Goal: Transaction & Acquisition: Purchase product/service

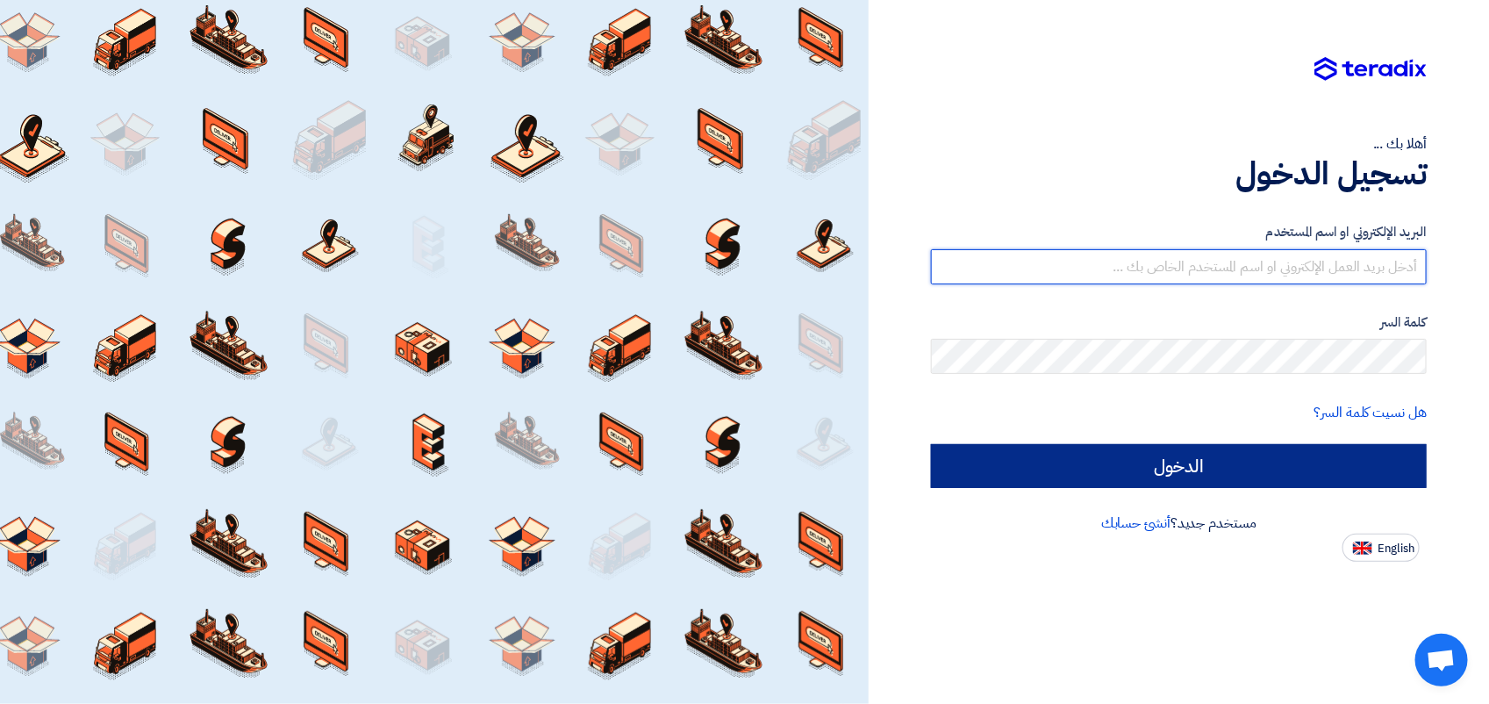
type input "[EMAIL_ADDRESS][DOMAIN_NAME]"
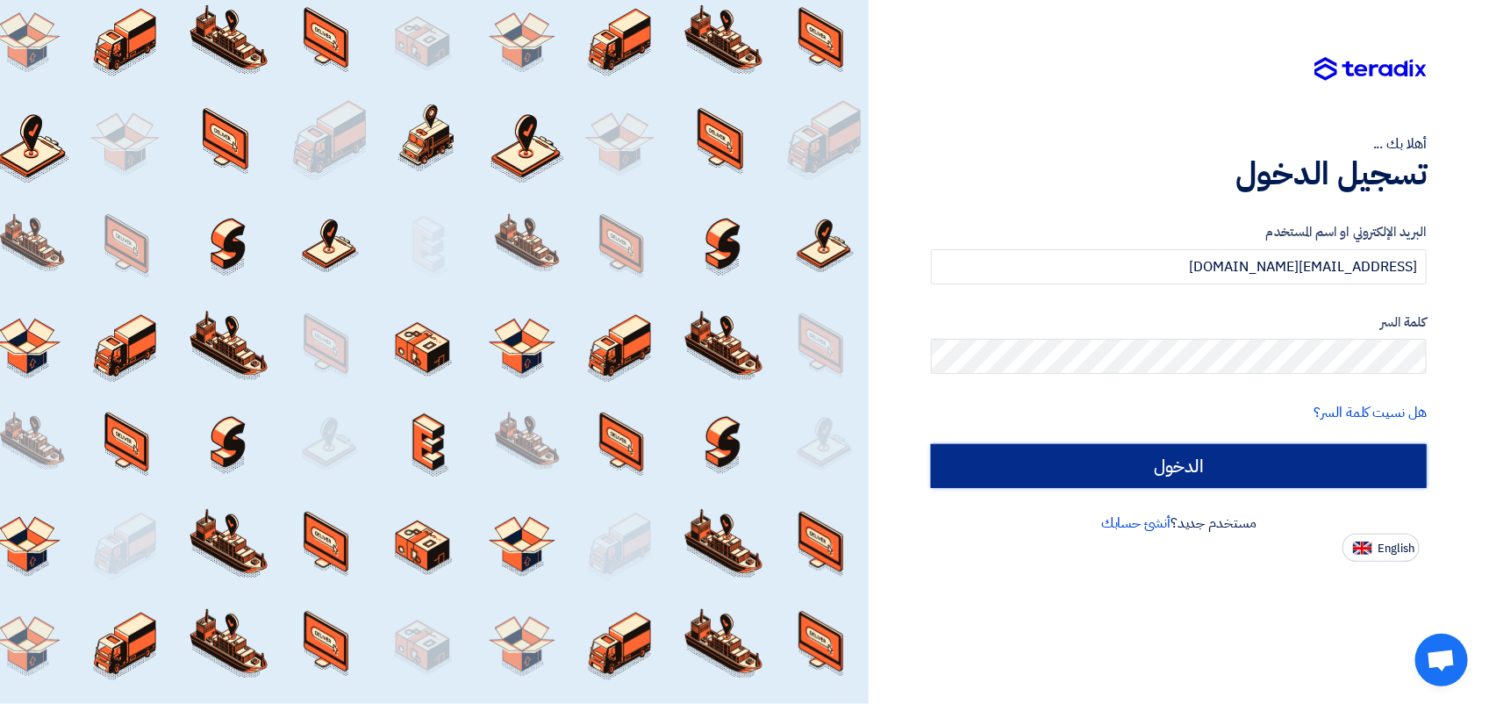
click at [1135, 465] on input "الدخول" at bounding box center [1179, 466] width 496 height 44
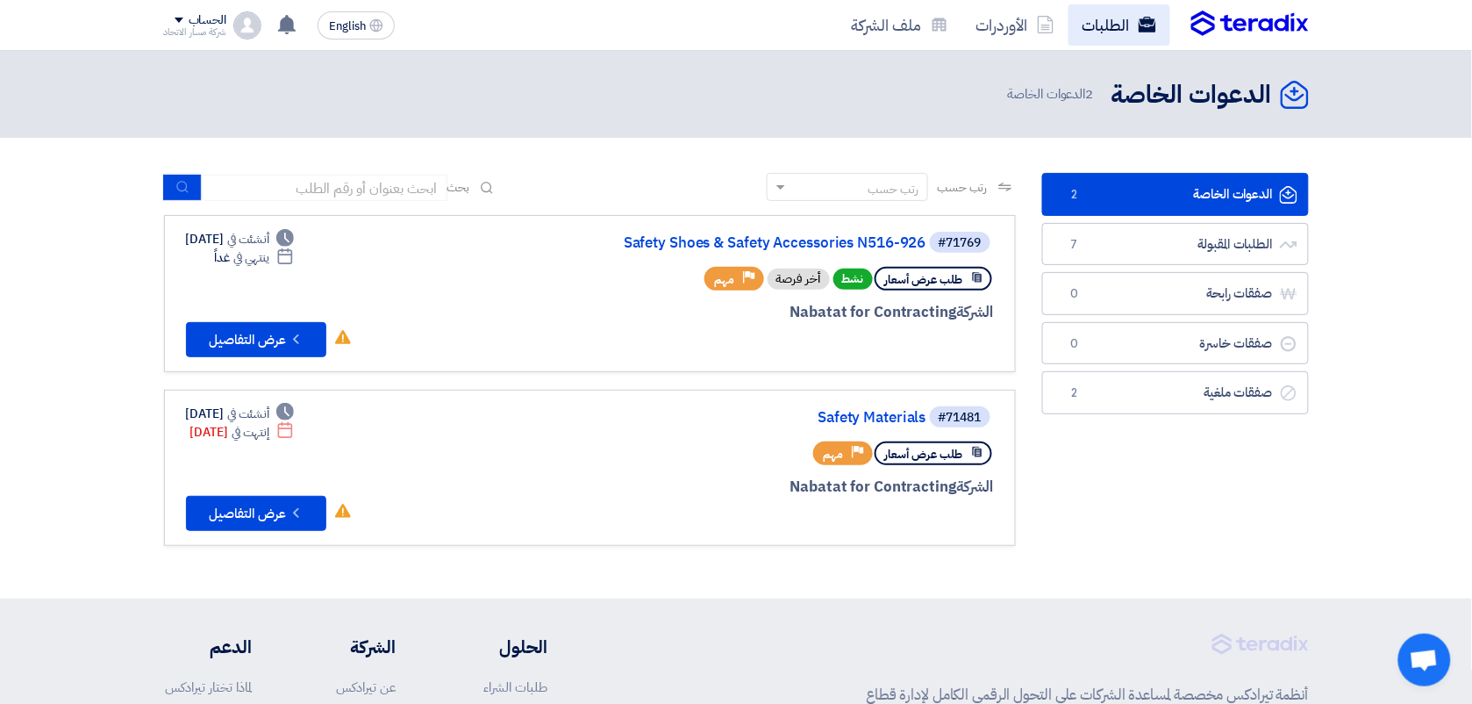
click at [1106, 16] on link "الطلبات" at bounding box center [1120, 24] width 102 height 41
click at [282, 336] on button "Check details عرض التفاصيل" at bounding box center [256, 339] width 140 height 35
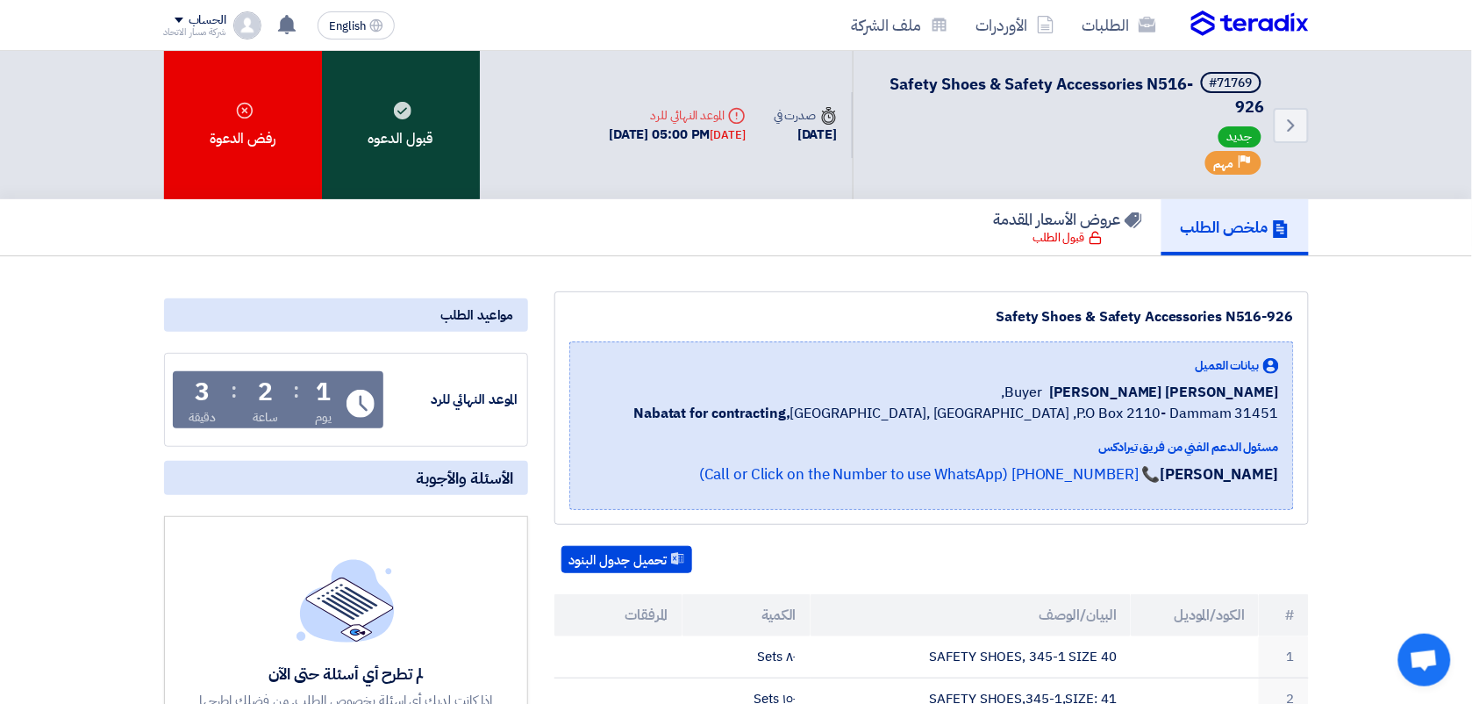
click at [408, 115] on icon at bounding box center [403, 111] width 18 height 18
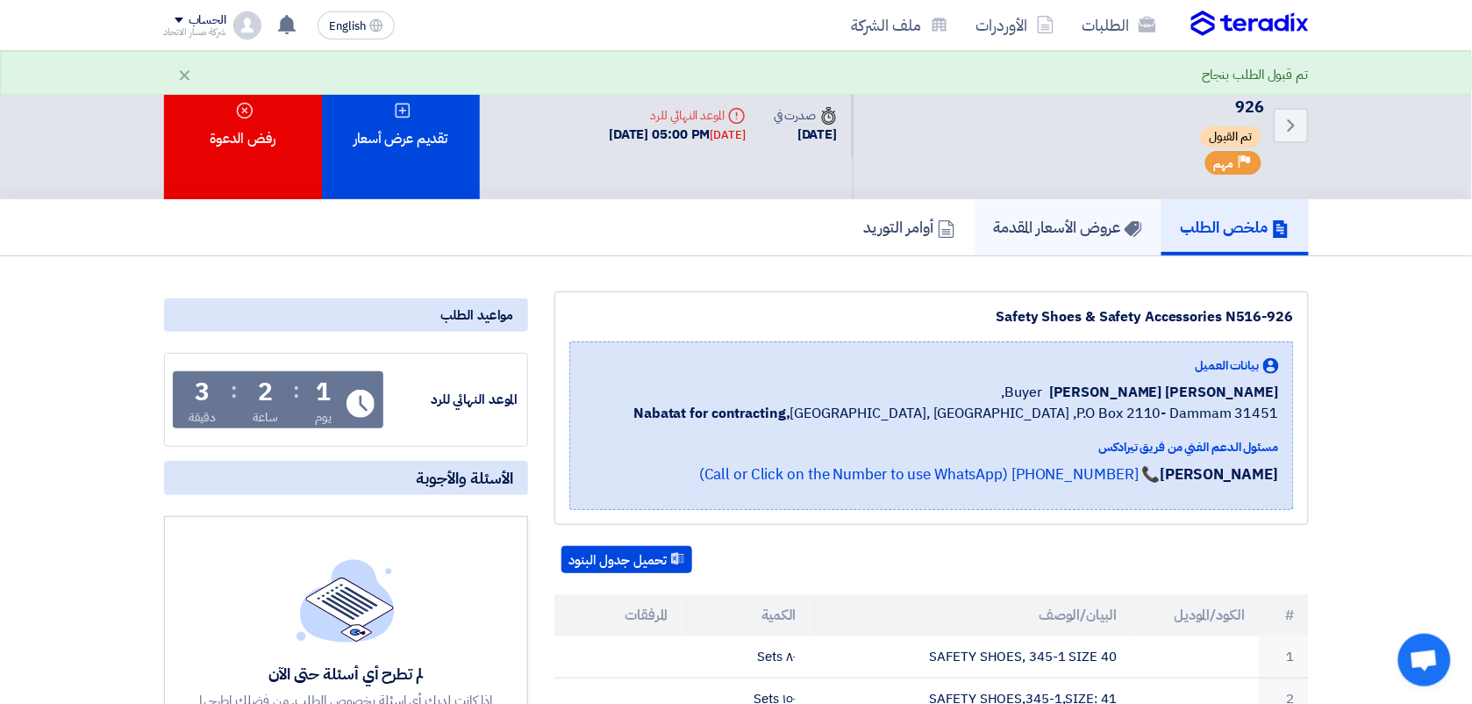
click at [1034, 208] on link "عروض الأسعار المقدمة" at bounding box center [1068, 227] width 187 height 56
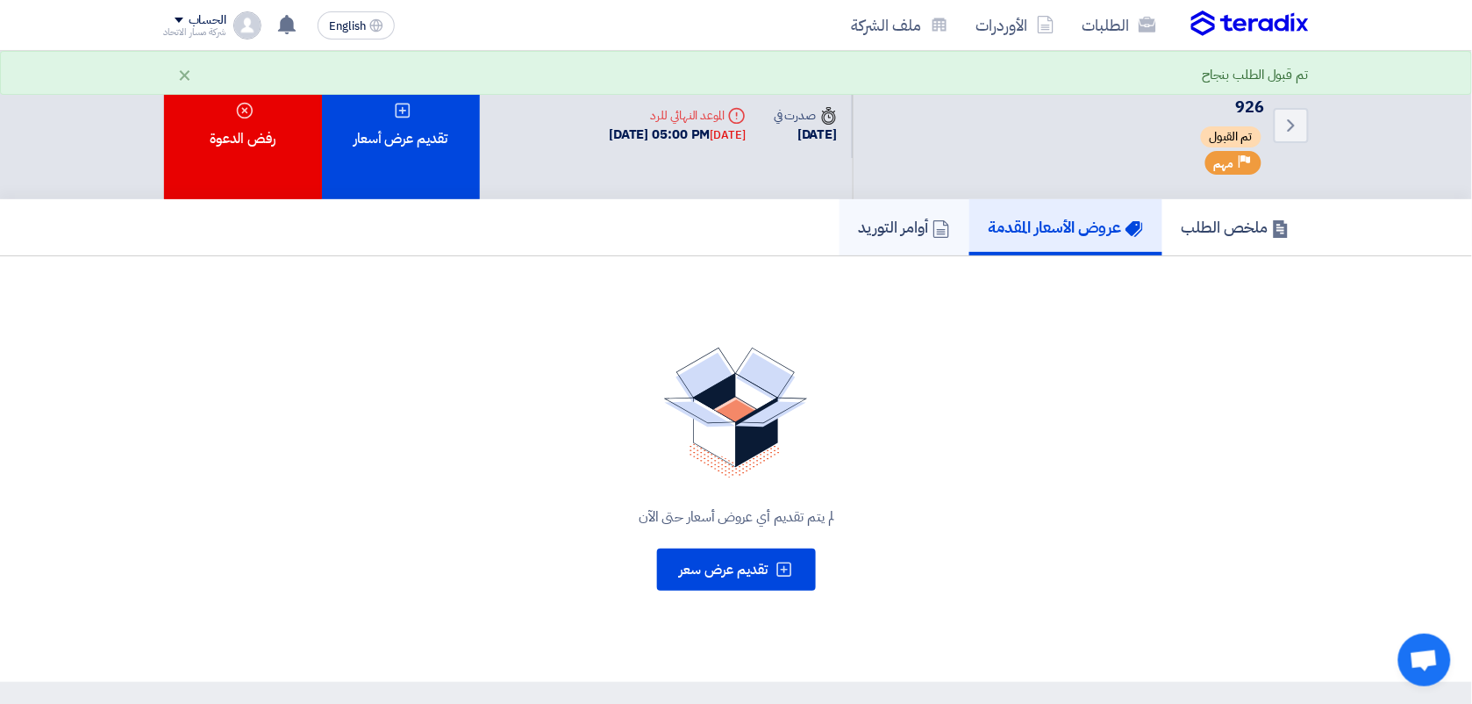
click at [887, 219] on h5 "أوامر التوريد" at bounding box center [904, 227] width 91 height 20
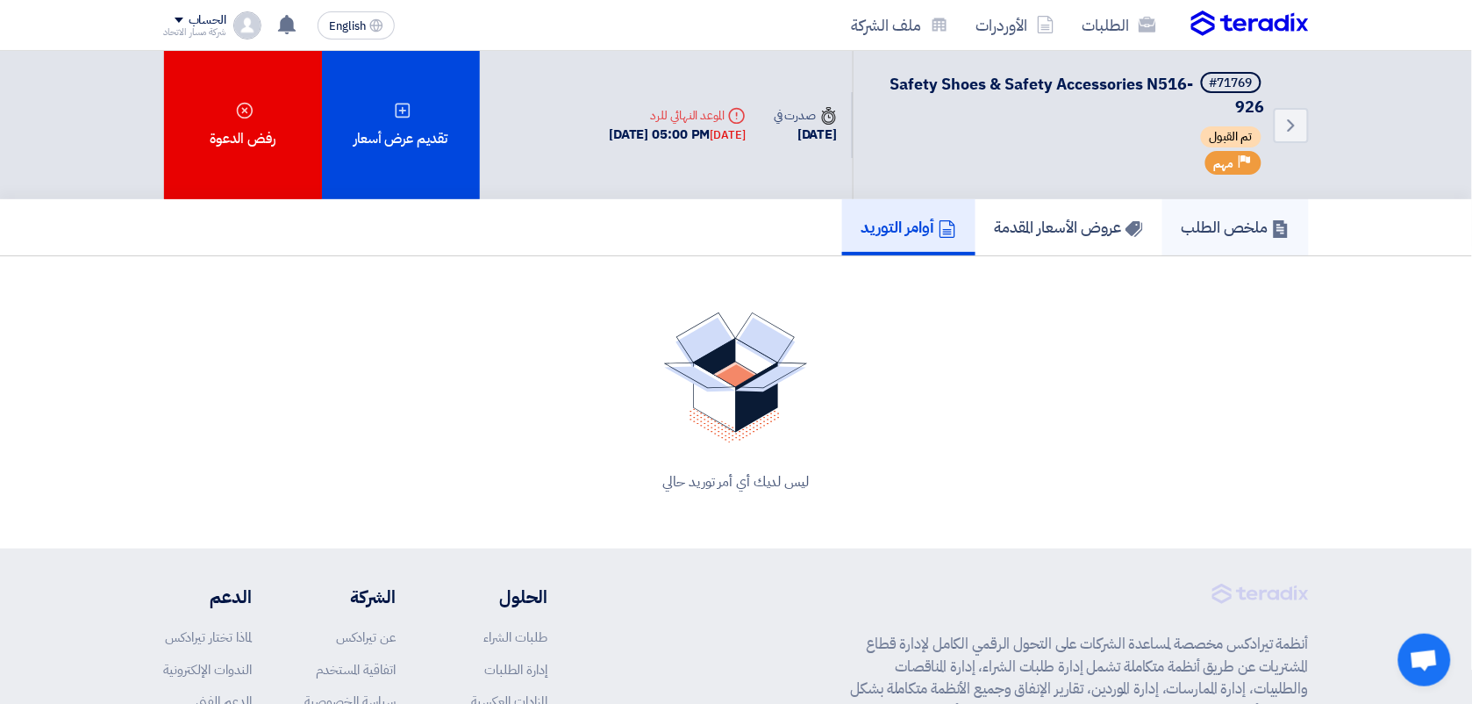
click at [1228, 226] on h5 "ملخص الطلب" at bounding box center [1236, 227] width 108 height 20
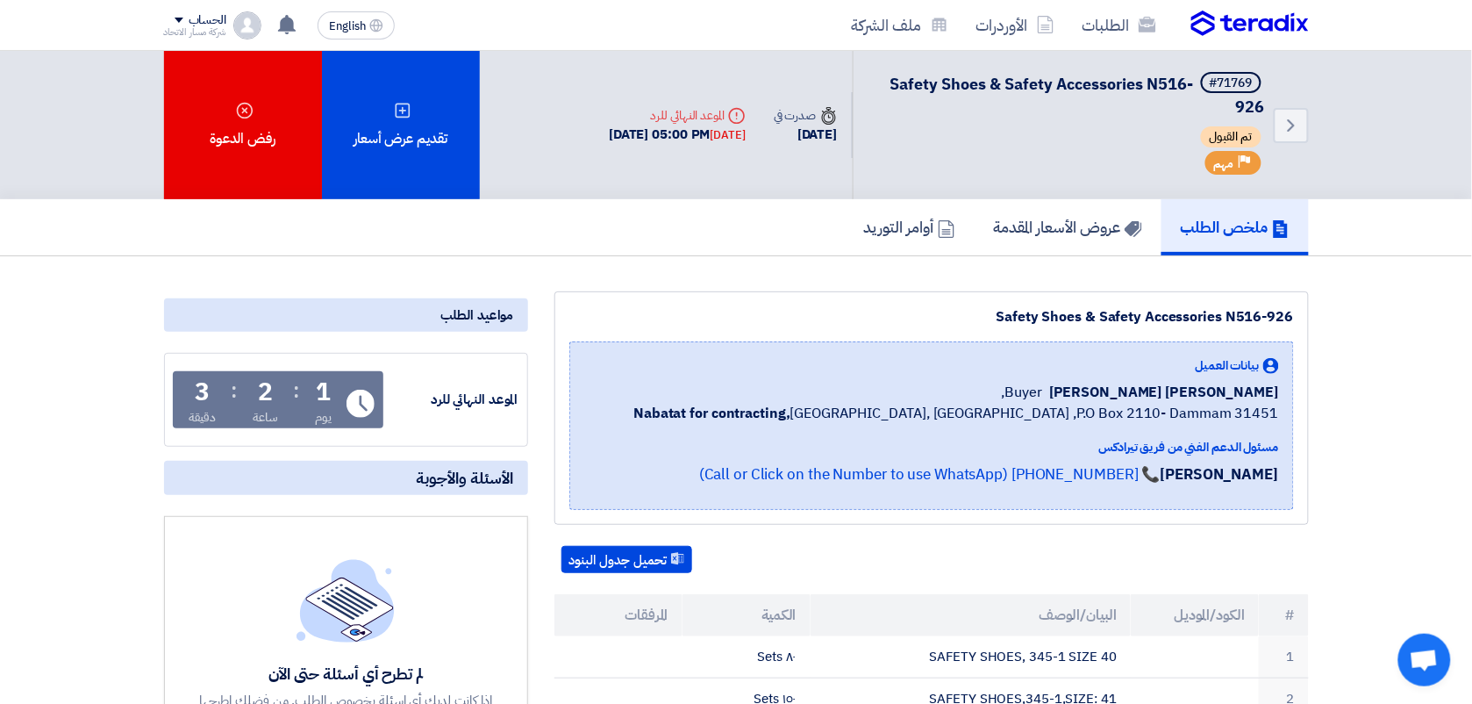
click at [1358, 211] on div "ملخص الطلب عروض الأسعار المقدمة أوامر التوريد" at bounding box center [736, 227] width 1472 height 57
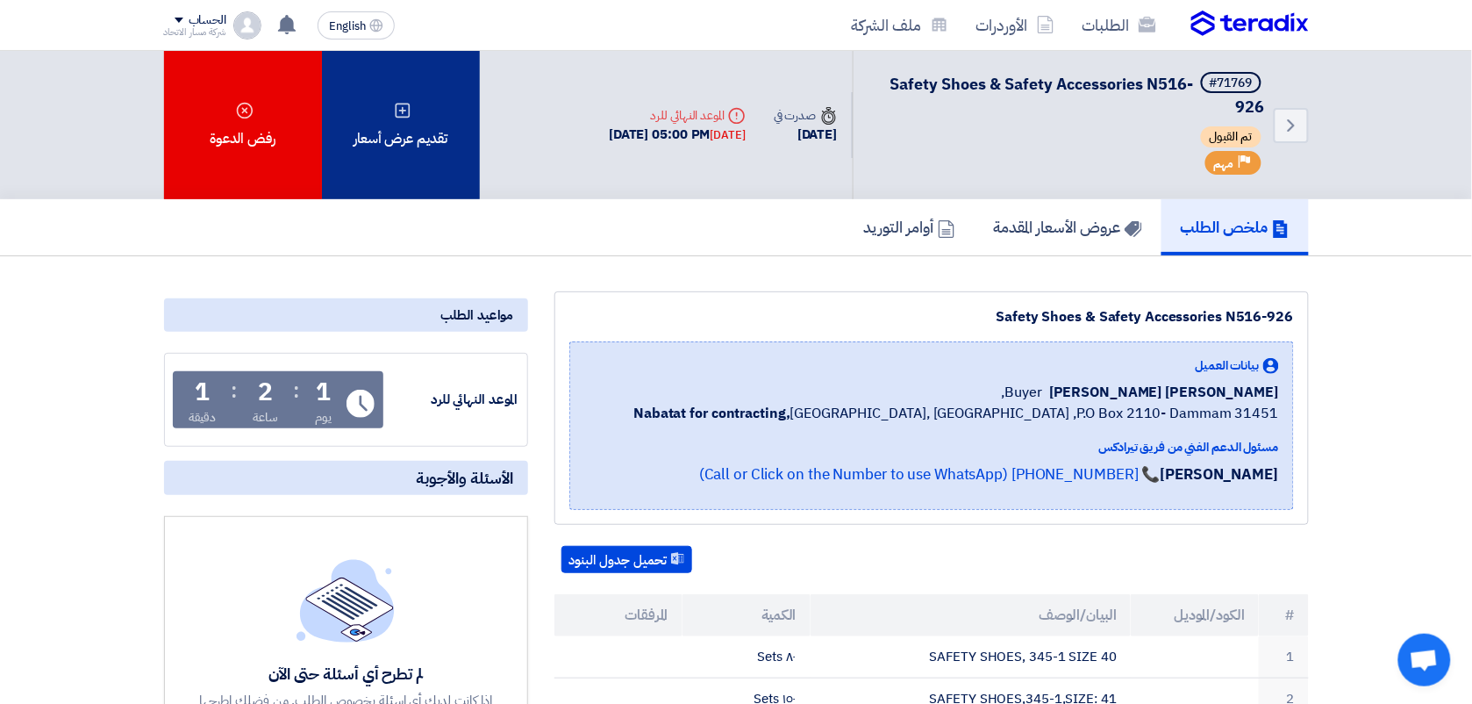
click at [431, 133] on div "تقديم عرض أسعار" at bounding box center [401, 125] width 158 height 148
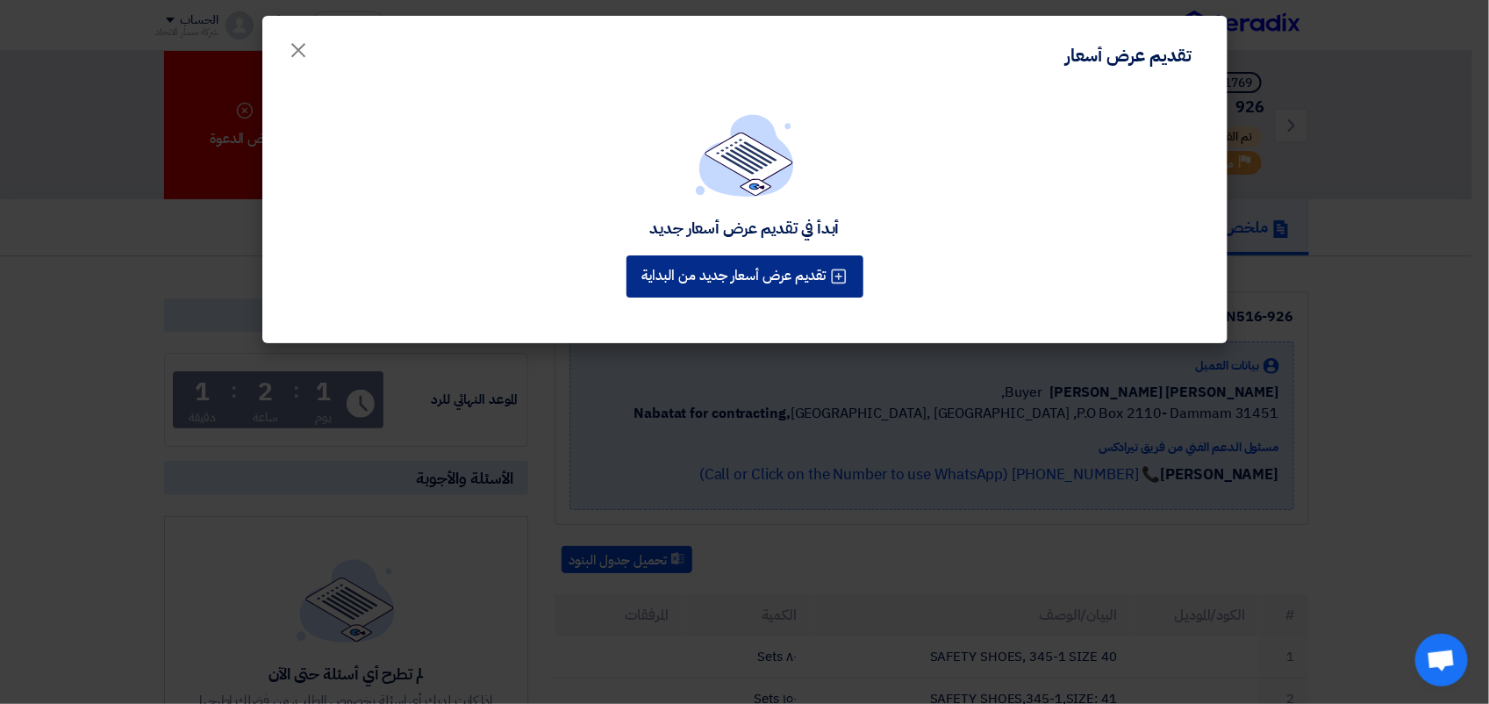
click at [803, 266] on div "تقديم عرض أسعار جديد من البداية" at bounding box center [745, 276] width 244 height 49
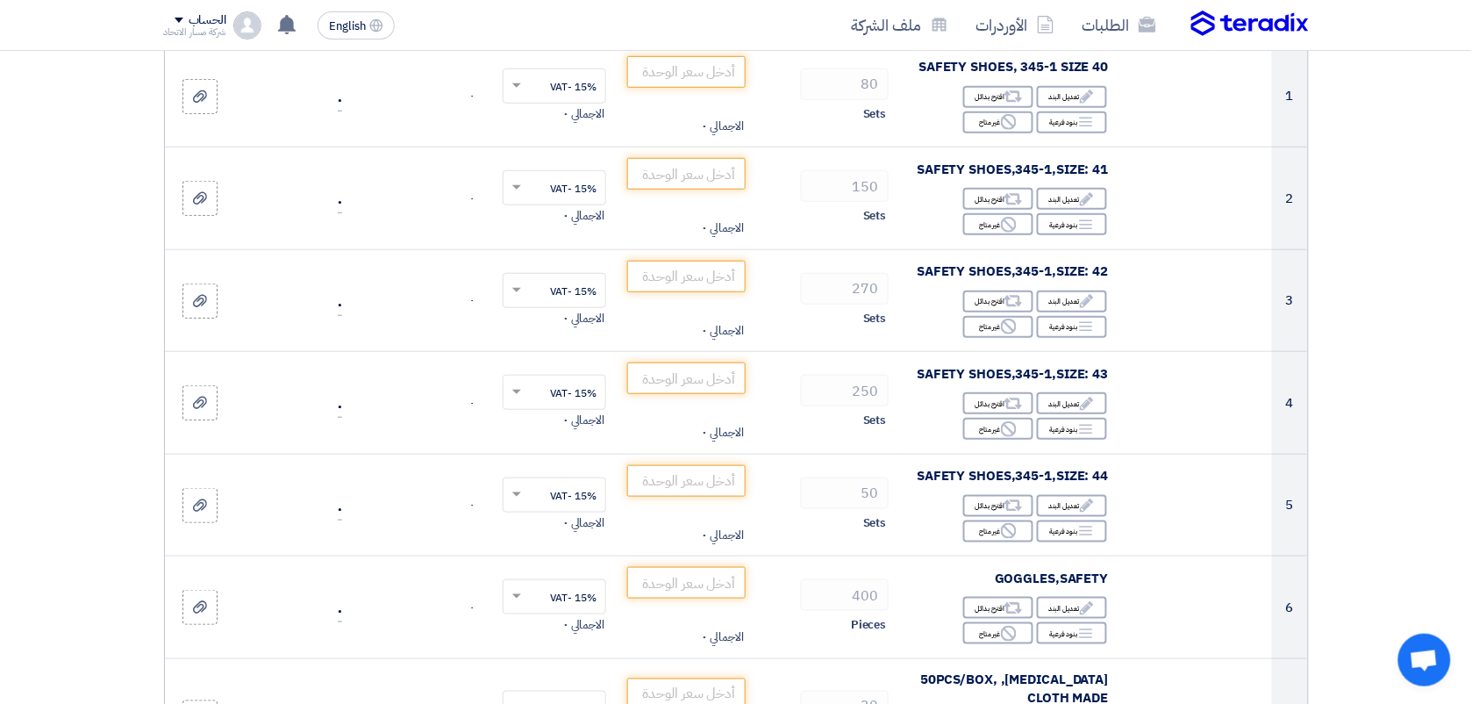
scroll to position [263, 0]
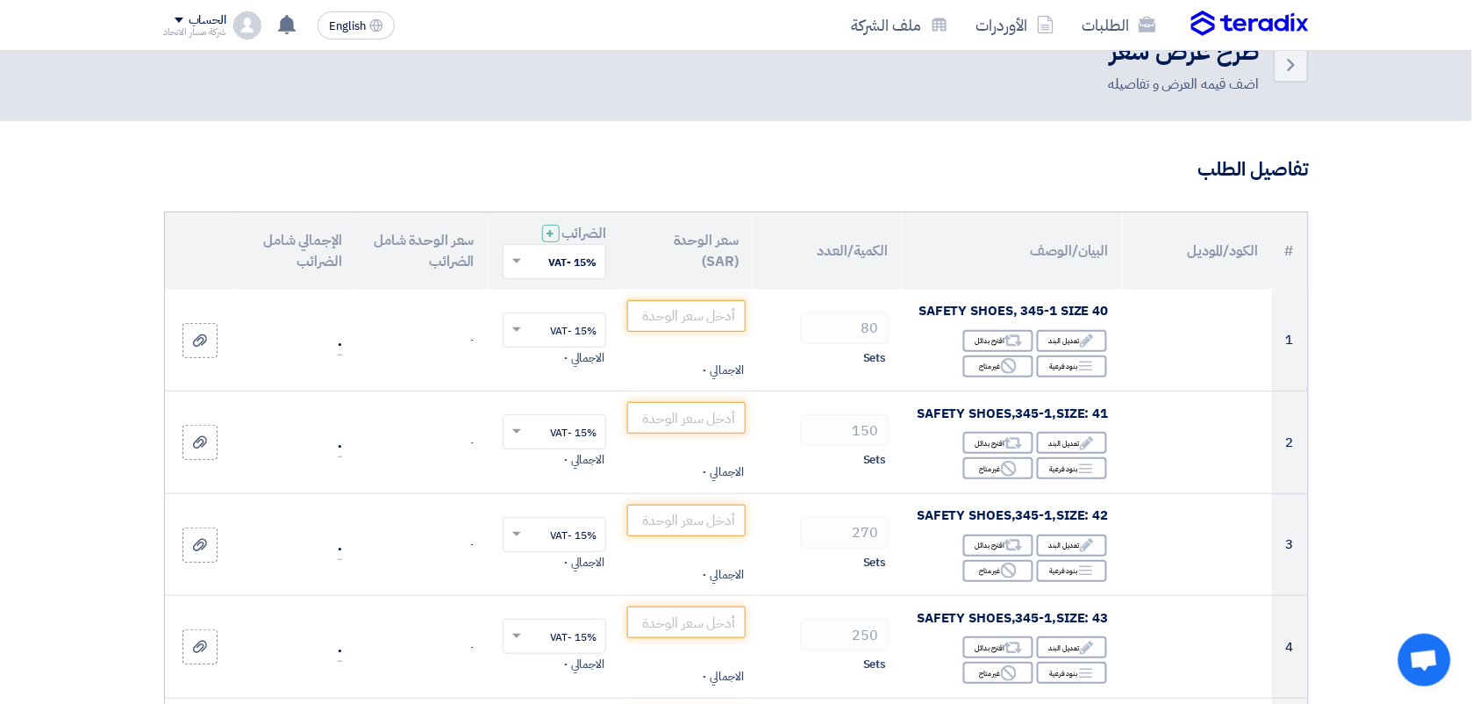
scroll to position [0, 0]
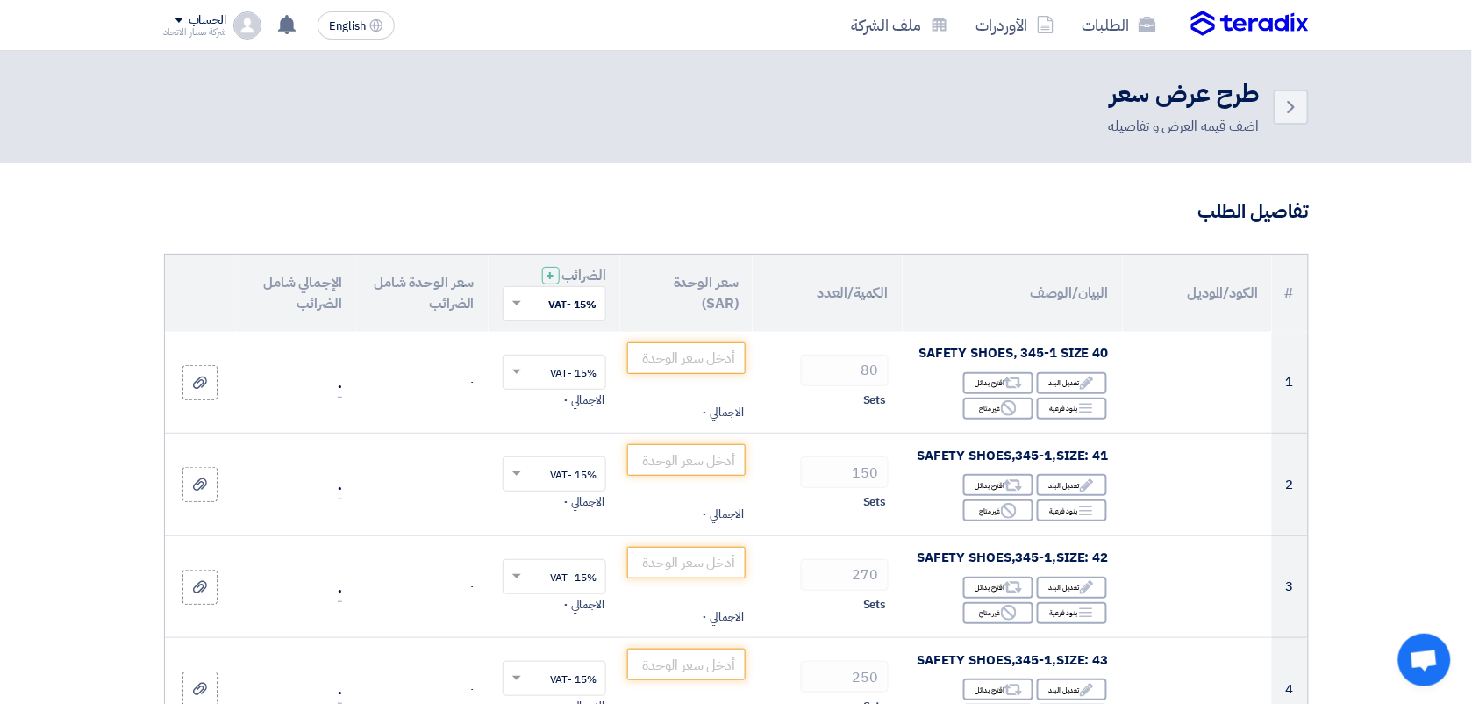
click at [1240, 211] on h3 "تفاصيل الطلب" at bounding box center [736, 211] width 1145 height 27
drag, startPoint x: 1240, startPoint y: 211, endPoint x: 1071, endPoint y: 203, distance: 168.7
click at [1071, 203] on h3 "تفاصيل الطلب" at bounding box center [736, 211] width 1145 height 27
click at [939, 145] on header "Back طرح عرض سعر اضف قيمه العرض و تفاصيله" at bounding box center [736, 107] width 1472 height 112
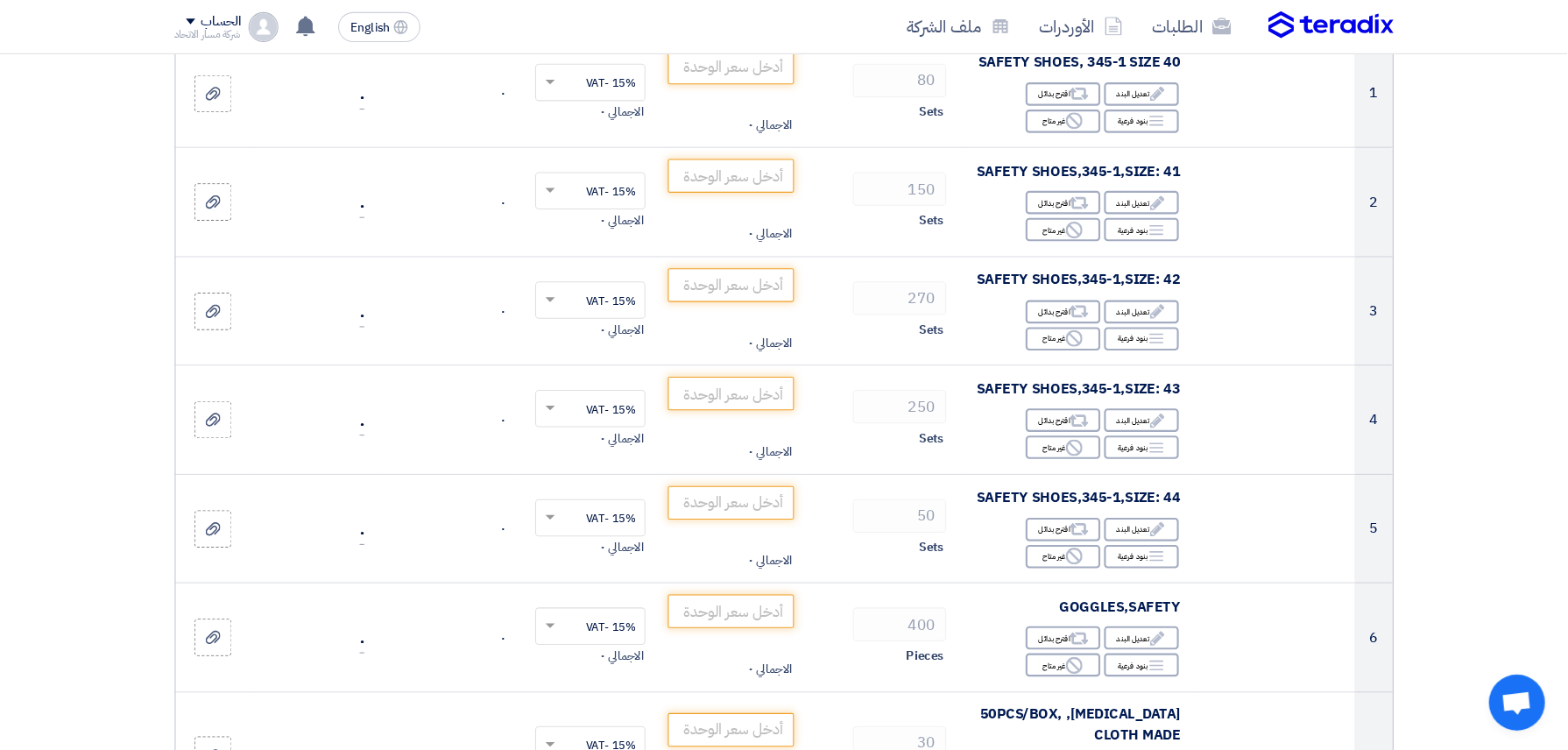
scroll to position [295, 0]
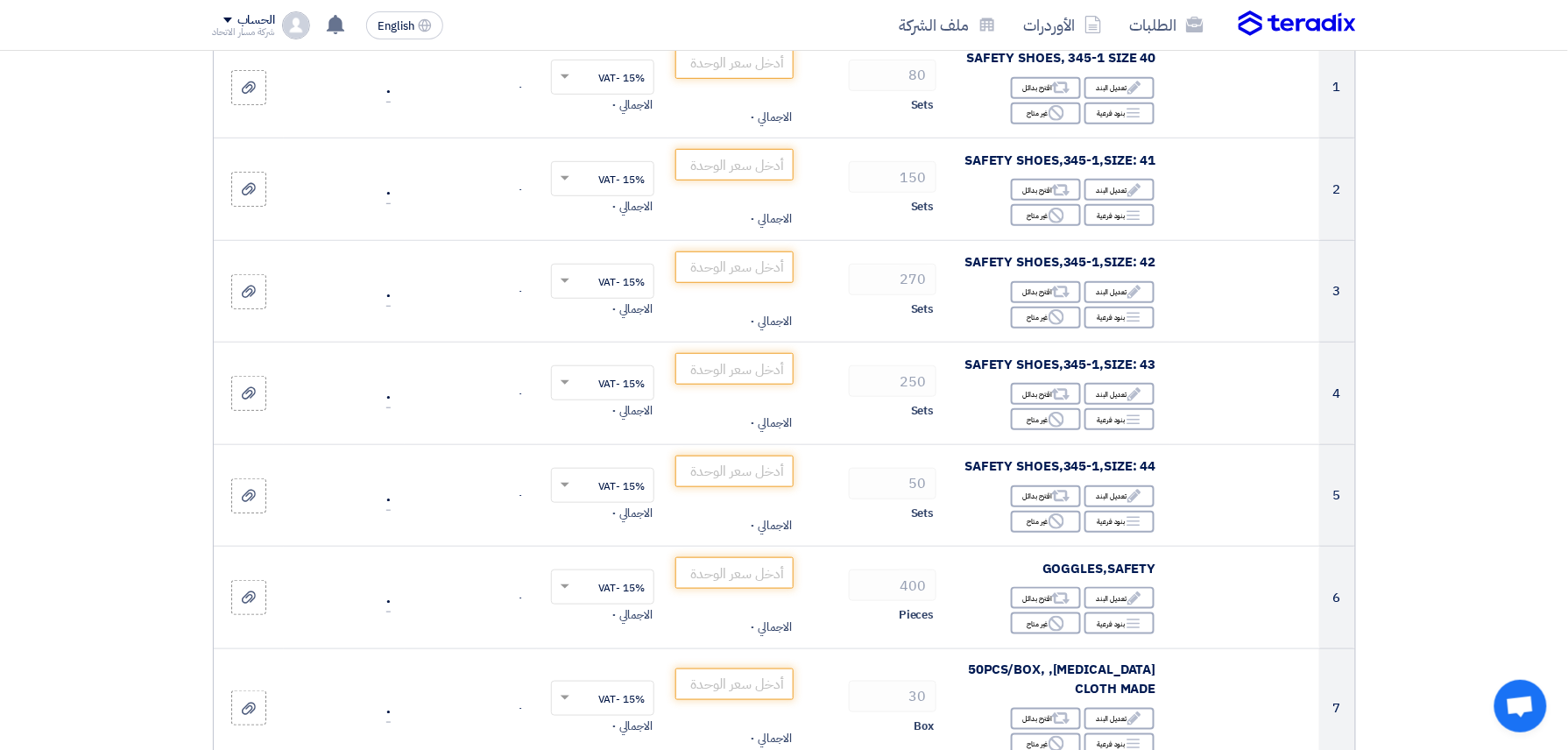
drag, startPoint x: 45, startPoint y: 0, endPoint x: 1416, endPoint y: 295, distance: 1402.4
click at [1416, 295] on section "تفاصيل الطلب # الكود/الموديل البيان/الوصف الكمية/العدد سعر الوحدة (SAR) الضرائب…" at bounding box center [784, 724] width 1568 height 1713
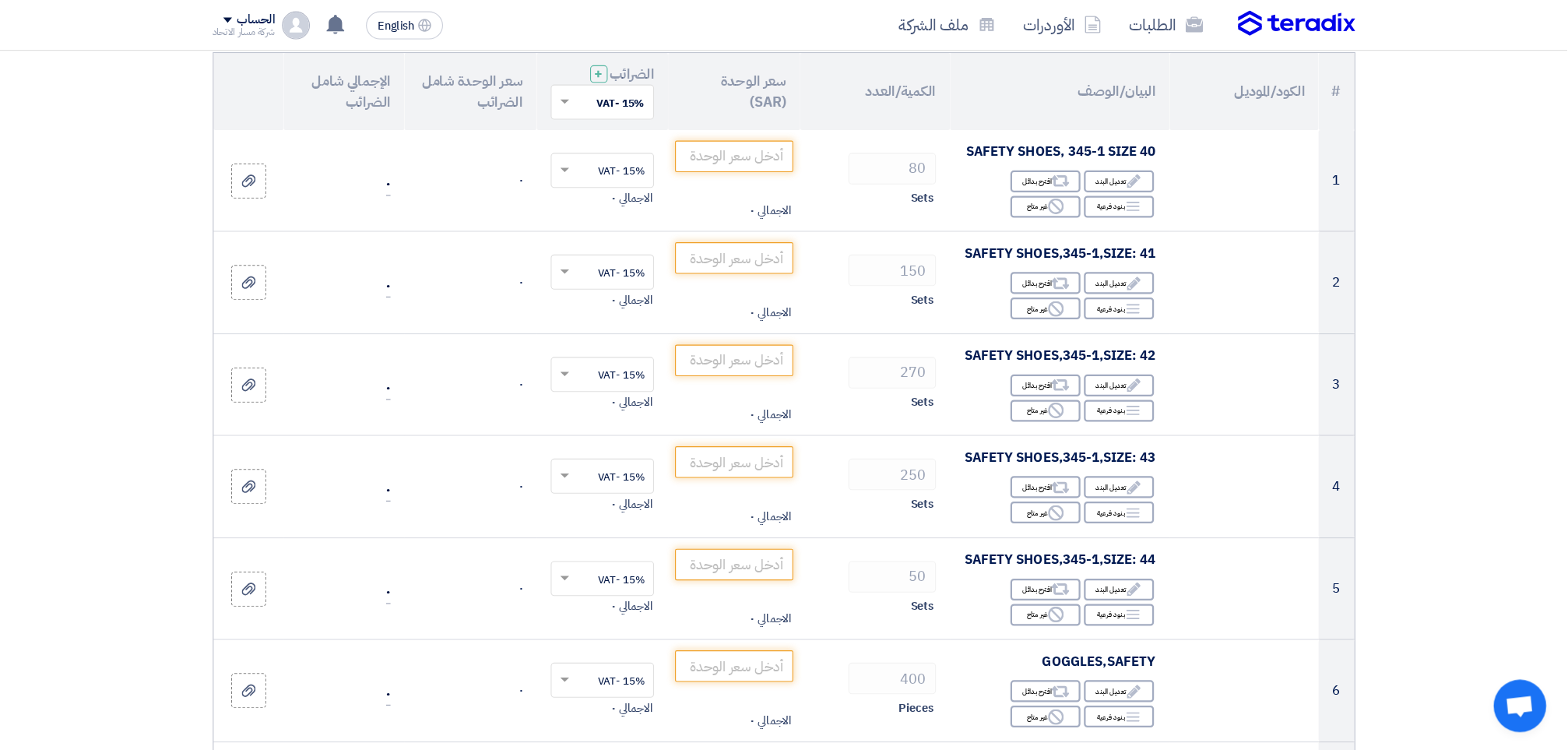
scroll to position [178, 0]
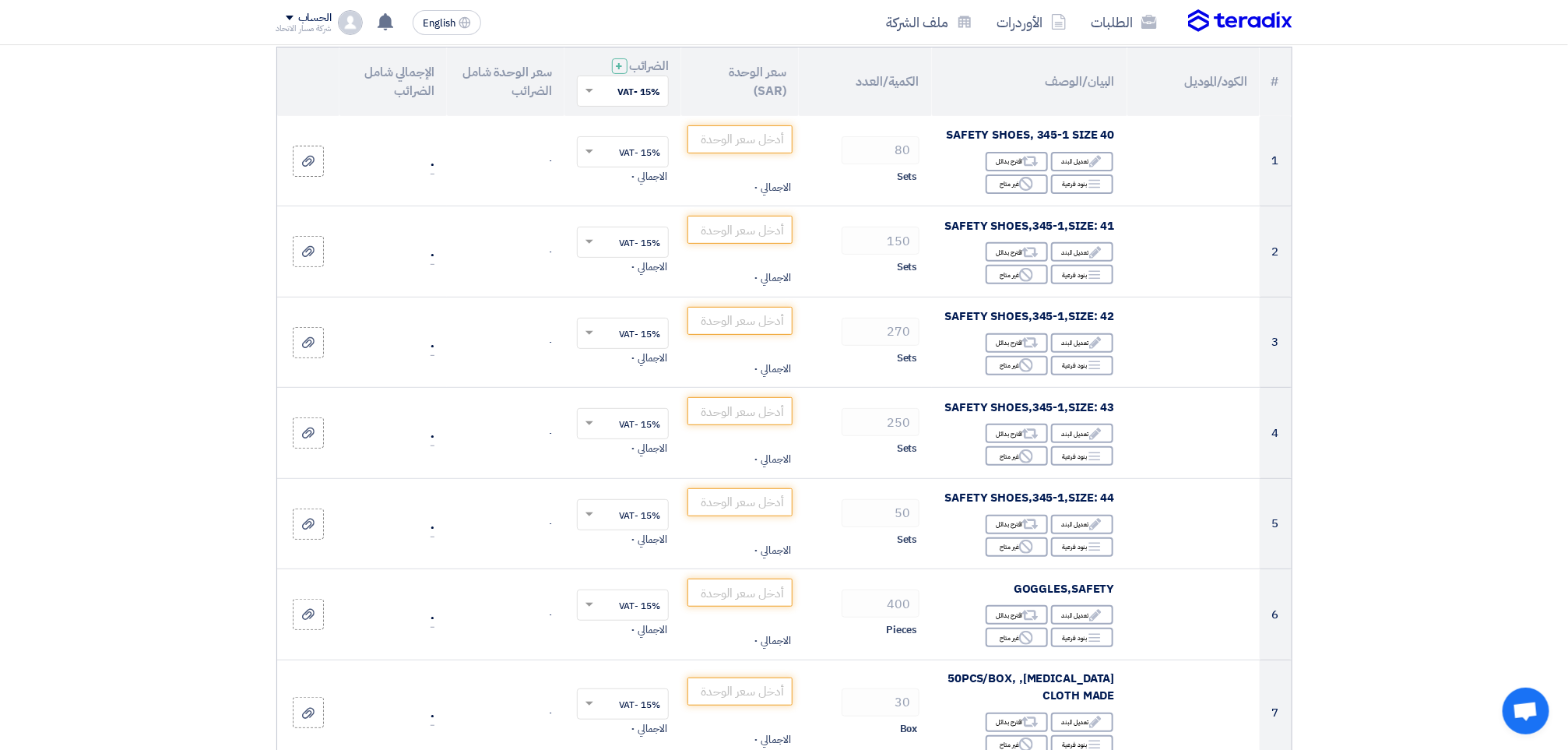
drag, startPoint x: 106, startPoint y: 0, endPoint x: 1414, endPoint y: 200, distance: 1323.2
click at [1320, 200] on section "تفاصيل الطلب # الكود/الموديل البيان/الوصف الكمية/العدد سعر الوحدة (SAR) الضرائب…" at bounding box center [784, 727] width 1568 height 1522
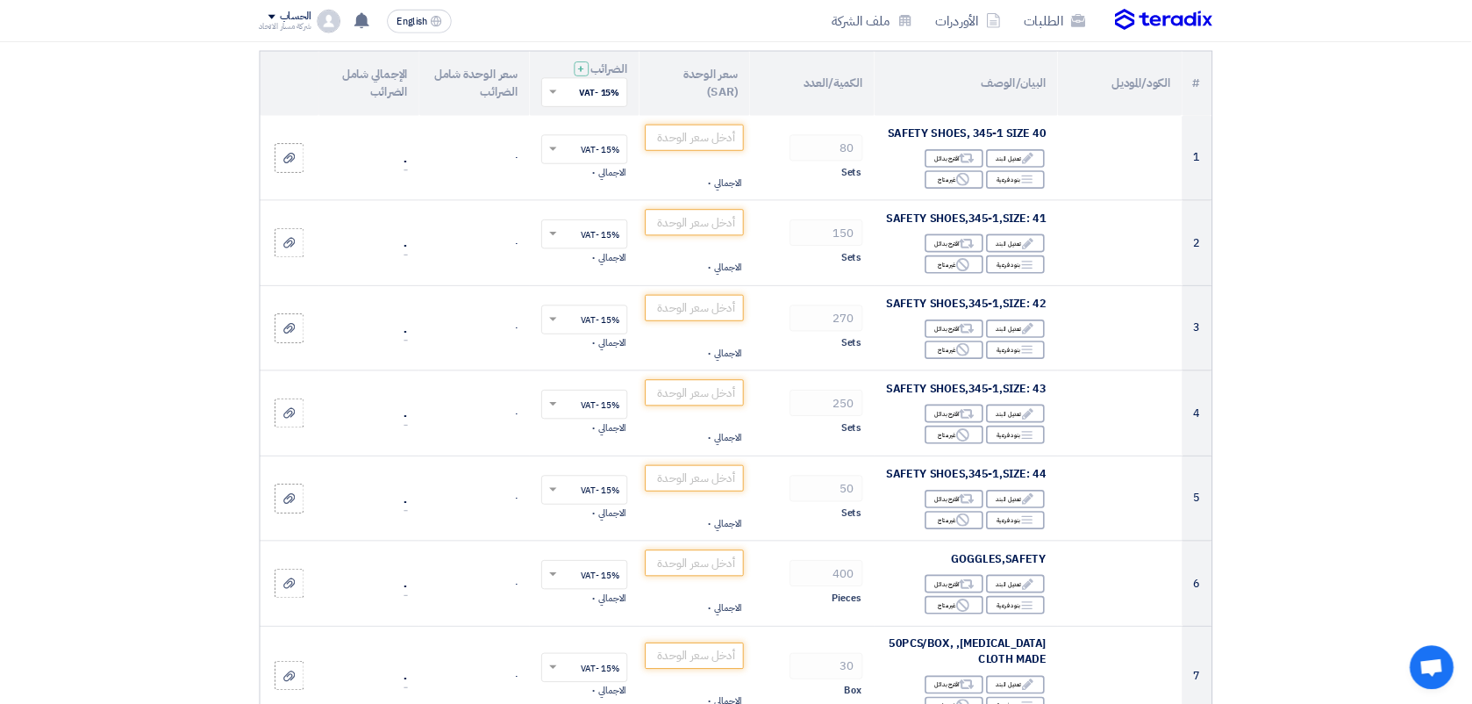
scroll to position [193, 0]
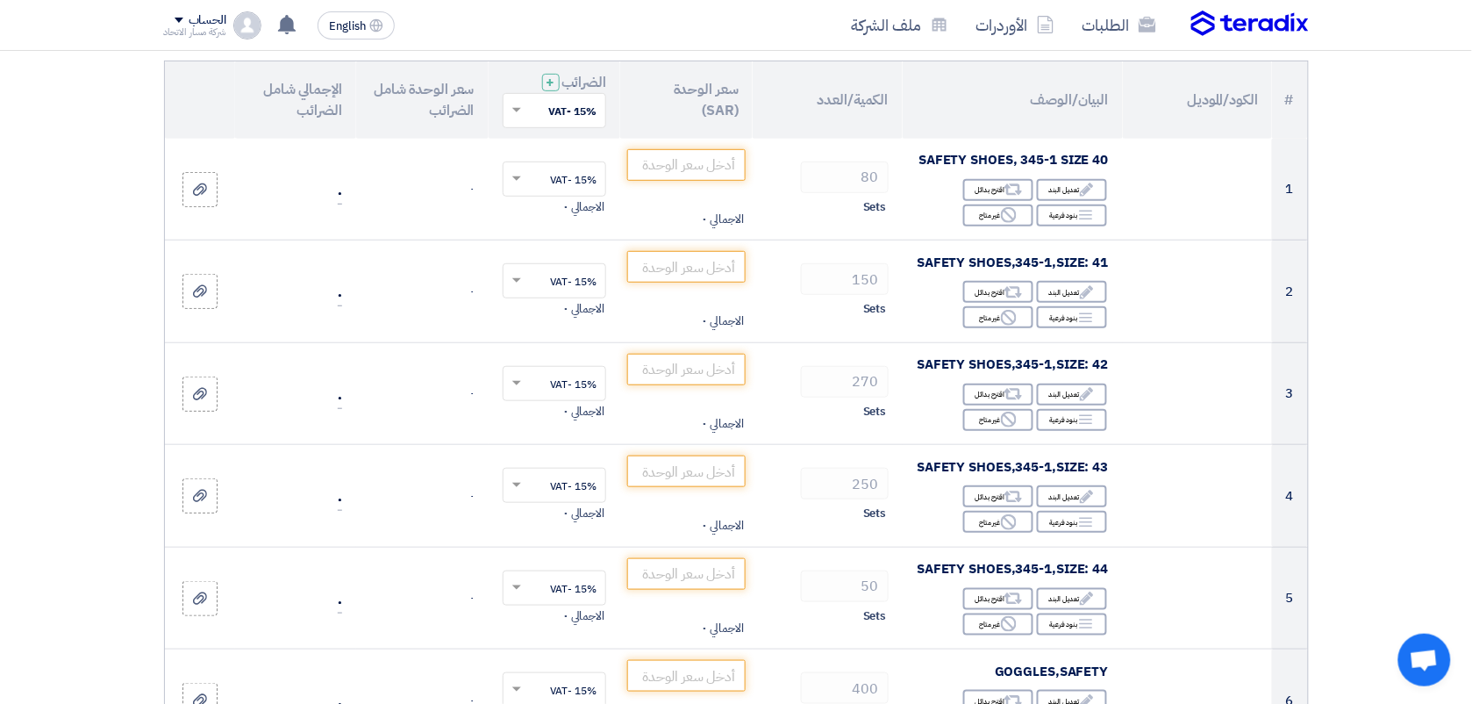
drag, startPoint x: 251, startPoint y: 0, endPoint x: 1453, endPoint y: 230, distance: 1224.0
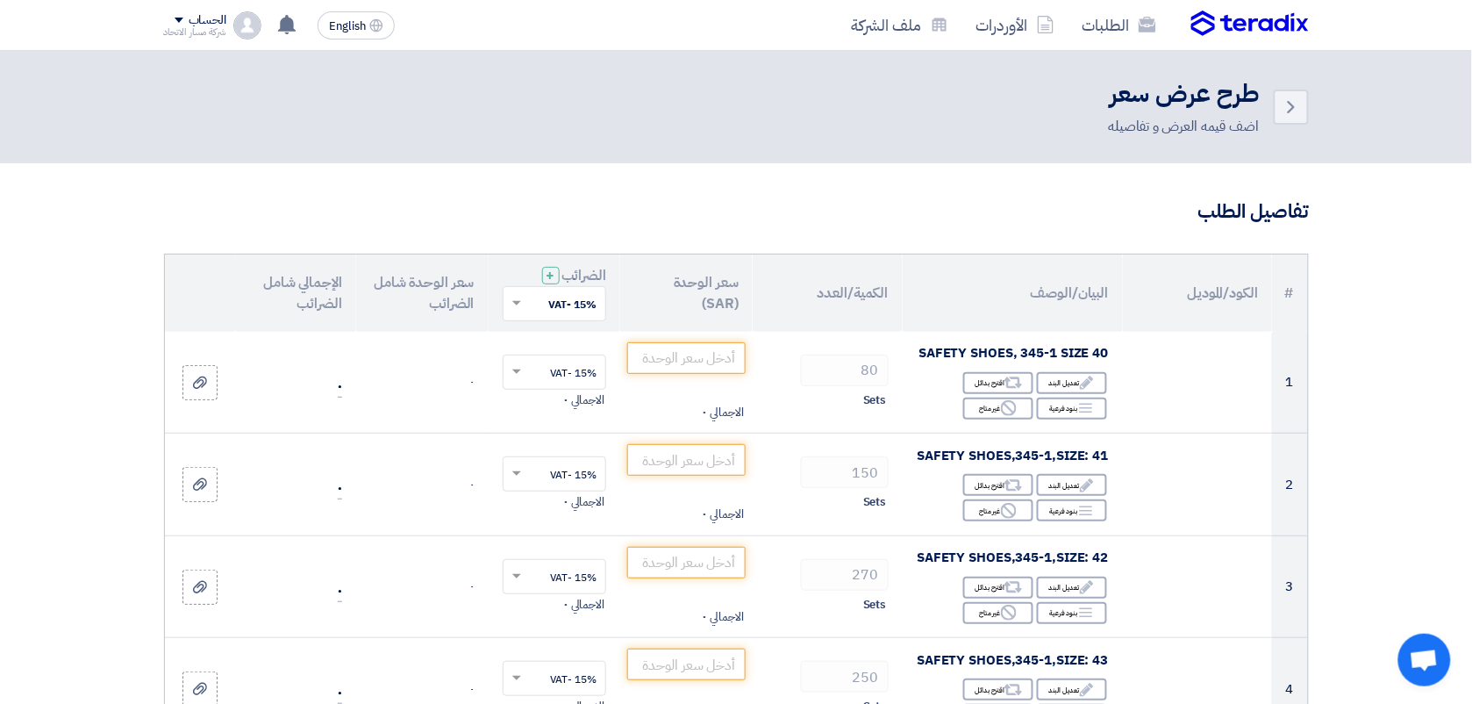
scroll to position [615, 0]
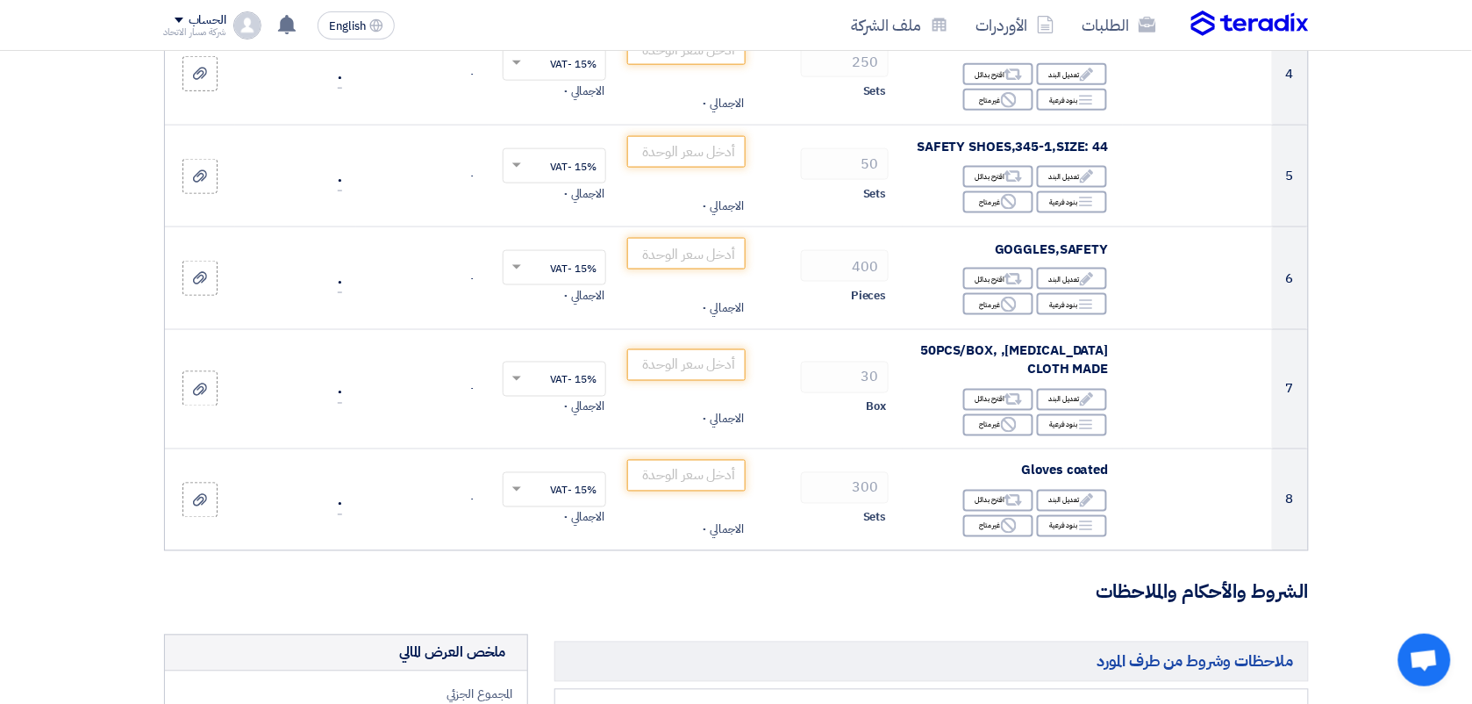
click at [1357, 261] on section "تفاصيل الطلب # الكود/الموديل البيان/الوصف الكمية/العدد سعر الوحدة (SAR) الضرائب…" at bounding box center [736, 405] width 1472 height 1715
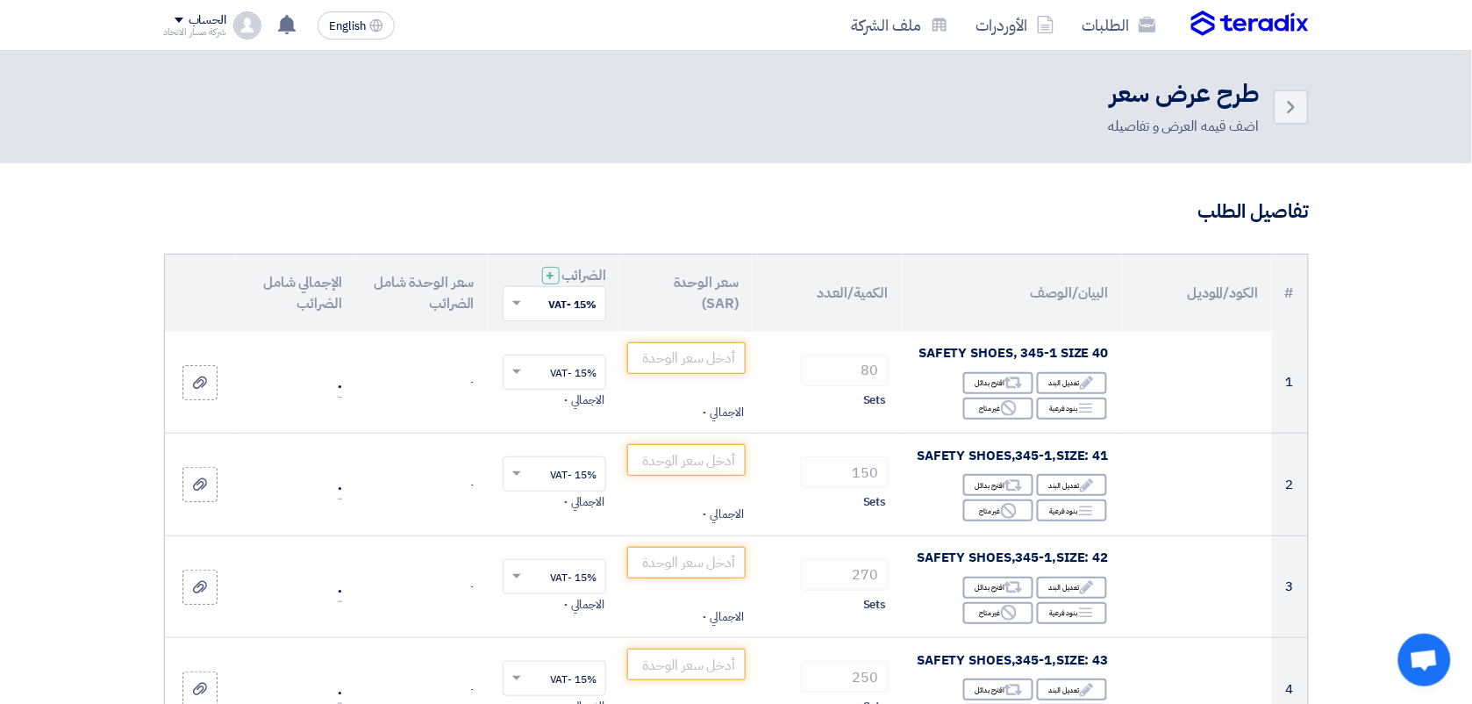
click at [985, 218] on h3 "تفاصيل الطلب" at bounding box center [736, 211] width 1145 height 27
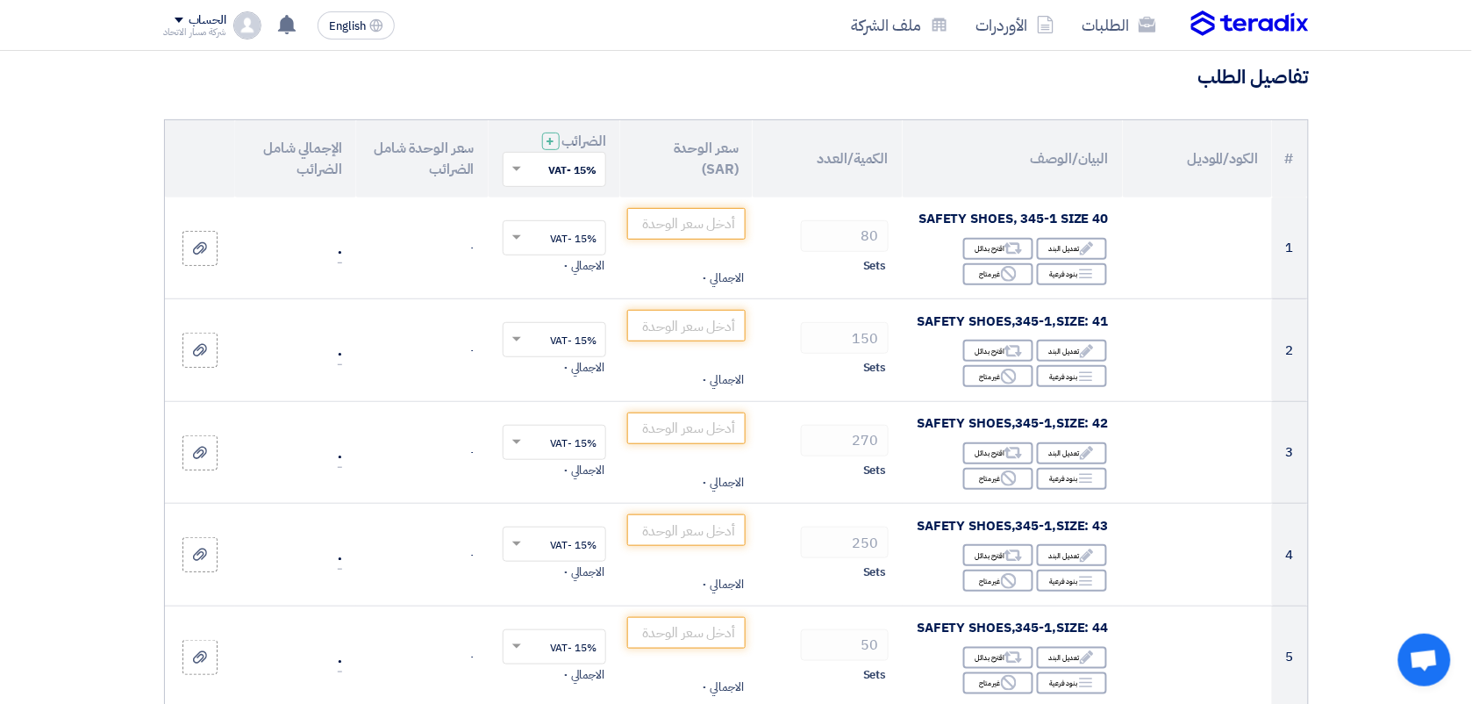
scroll to position [132, 0]
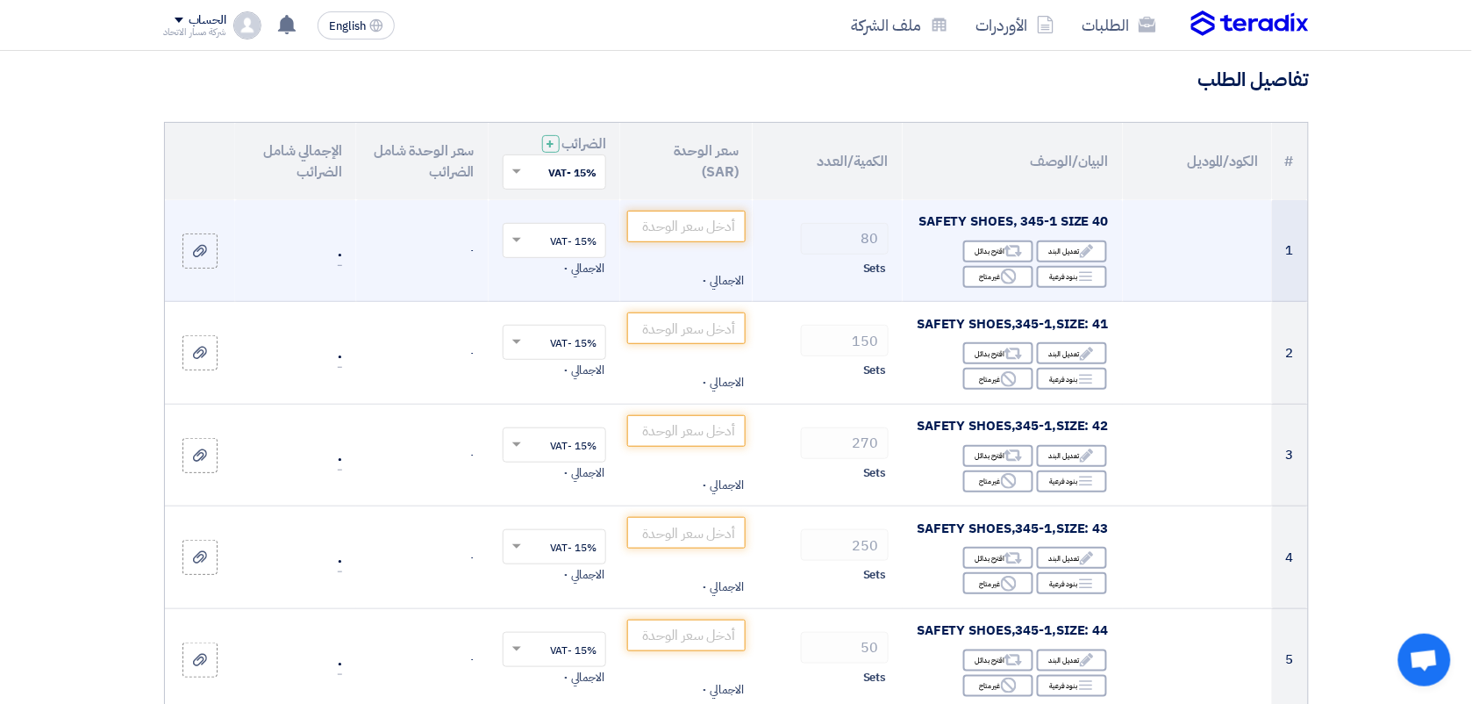
click at [917, 281] on div "Edit تعديل البند Alternative اقترح بدائل Breakdown بنود فرعية Reject" at bounding box center [1013, 264] width 192 height 51
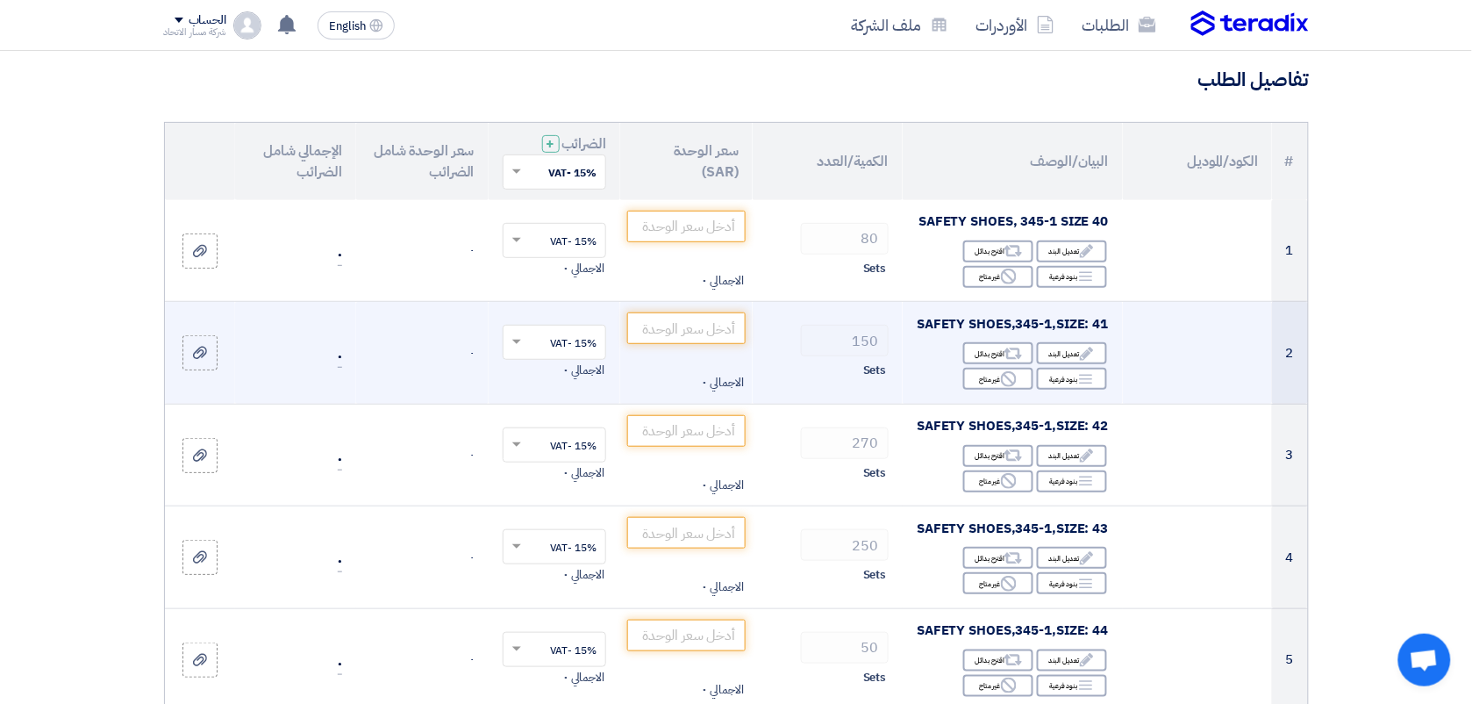
click at [917, 364] on div "Edit تعديل البند Alternative اقترح بدائل Breakdown بنود فرعية Reject" at bounding box center [1013, 365] width 192 height 51
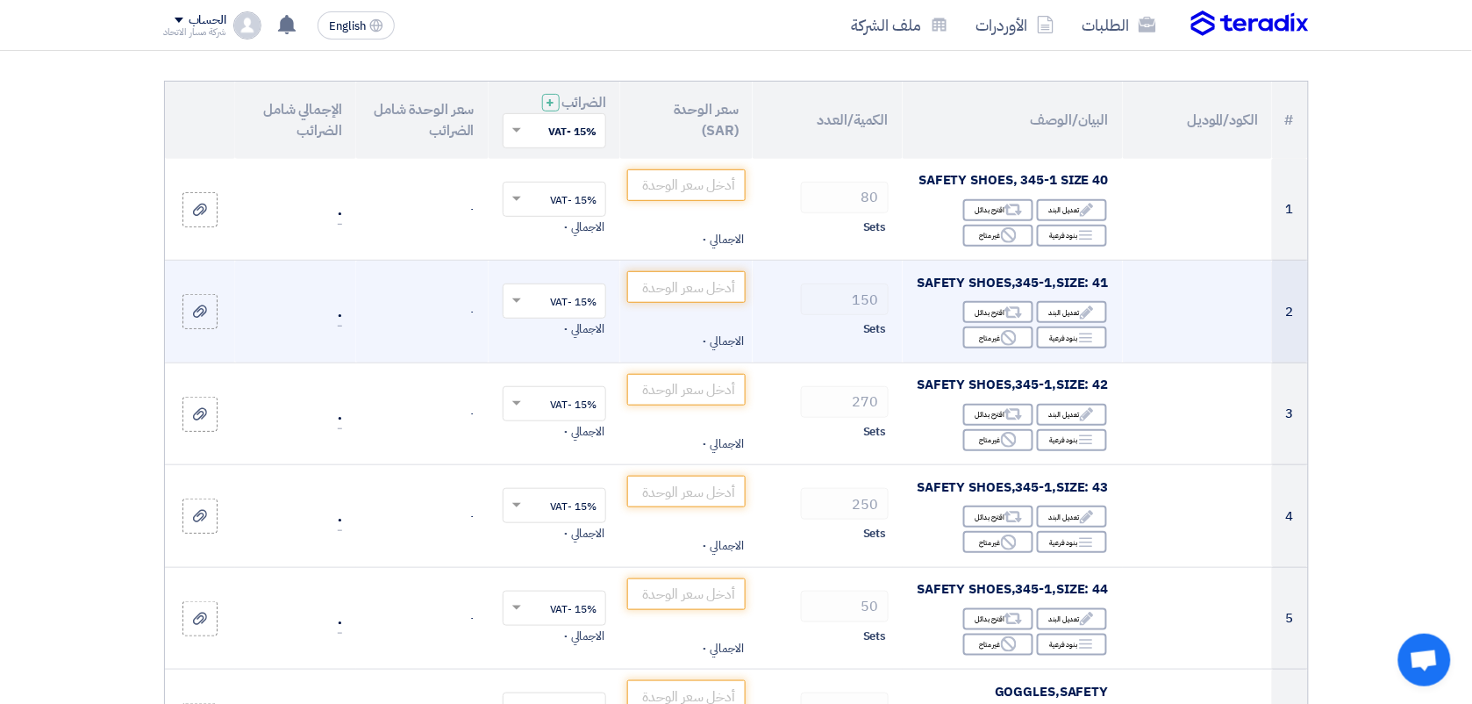
scroll to position [175, 0]
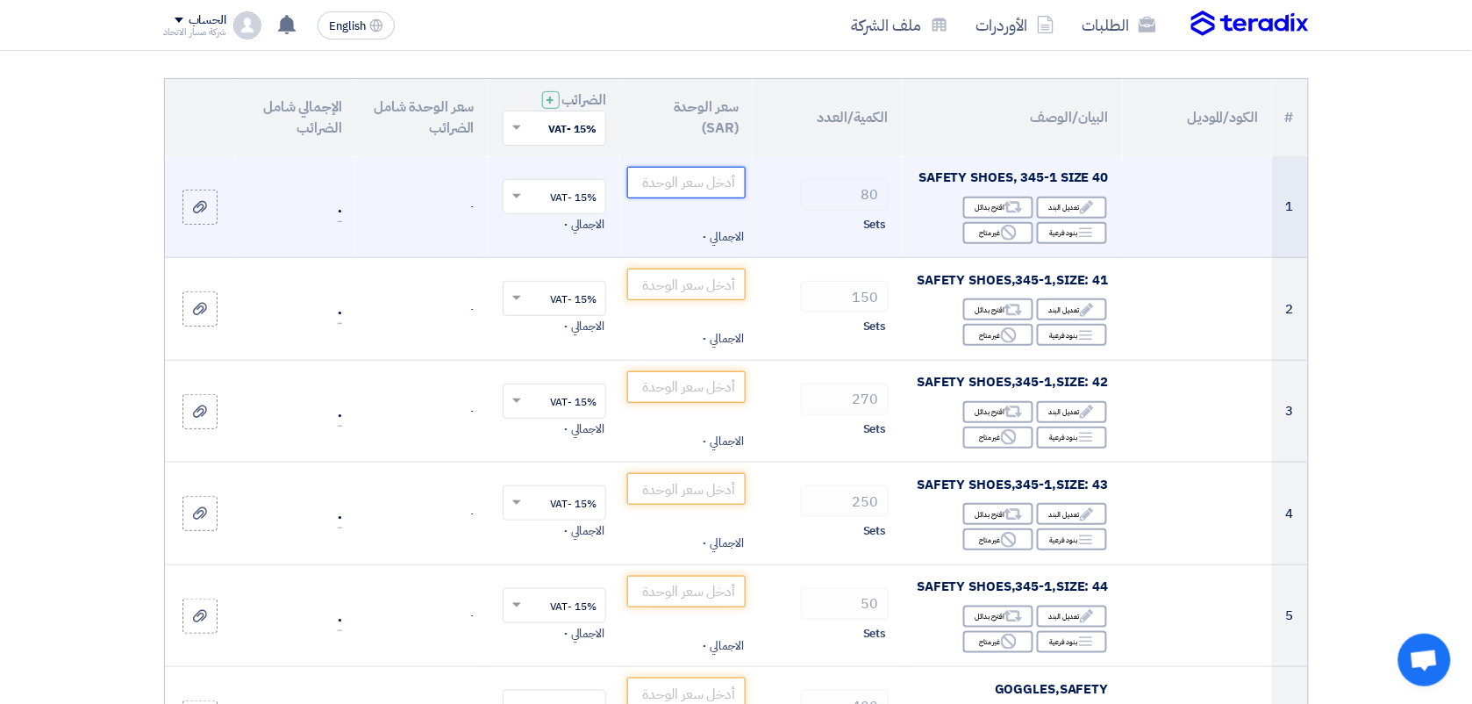
click at [726, 183] on input "number" at bounding box center [686, 183] width 118 height 32
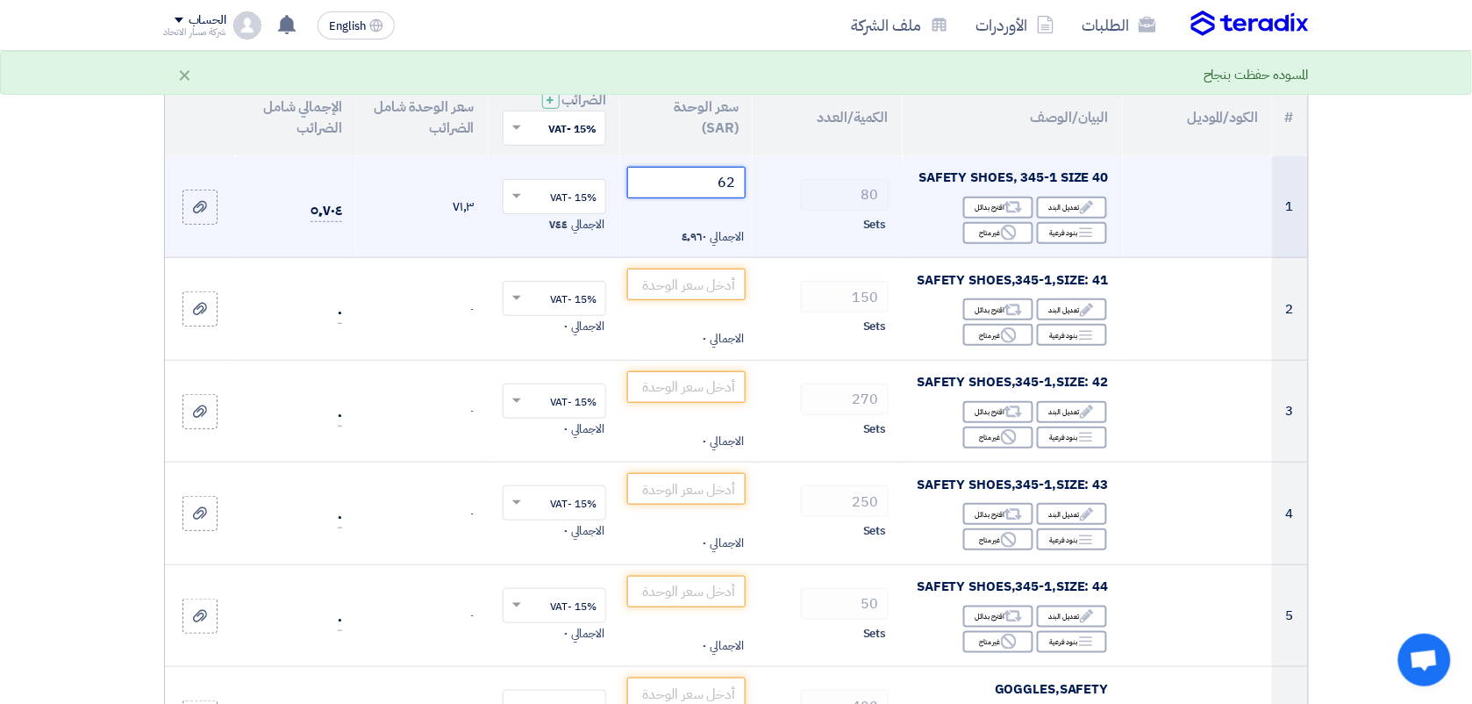
type input "62"
click at [433, 234] on td "٧١٫٣" at bounding box center [422, 207] width 133 height 102
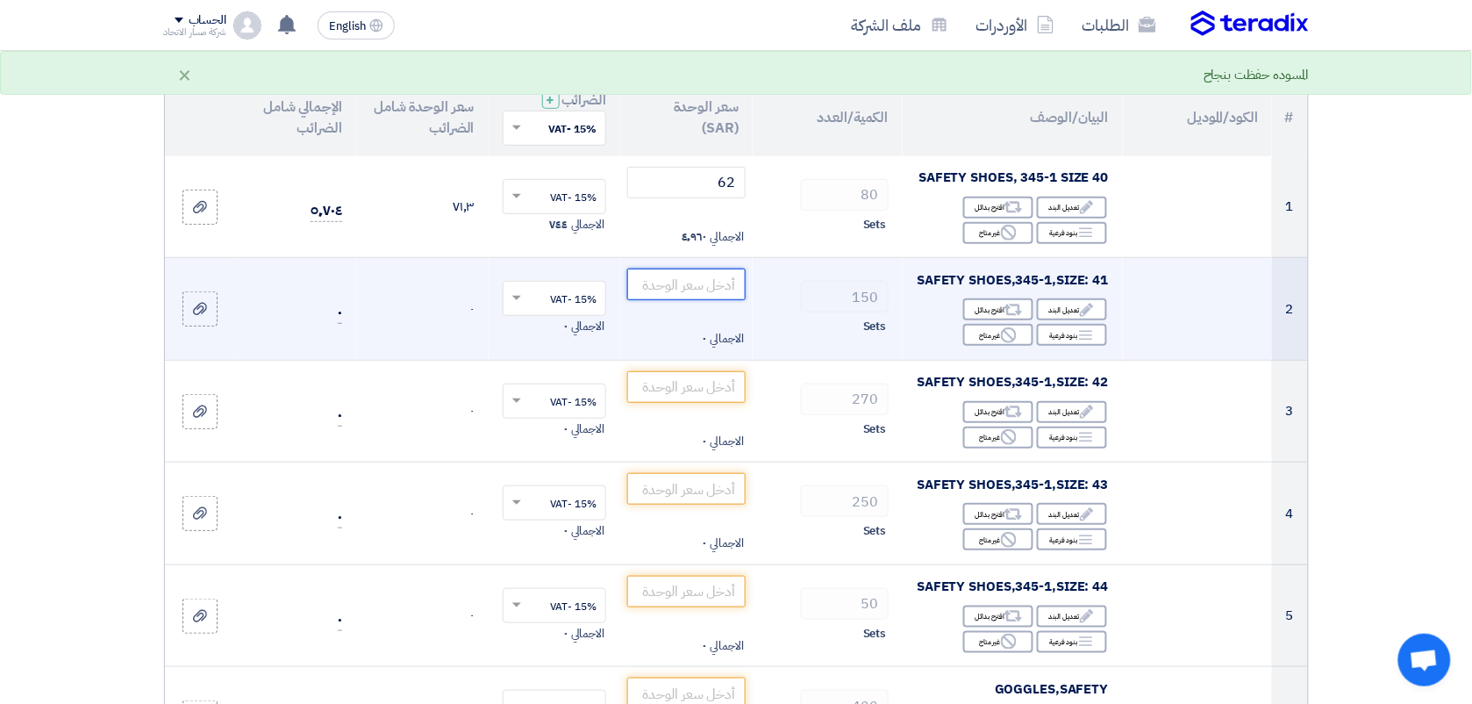
click at [690, 298] on input "number" at bounding box center [686, 285] width 118 height 32
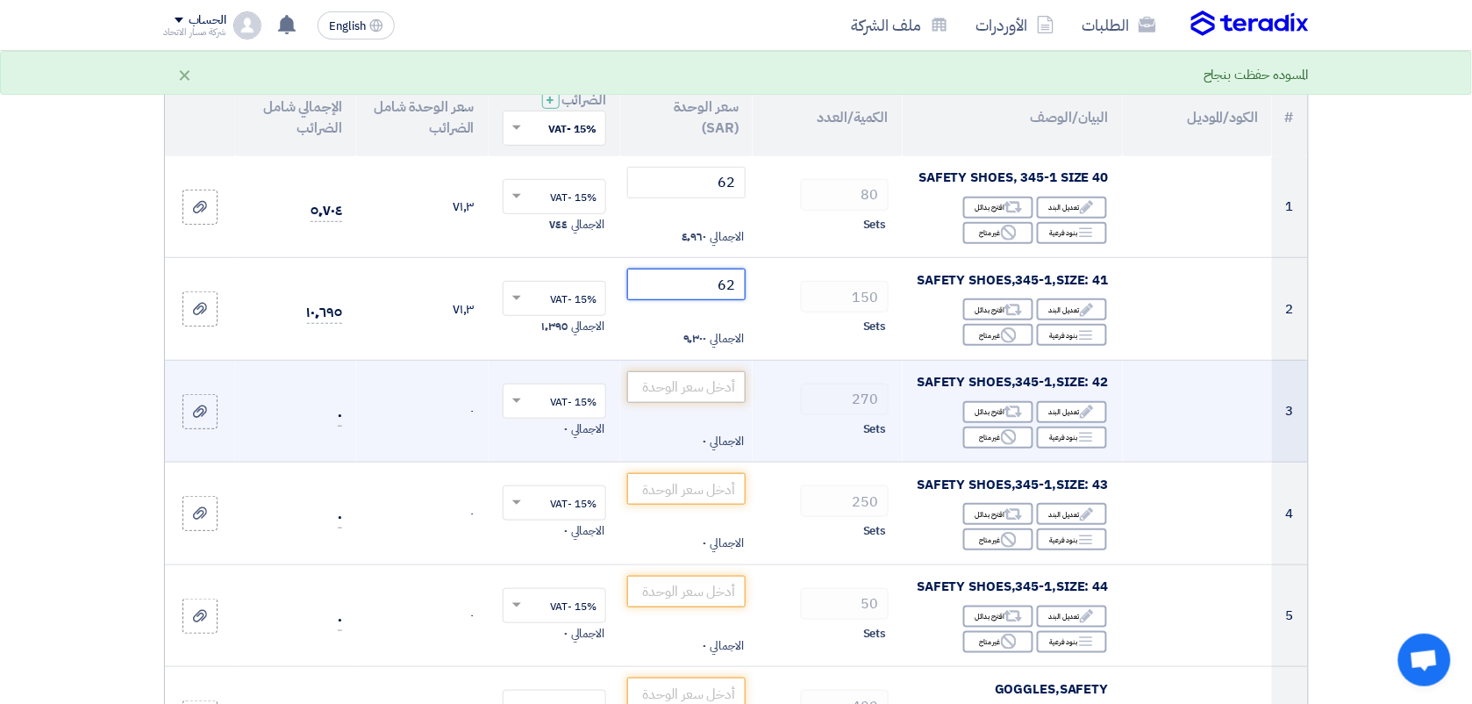
type input "62"
click at [694, 382] on input "number" at bounding box center [686, 387] width 118 height 32
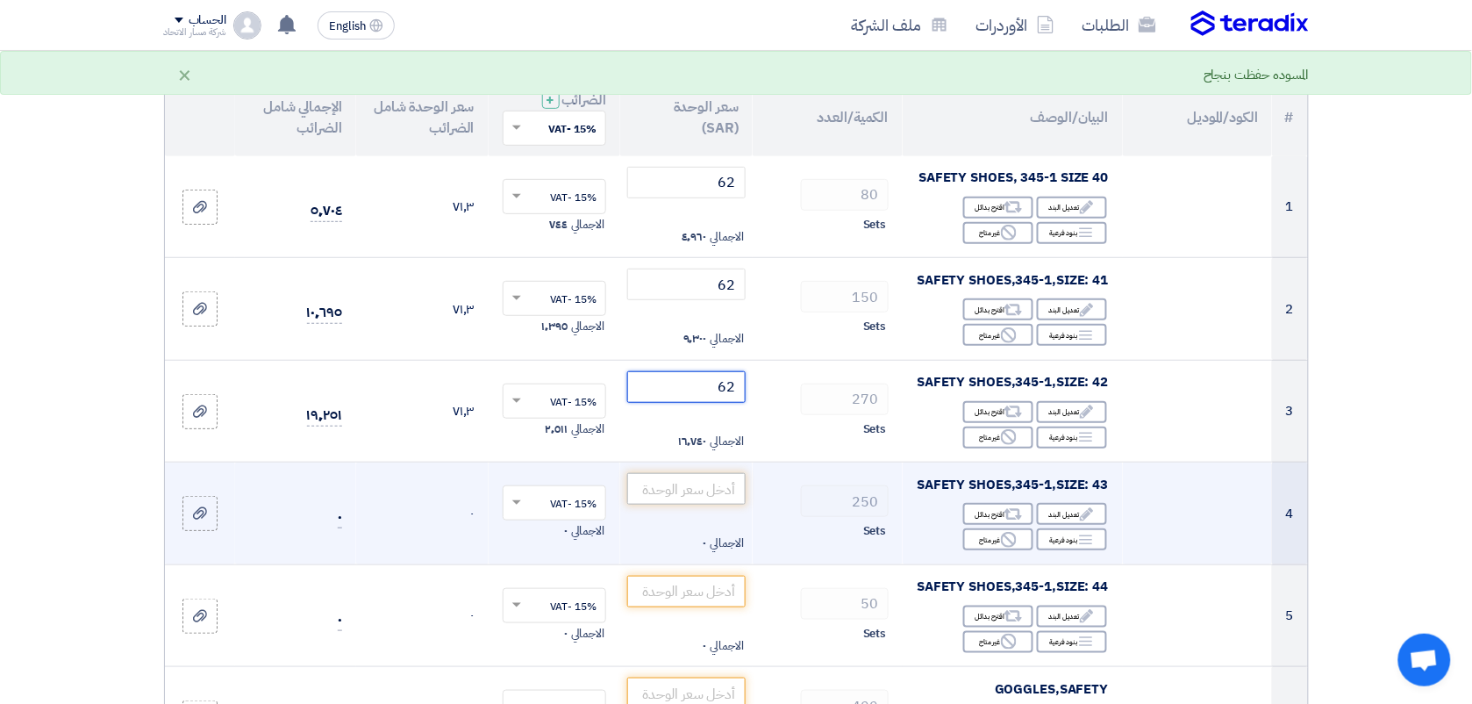
type input "62"
click at [713, 498] on input "number" at bounding box center [686, 489] width 118 height 32
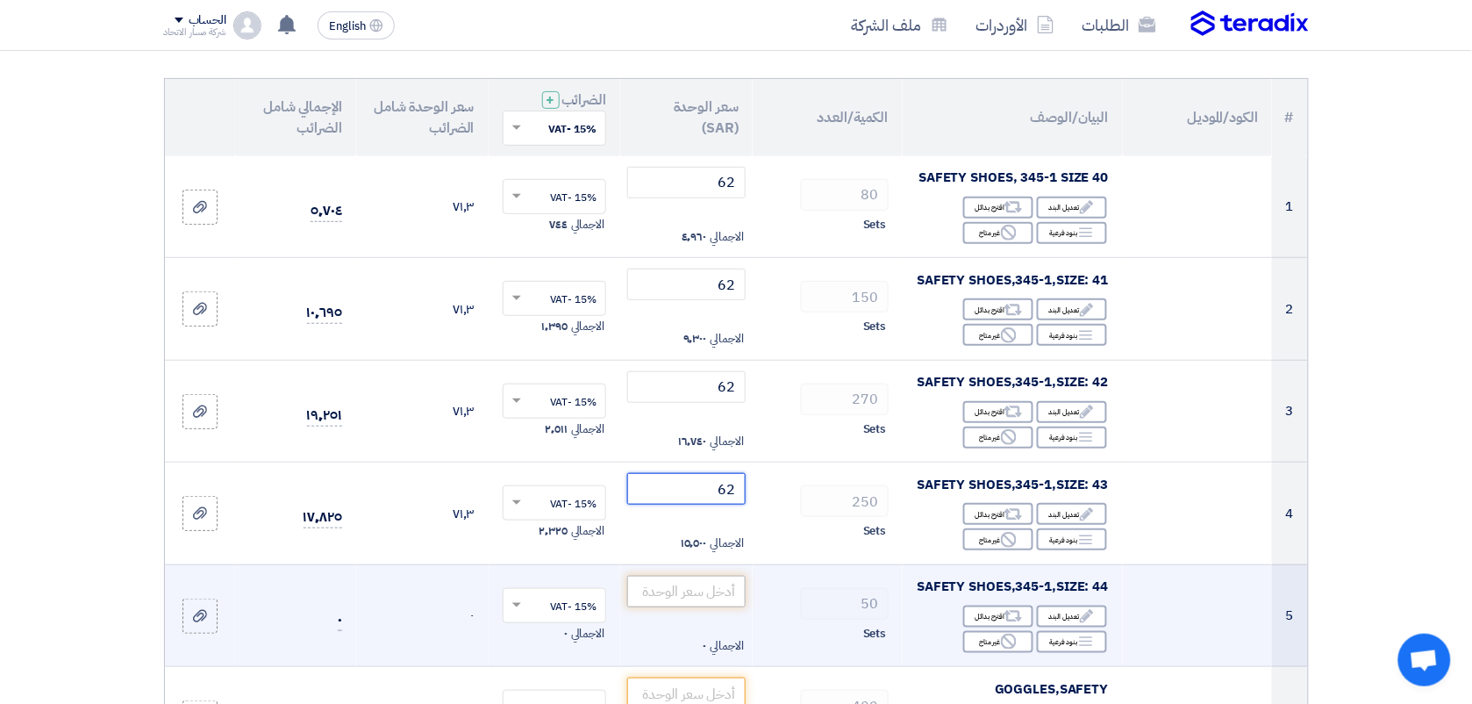
type input "62"
click at [721, 591] on input "number" at bounding box center [686, 592] width 118 height 32
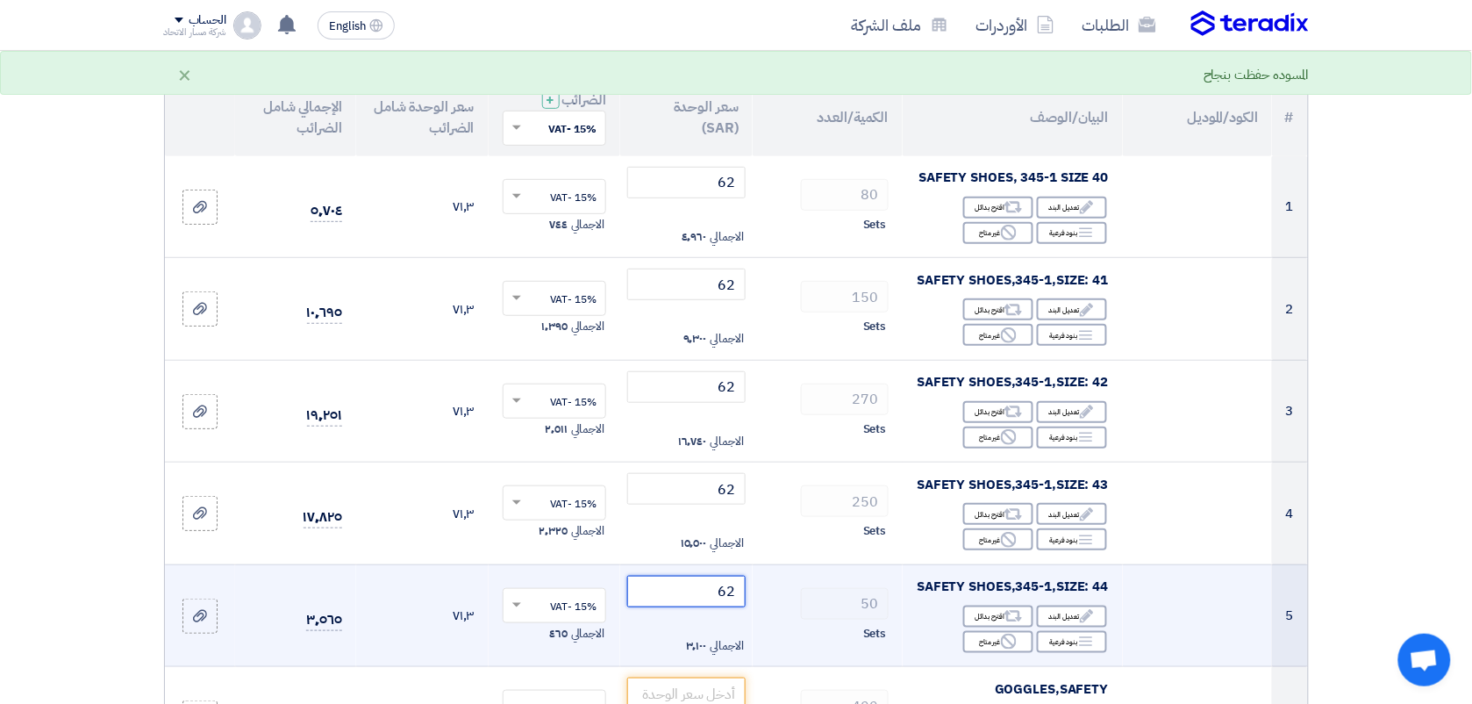
type input "62"
click at [799, 610] on div "50" at bounding box center [828, 604] width 122 height 32
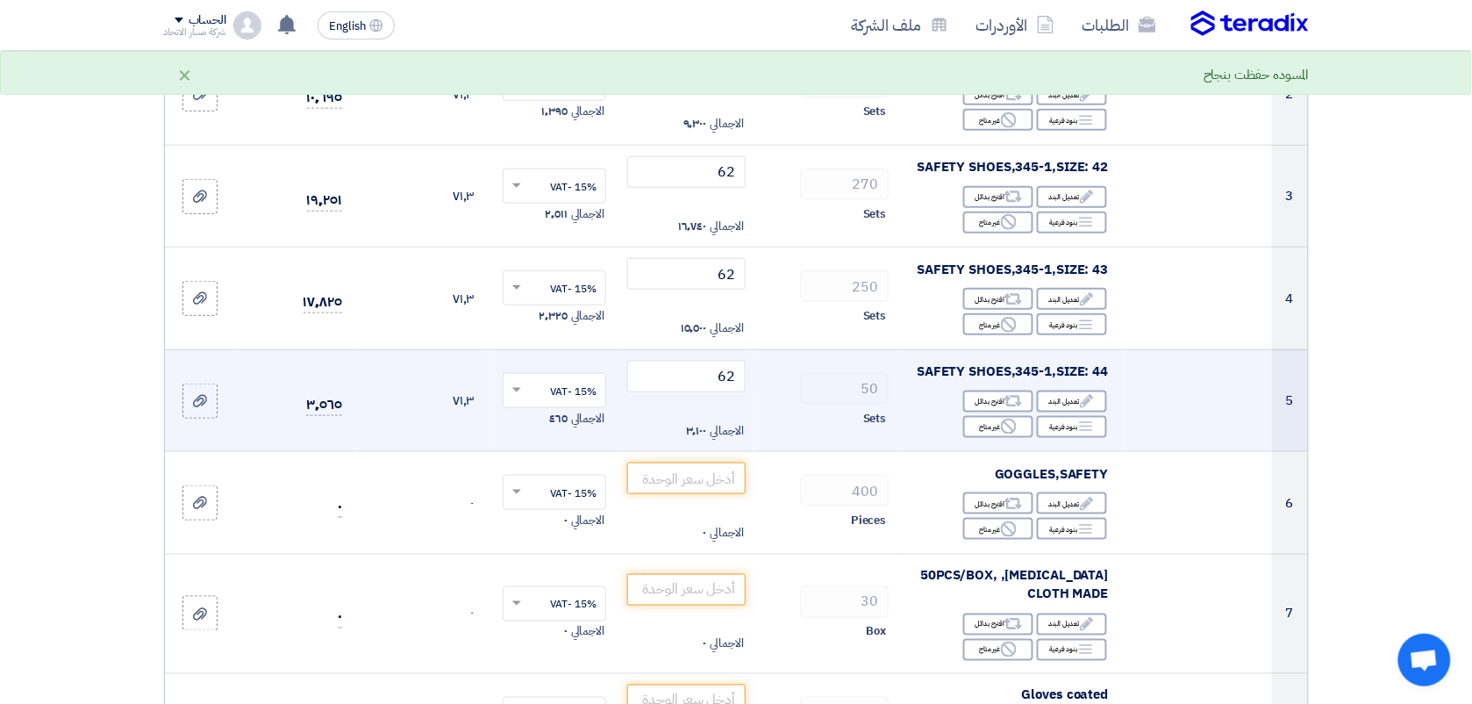
scroll to position [395, 0]
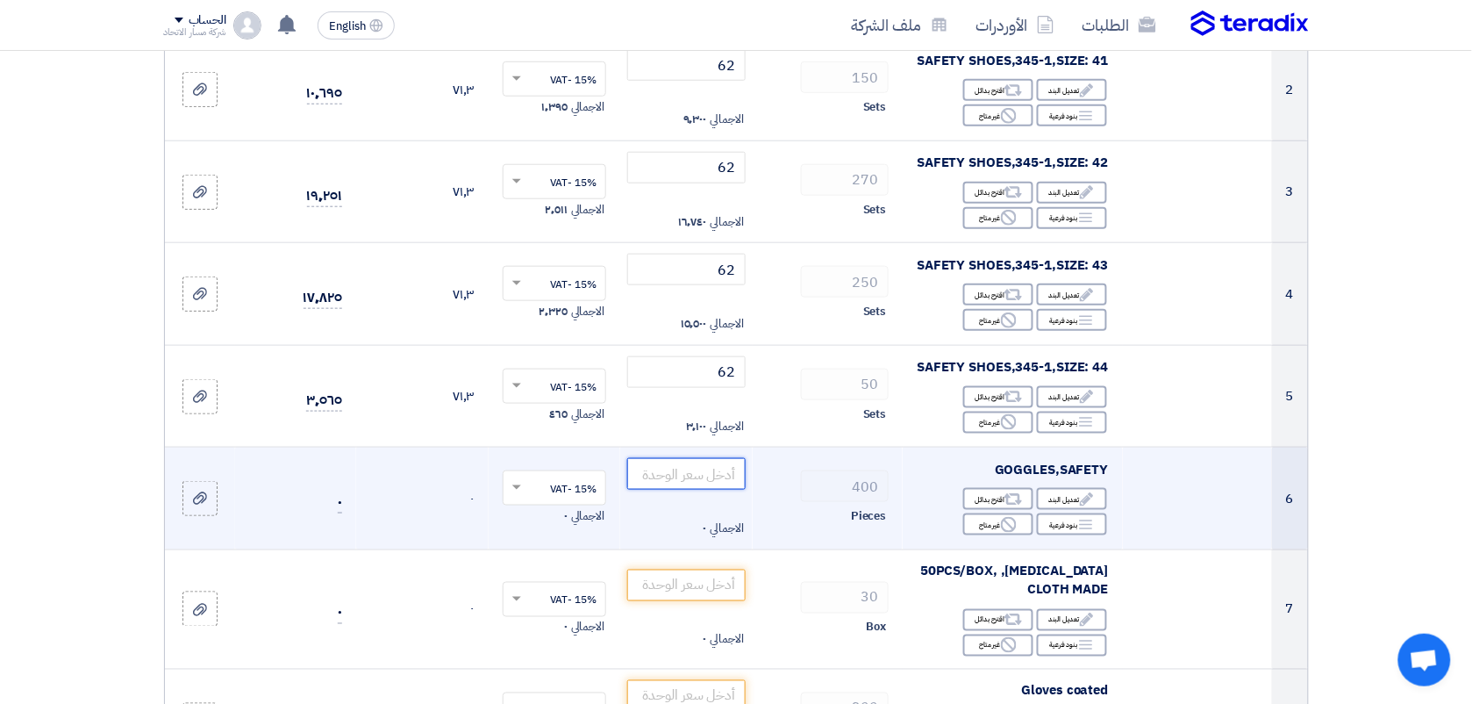
click at [715, 476] on input "number" at bounding box center [686, 474] width 118 height 32
click at [763, 548] on td "400 Pieces" at bounding box center [828, 499] width 150 height 103
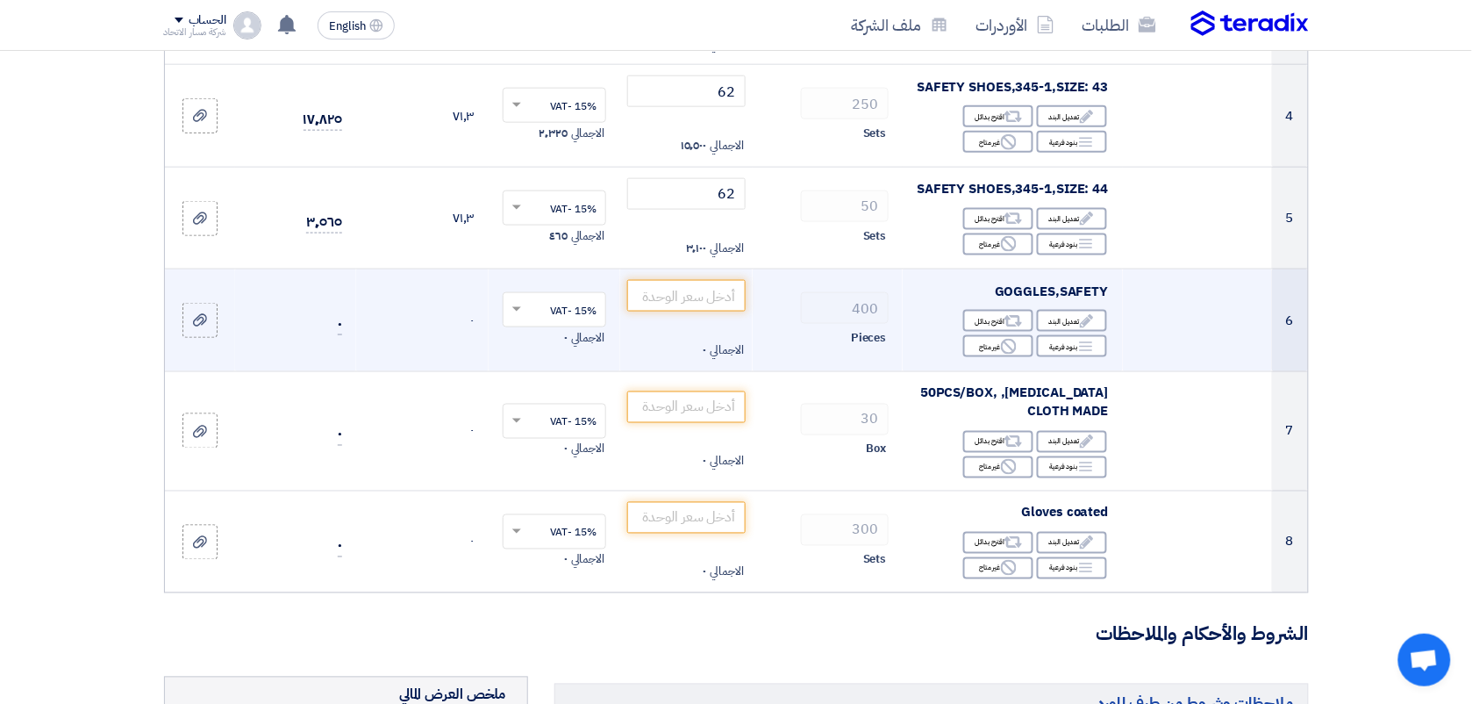
scroll to position [570, 0]
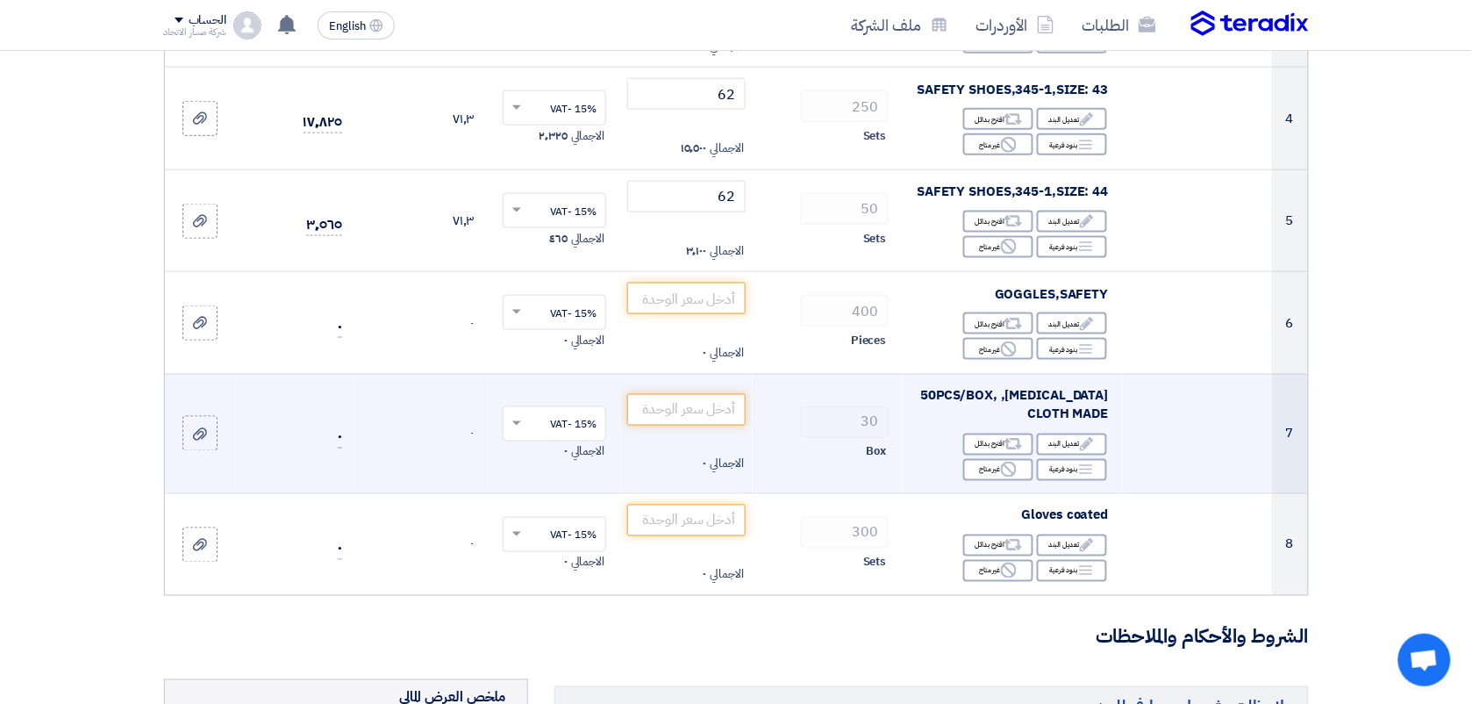
click at [913, 414] on td "[MEDICAL_DATA], 50PCS/BOX, CLOTH MADE Edit تعديل البند Alternative اقترح بدائل …" at bounding box center [1013, 433] width 220 height 119
click at [684, 408] on input "number" at bounding box center [686, 410] width 118 height 32
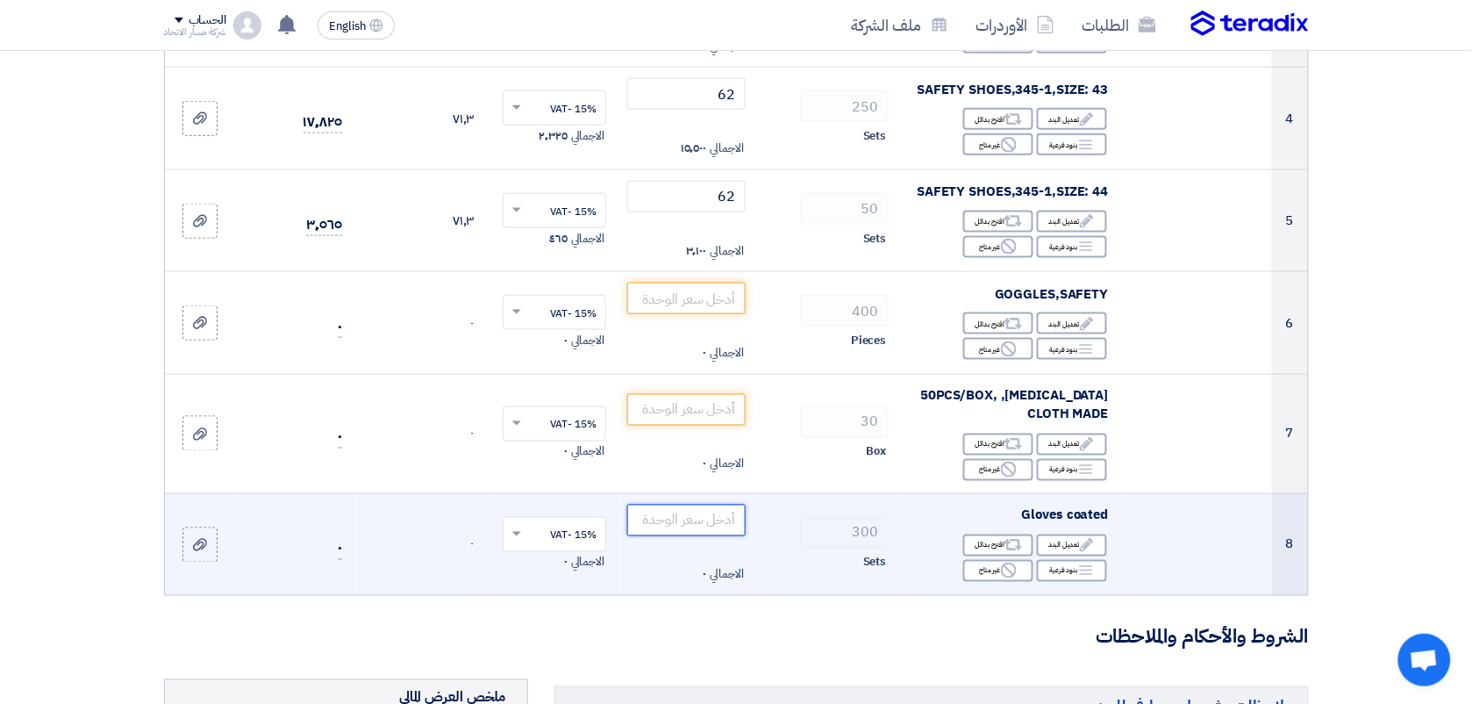
click at [724, 518] on input "number" at bounding box center [686, 521] width 118 height 32
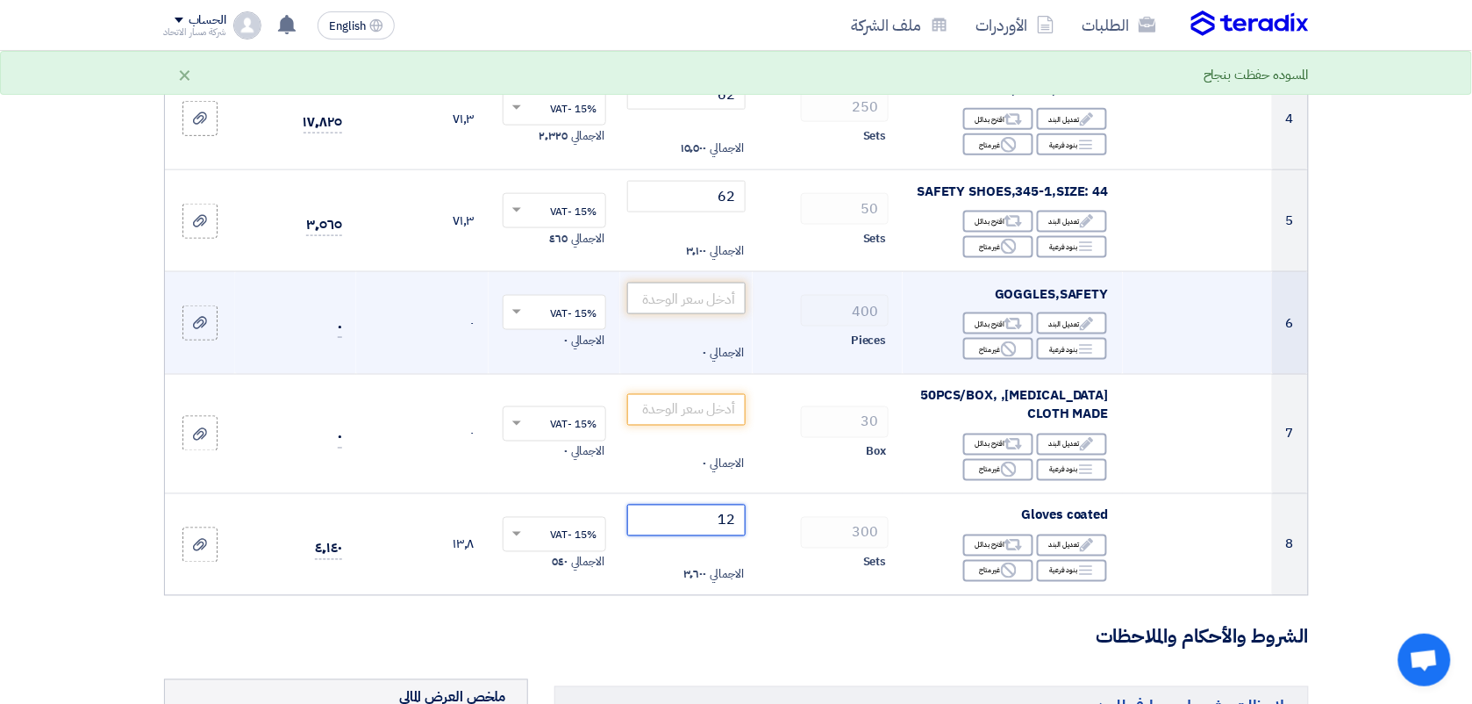
type input "12"
click at [715, 300] on input "number" at bounding box center [686, 299] width 118 height 32
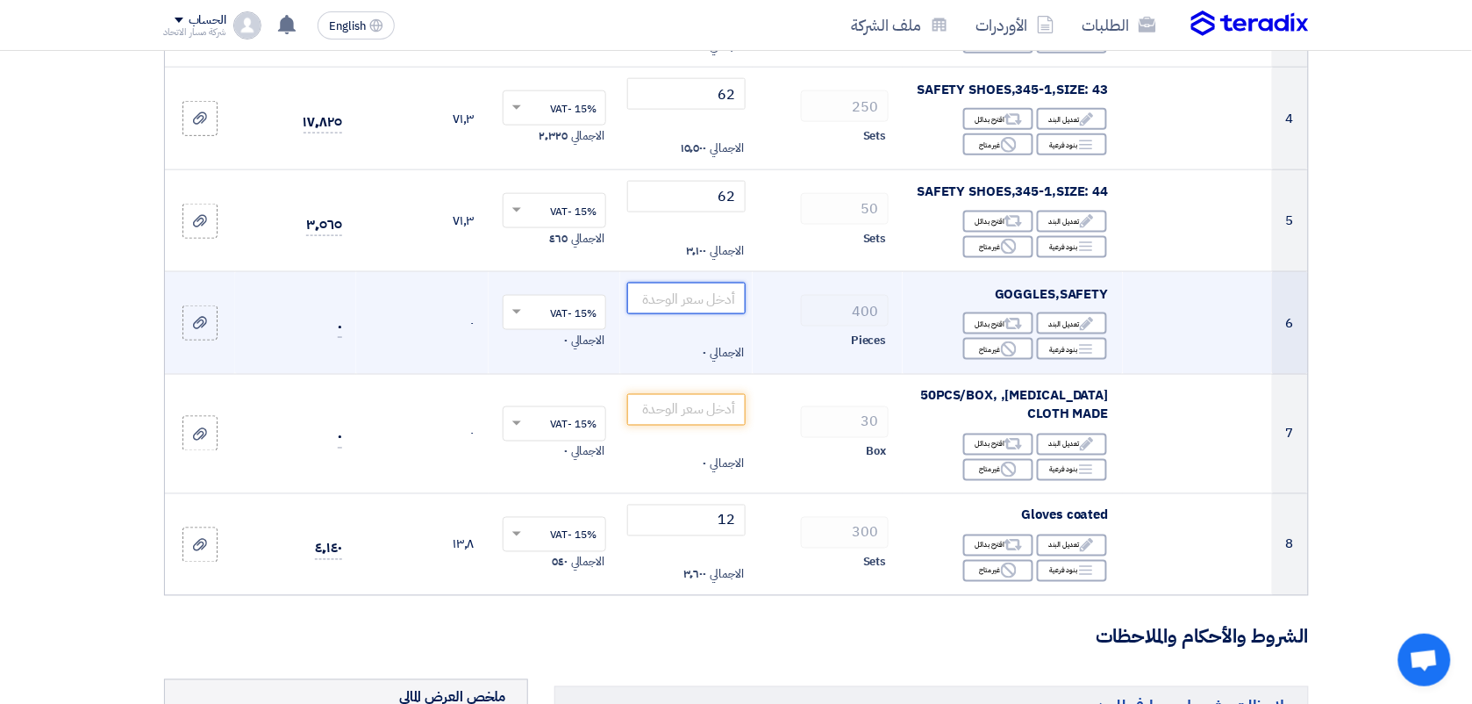
click at [715, 300] on input "number" at bounding box center [686, 299] width 118 height 32
type input "3"
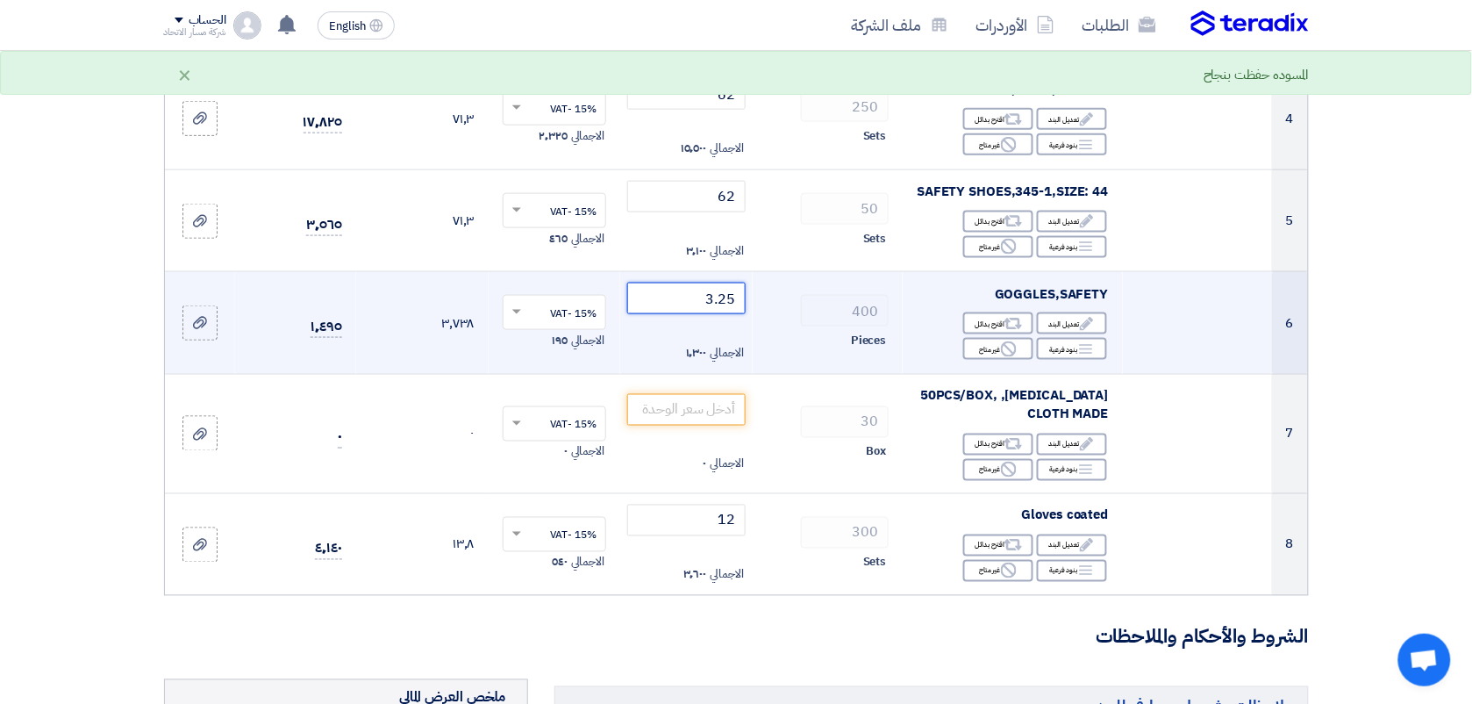
type input "3.25"
click at [749, 331] on td "3.25 الاجمالي ١٬٣٠٠" at bounding box center [686, 323] width 133 height 103
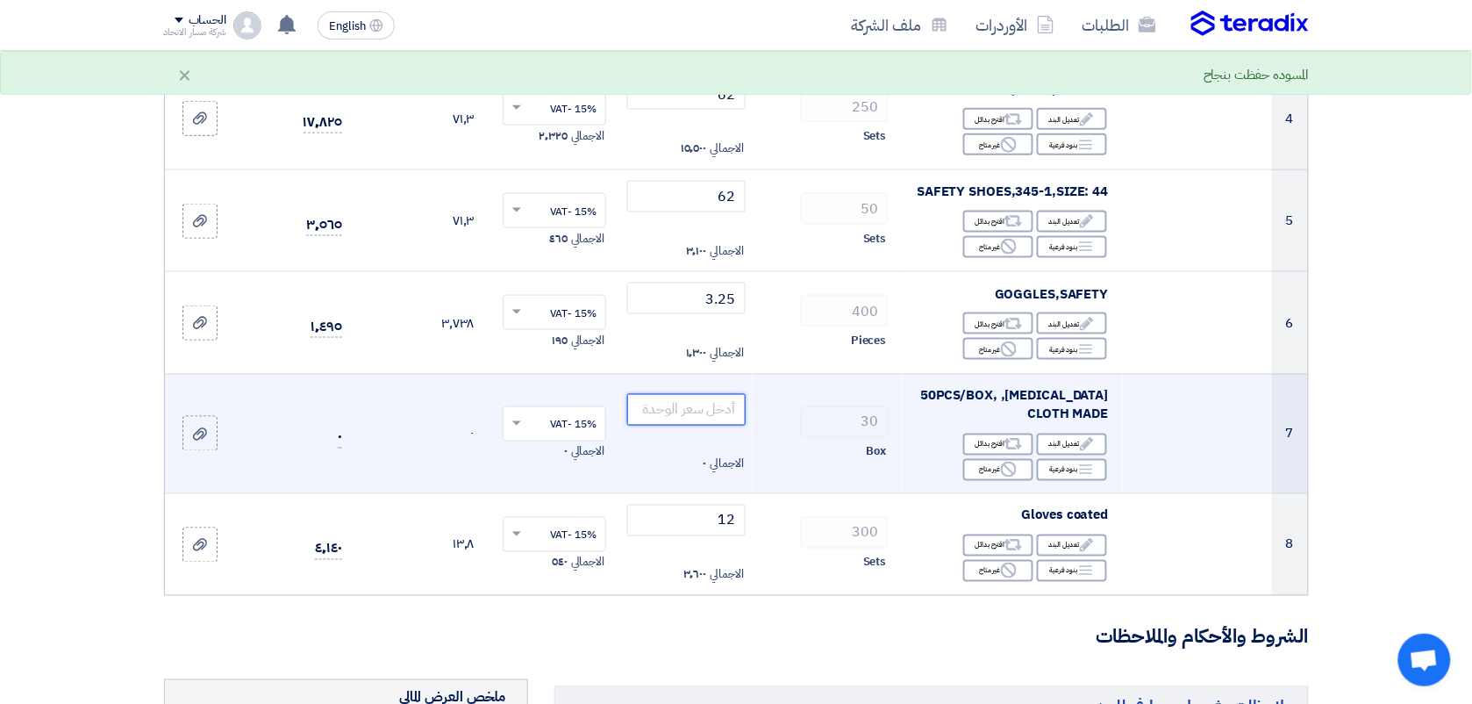
click at [720, 408] on input "number" at bounding box center [686, 410] width 118 height 32
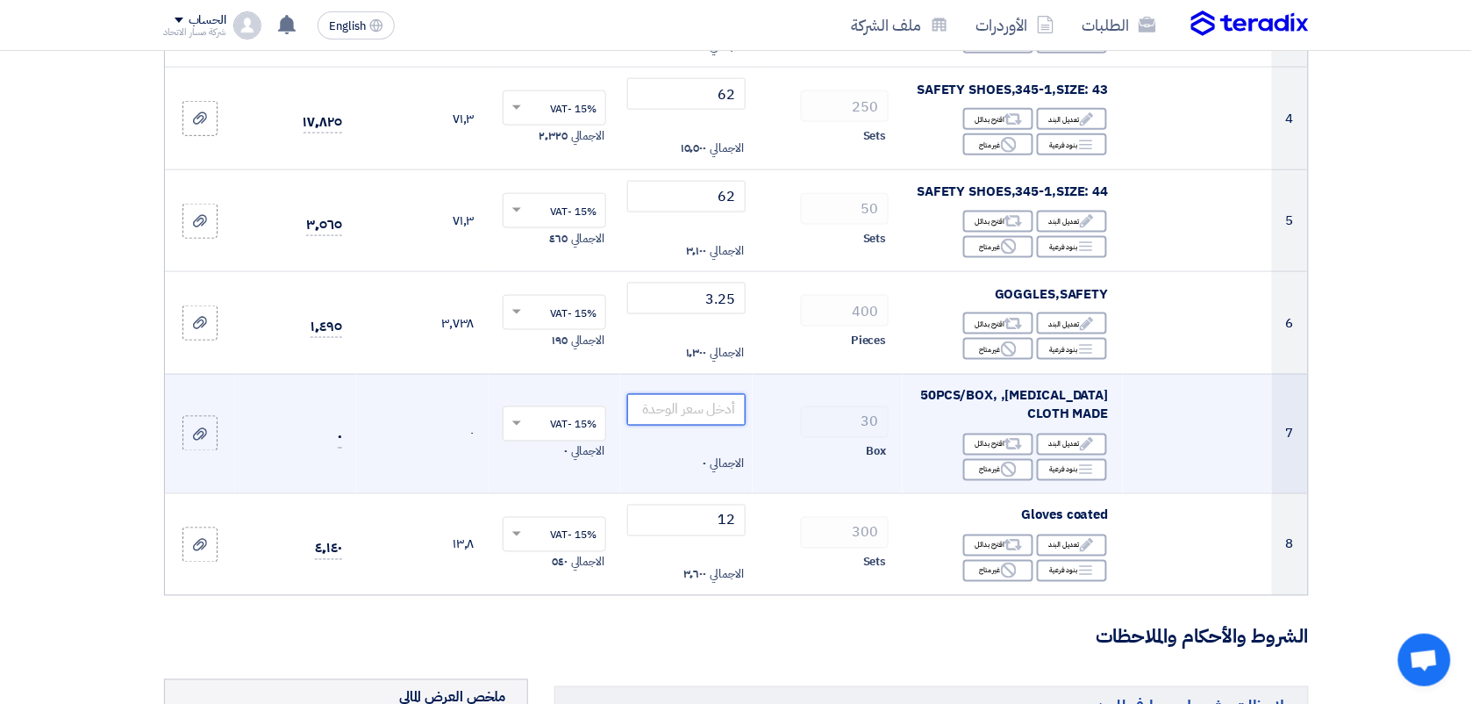
click at [702, 411] on input "number" at bounding box center [686, 410] width 118 height 32
type input "0"
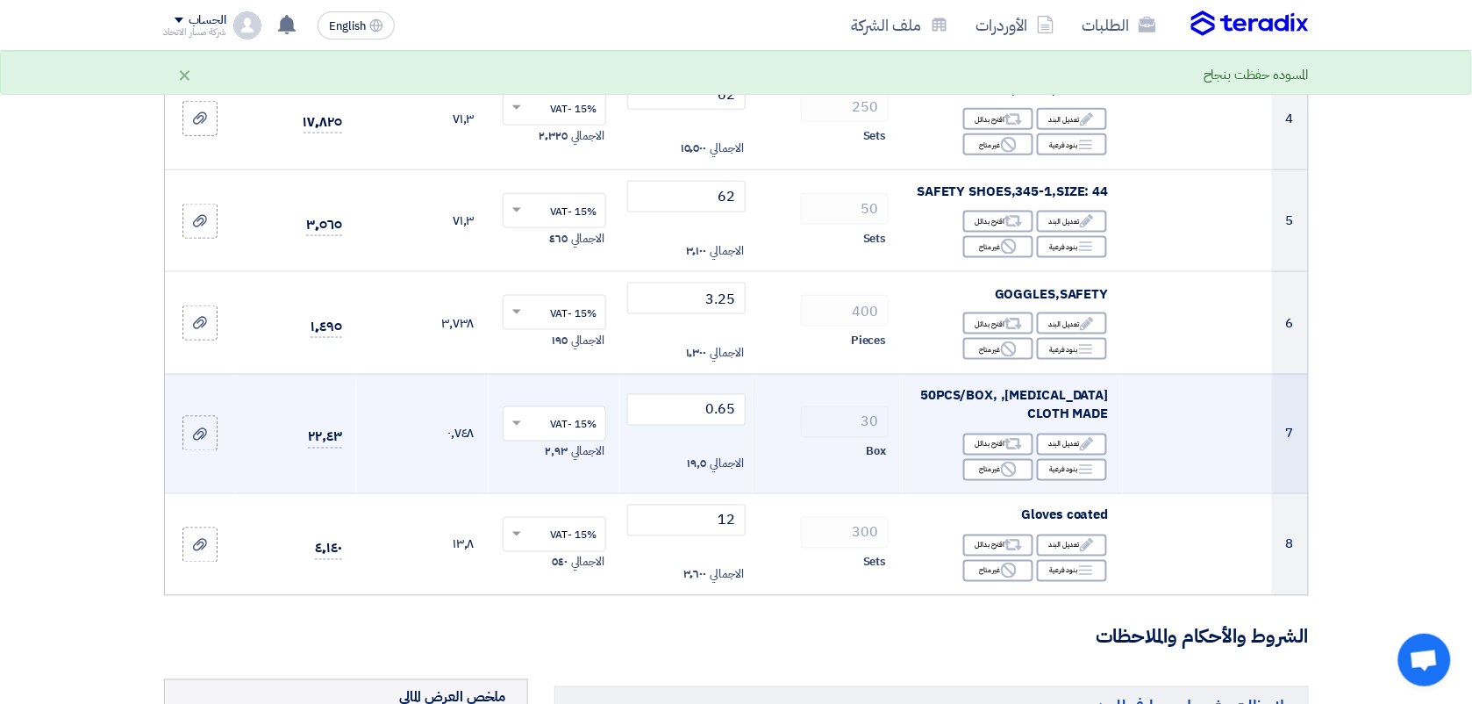
click at [663, 456] on div "الاجمالي ١٩٫٥" at bounding box center [686, 464] width 118 height 21
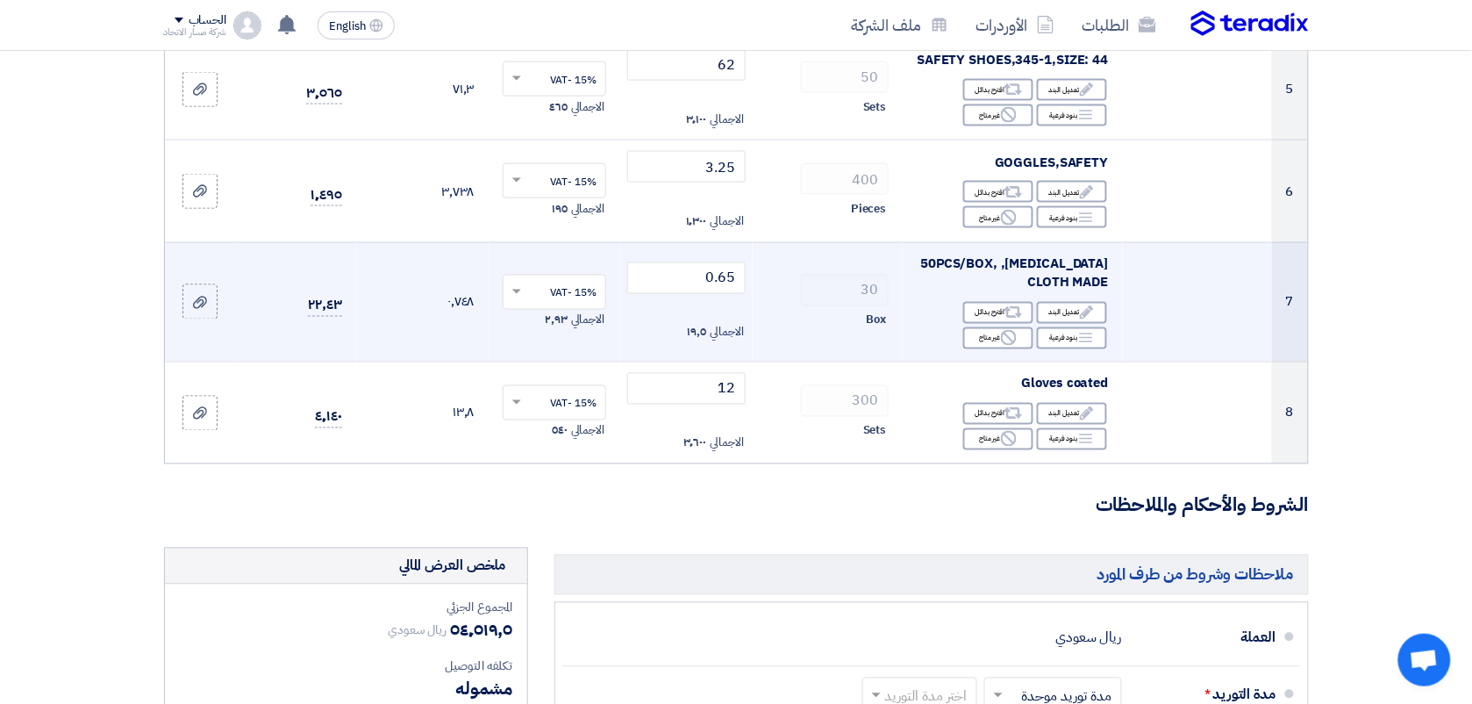
scroll to position [746, 0]
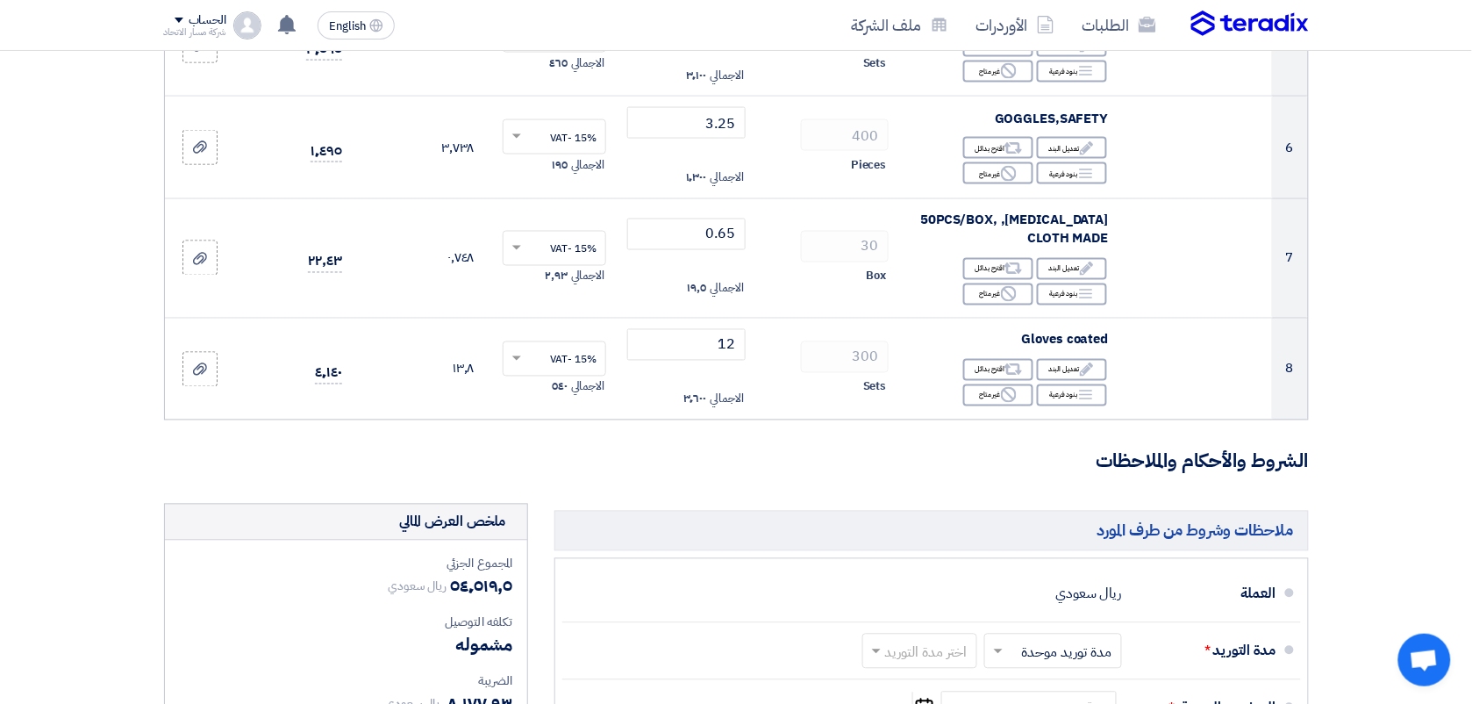
click at [895, 449] on h3 "الشروط والأحكام والملاحظات" at bounding box center [736, 461] width 1145 height 27
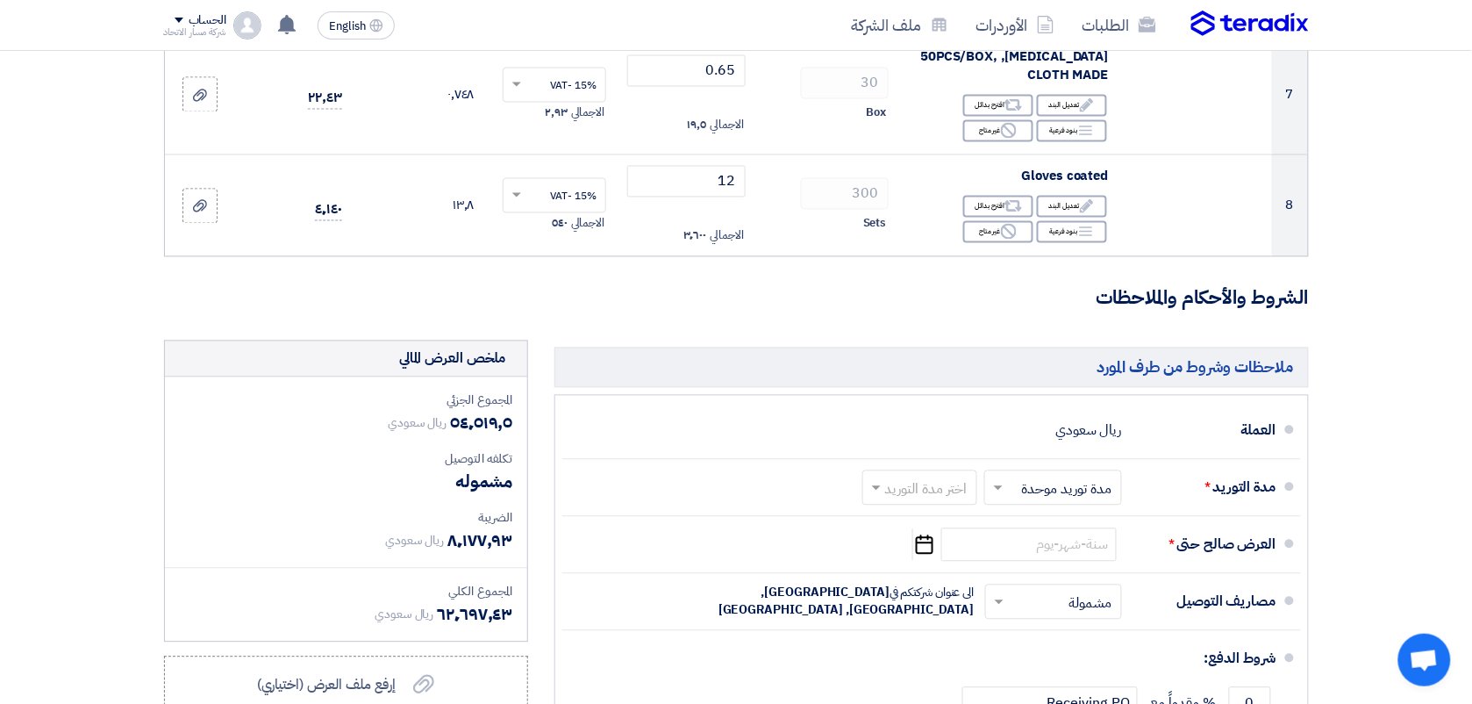
scroll to position [921, 0]
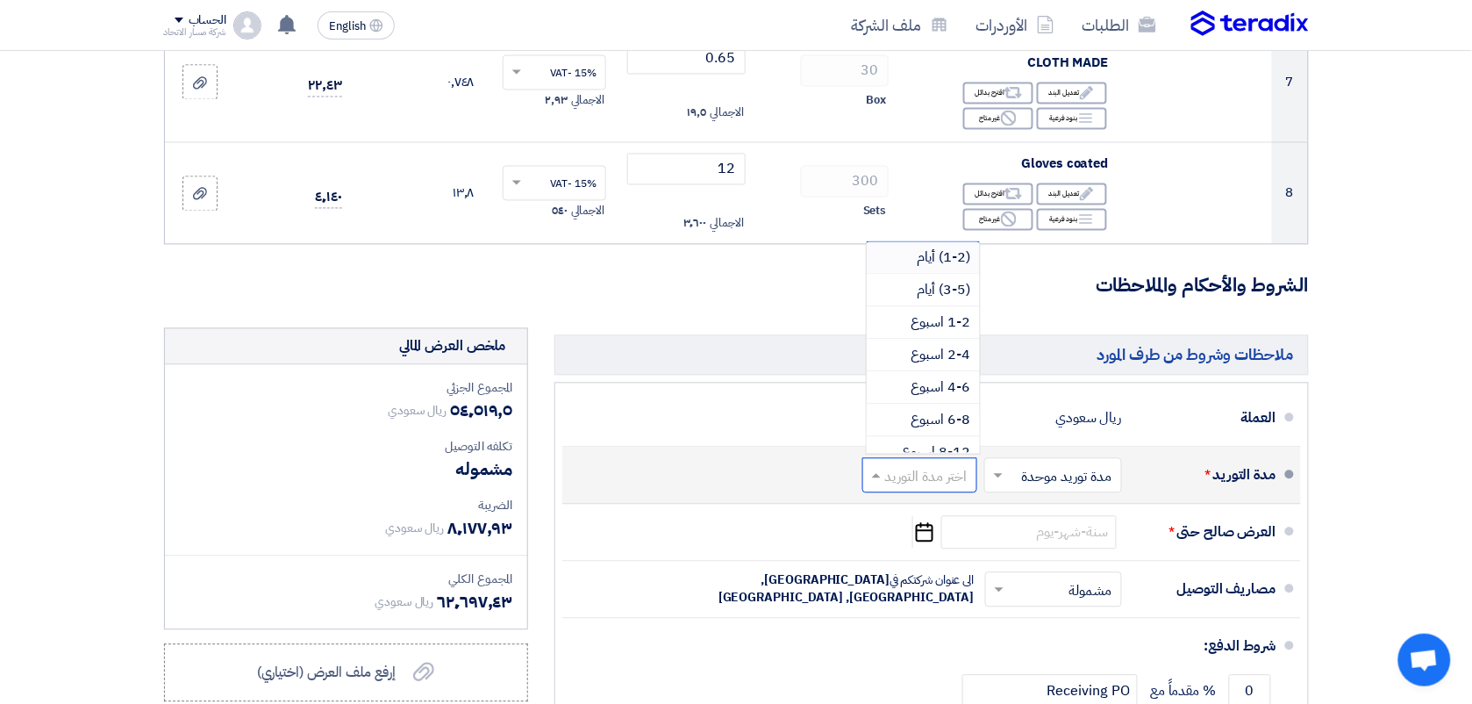
click at [892, 469] on input "text" at bounding box center [916, 476] width 106 height 25
click at [834, 476] on div "مدة التوريد * اختر مدة التوريد × مدة توريد موحدة × اختر مدة التوريد" at bounding box center [927, 476] width 700 height 42
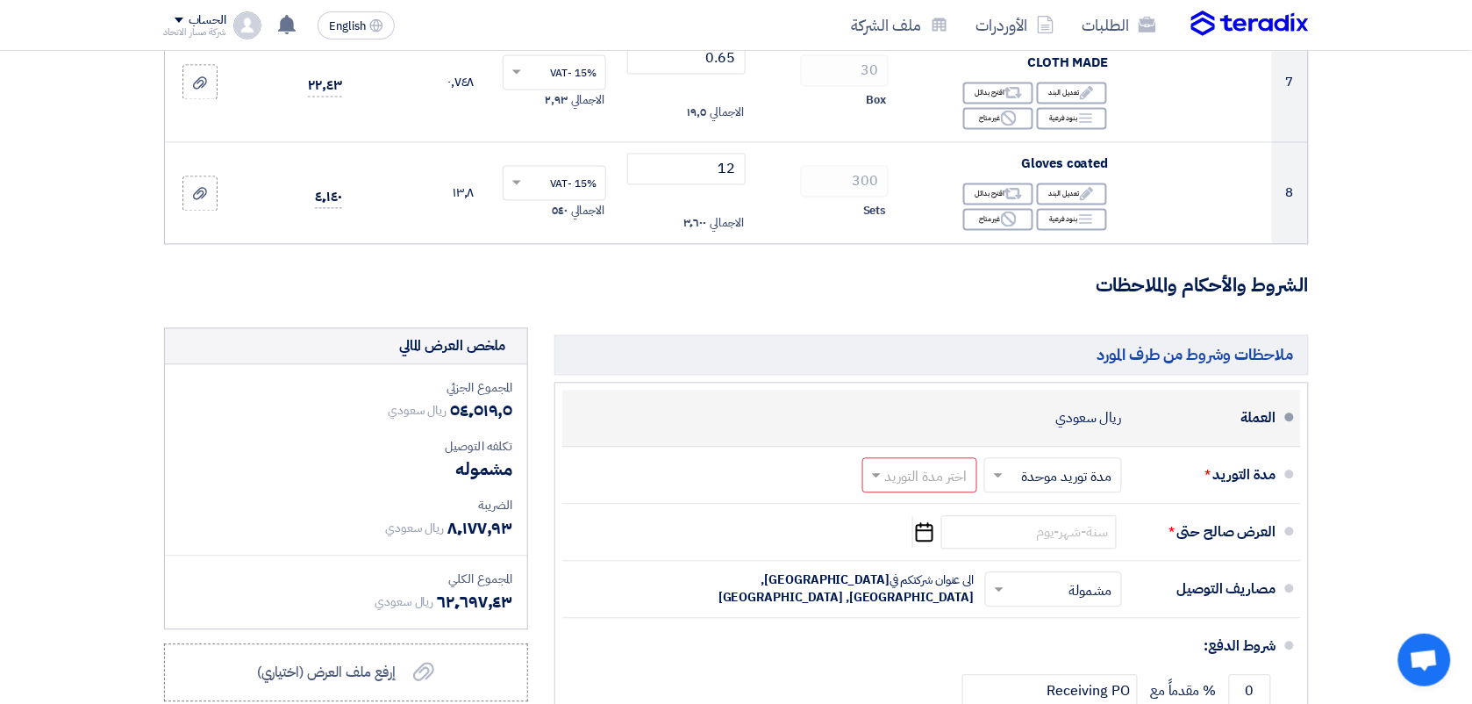
click at [861, 391] on li "العملة ريال سعودي" at bounding box center [931, 418] width 739 height 57
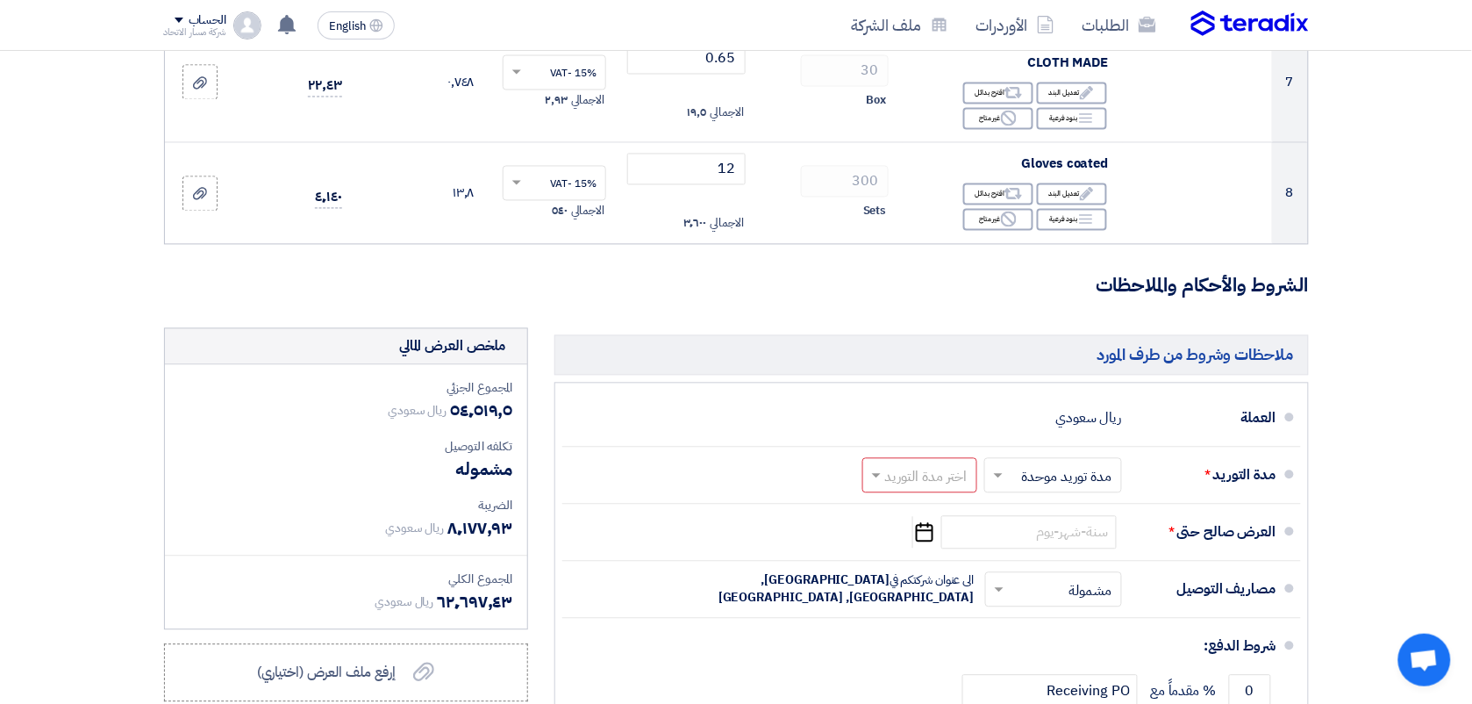
click at [906, 251] on form "تفاصيل الطلب # الكود/الموديل البيان/الوصف الكمية/العدد سعر الوحدة (SAR) الضرائب…" at bounding box center [736, 88] width 1145 height 1623
click at [896, 298] on h3 "الشروط والأحكام والملاحظات" at bounding box center [736, 286] width 1145 height 27
click at [1422, 115] on section "تفاصيل الطلب # الكود/الموديل البيان/الوصف الكمية/العدد سعر الوحدة (SAR) الضرائب…" at bounding box center [736, 99] width 1472 height 1715
click at [1351, 186] on section "تفاصيل الطلب # الكود/الموديل البيان/الوصف الكمية/العدد سعر الوحدة (SAR) الضرائب…" at bounding box center [736, 99] width 1472 height 1715
click at [976, 276] on h3 "الشروط والأحكام والملاحظات" at bounding box center [736, 286] width 1145 height 27
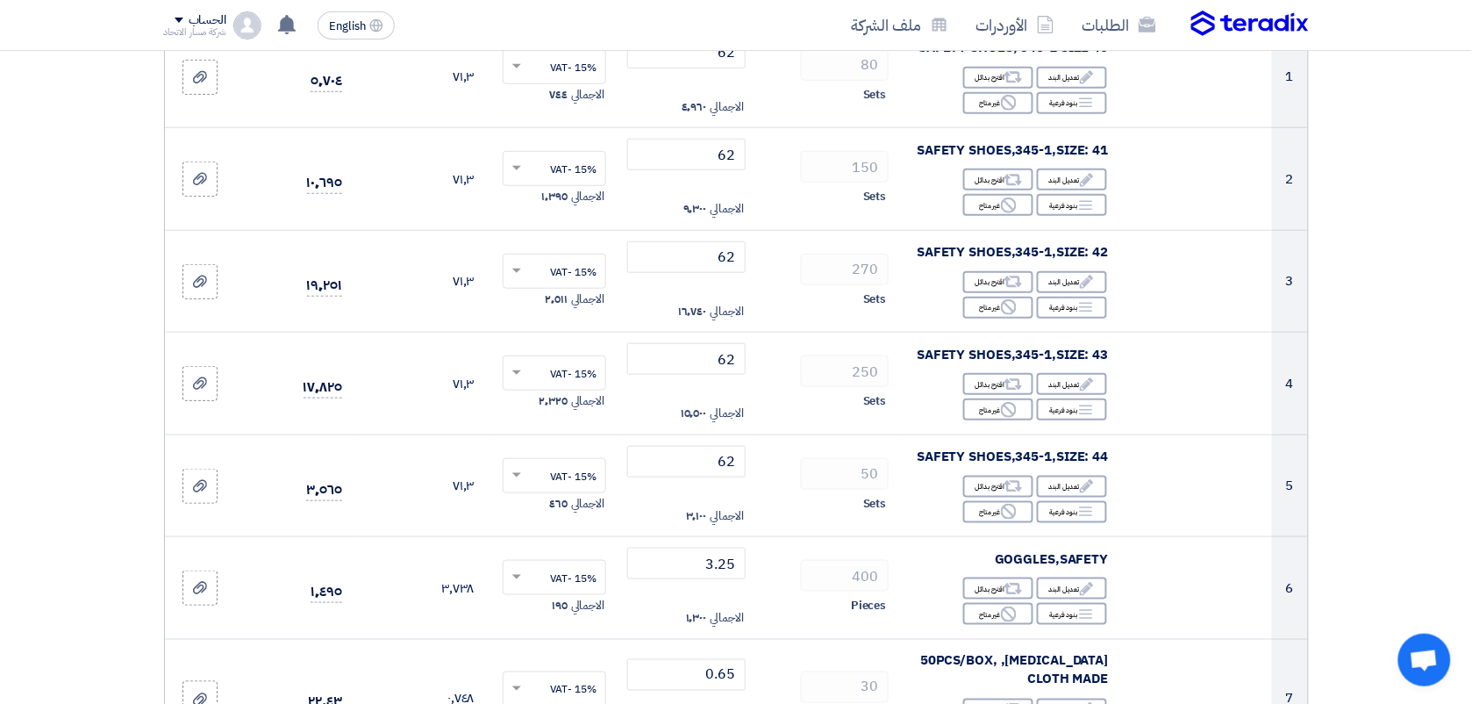
scroll to position [0, 0]
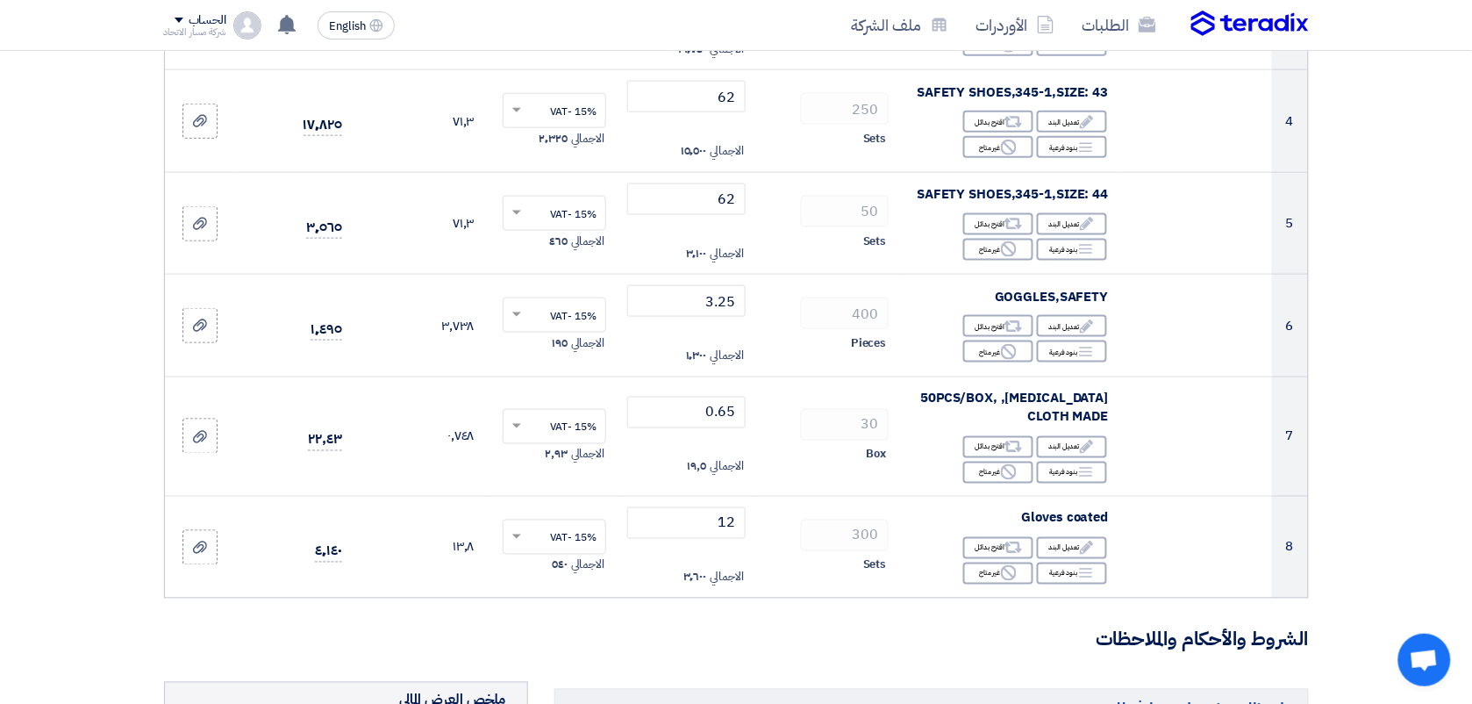
scroll to position [570, 0]
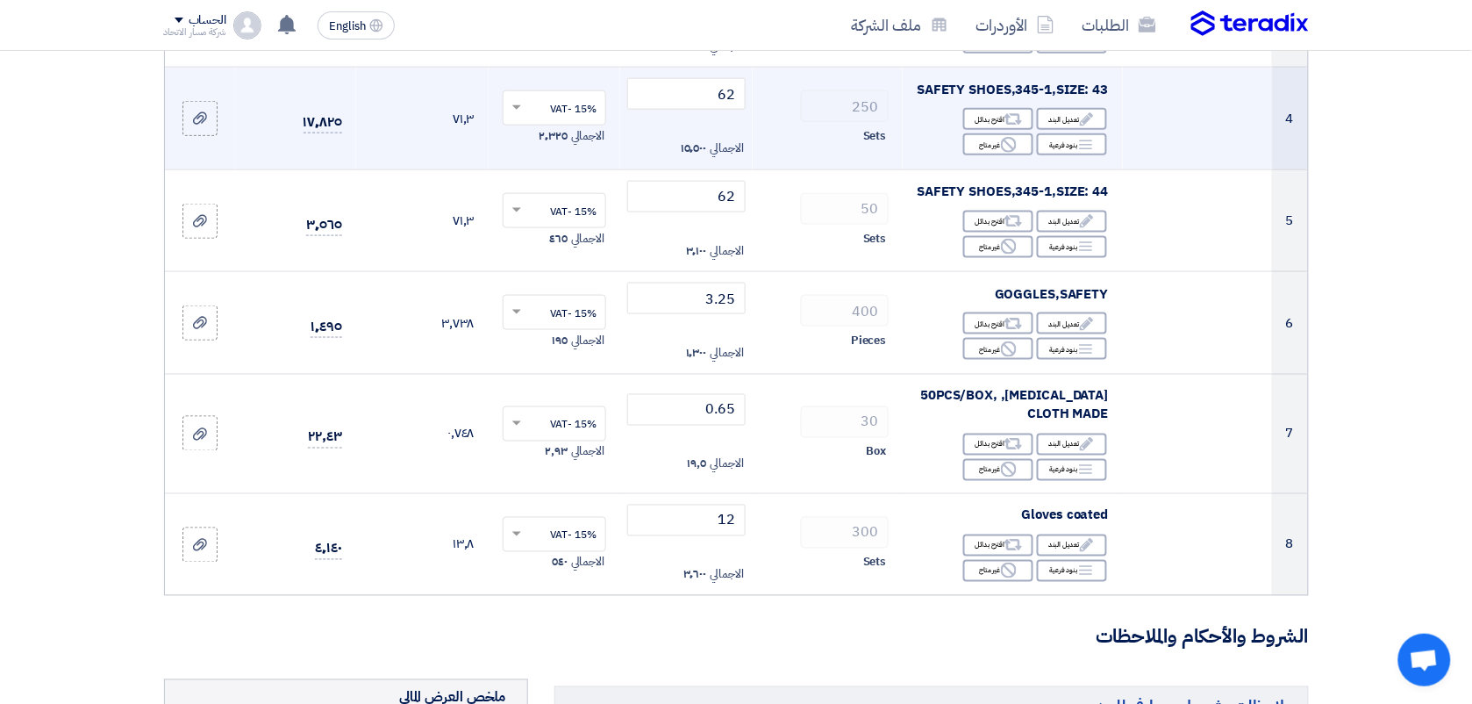
click at [1224, 114] on td at bounding box center [1198, 119] width 150 height 103
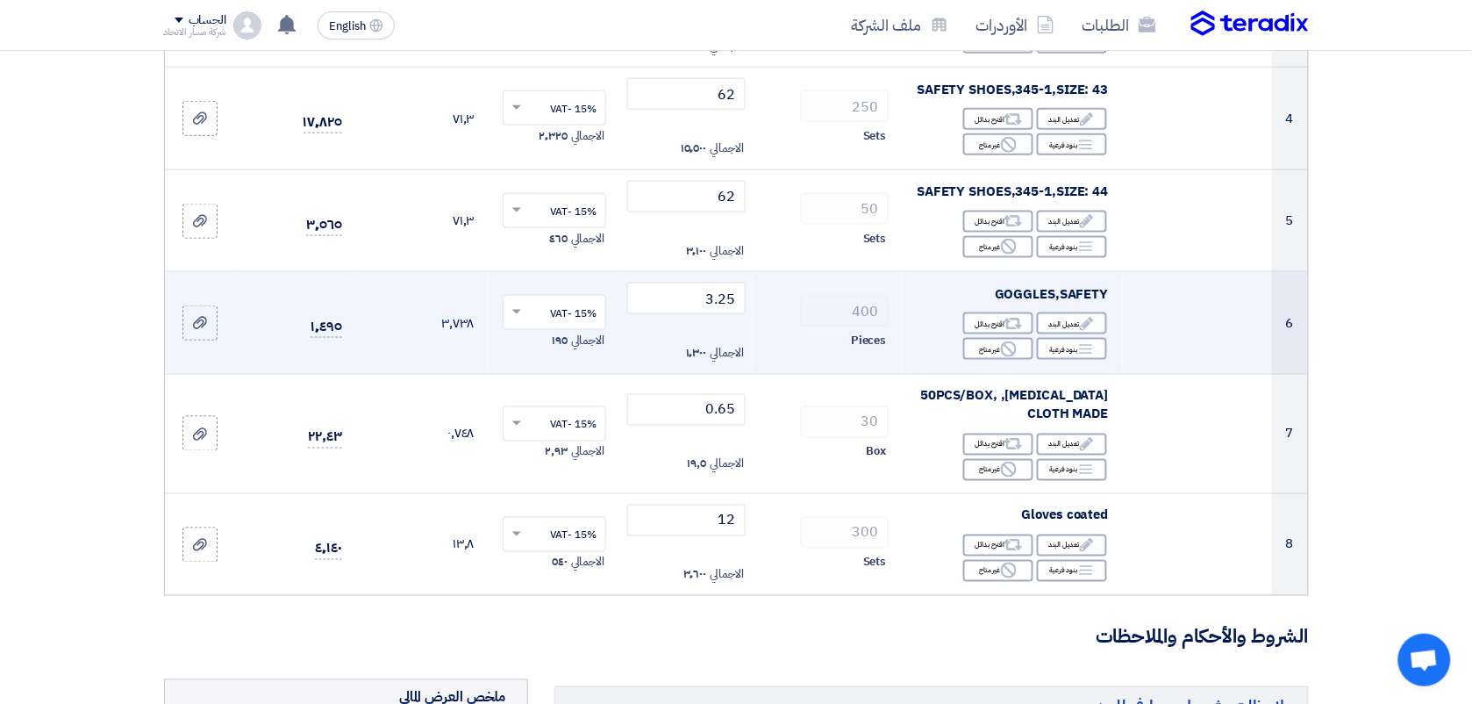
click at [741, 332] on td "3.25 الاجمالي ١٬٣٠٠" at bounding box center [686, 323] width 133 height 103
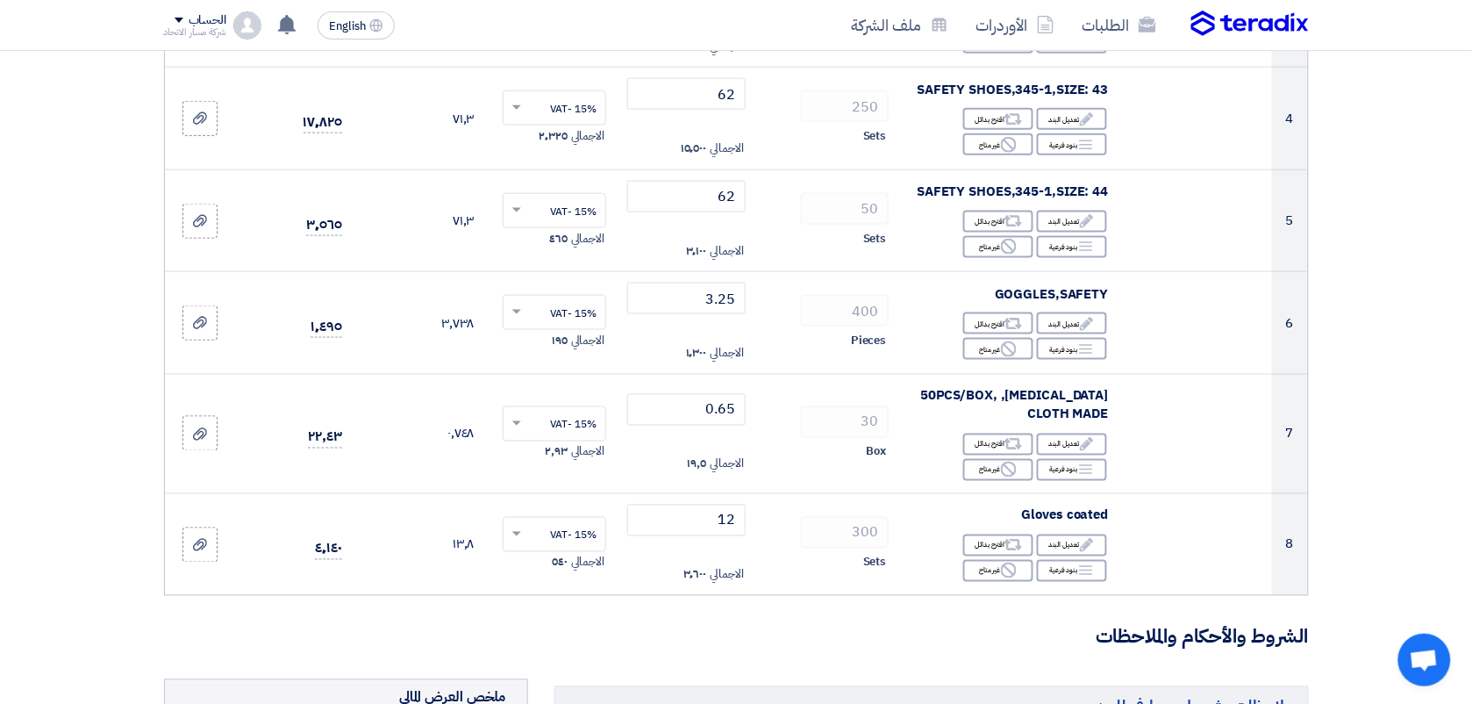
click at [589, 663] on form "تفاصيل الطلب # الكود/الموديل البيان/الوصف الكمية/العدد سعر الوحدة (SAR) الضرائب…" at bounding box center [736, 439] width 1145 height 1623
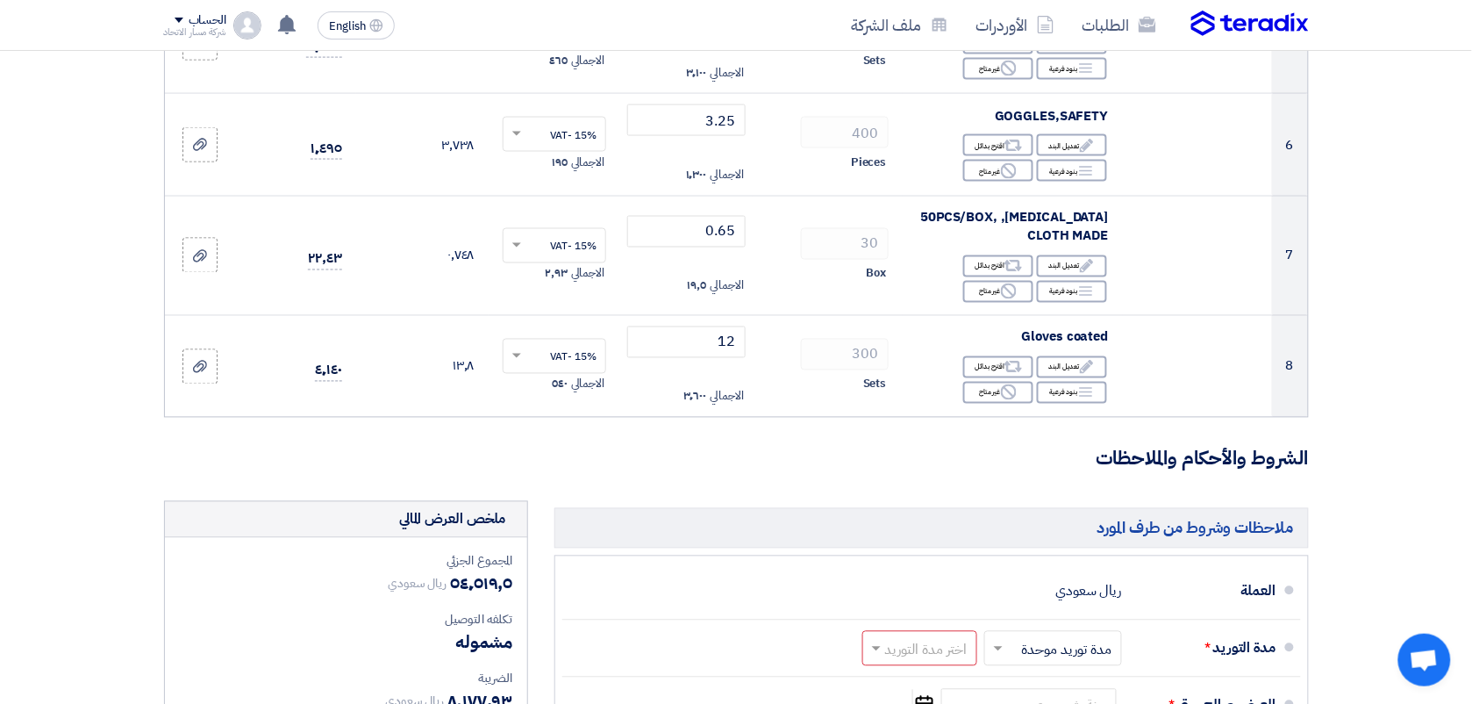
scroll to position [746, 0]
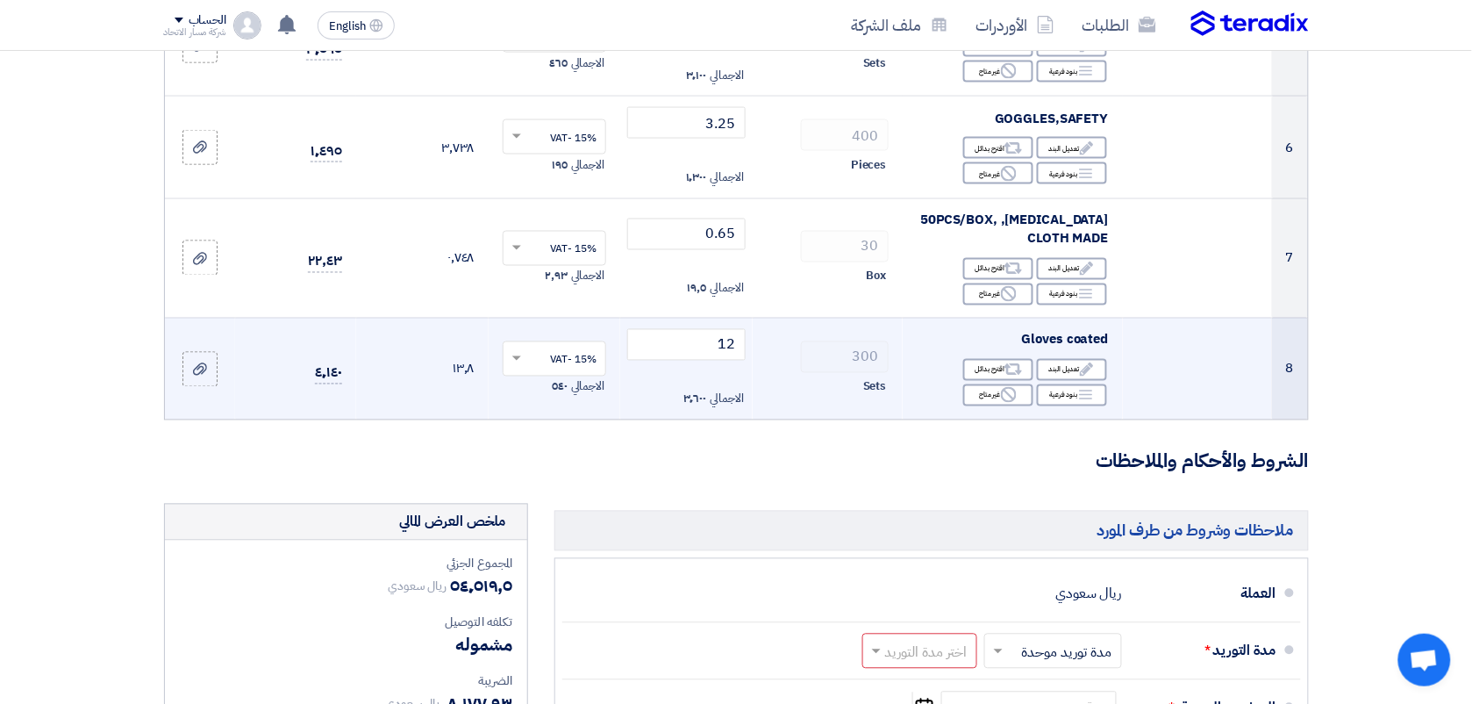
drag, startPoint x: 862, startPoint y: 360, endPoint x: 804, endPoint y: 399, distance: 70.1
click at [804, 399] on td "300 Sets" at bounding box center [828, 369] width 150 height 102
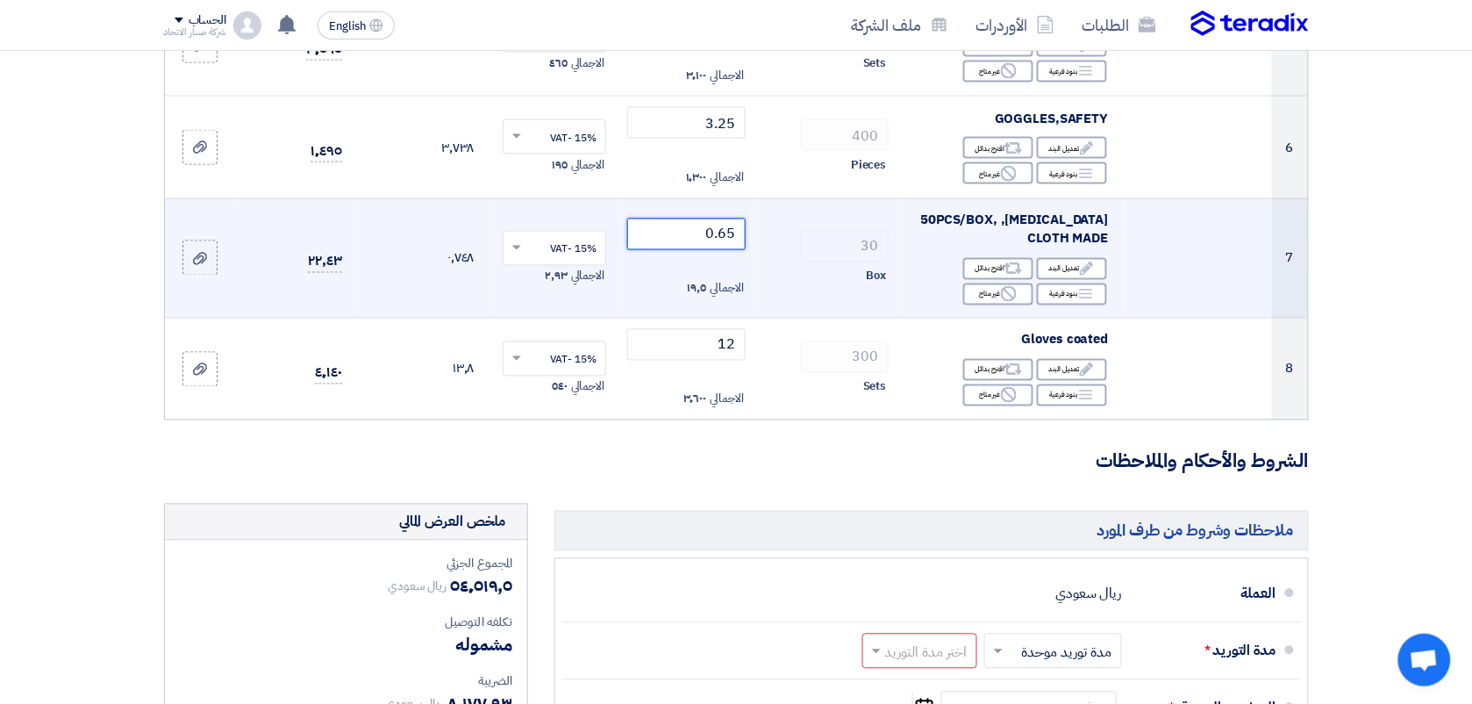
click at [721, 233] on input "0.65" at bounding box center [686, 234] width 118 height 32
type input "32"
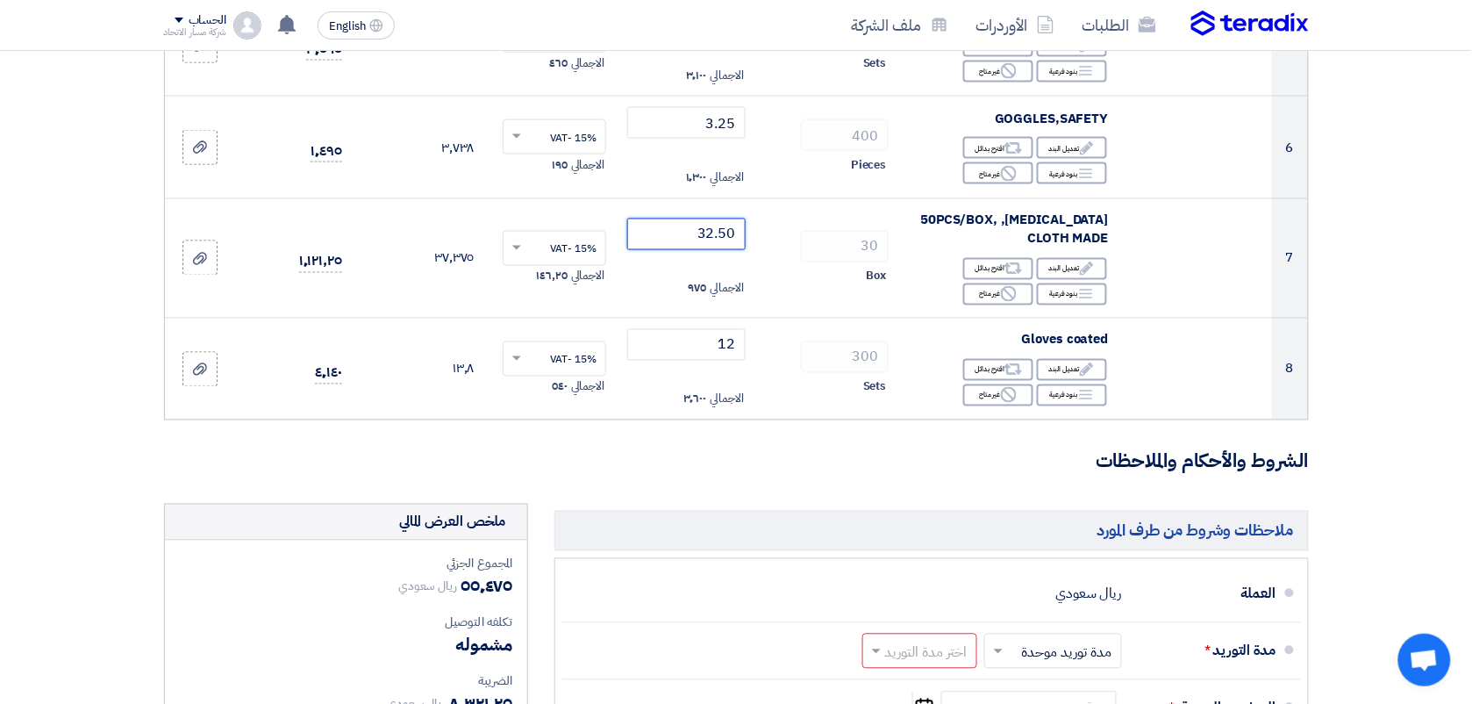
type input "32.50"
click at [759, 424] on form "تفاصيل الطلب # الكود/الموديل البيان/الوصف الكمية/العدد سعر الوحدة (SAR) الضرائب…" at bounding box center [736, 263] width 1145 height 1623
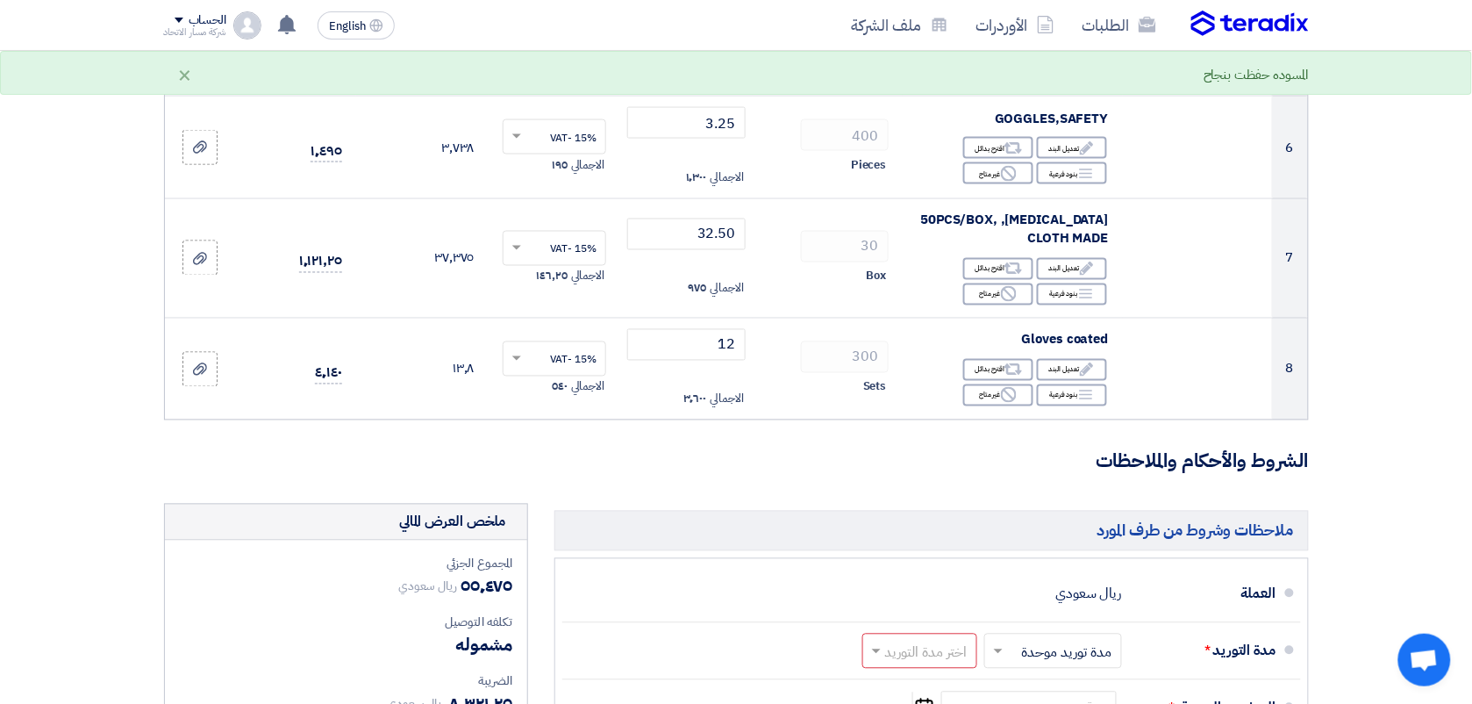
click at [763, 500] on form "تفاصيل الطلب # الكود/الموديل البيان/الوصف الكمية/العدد سعر الوحدة (SAR) الضرائب…" at bounding box center [736, 263] width 1145 height 1623
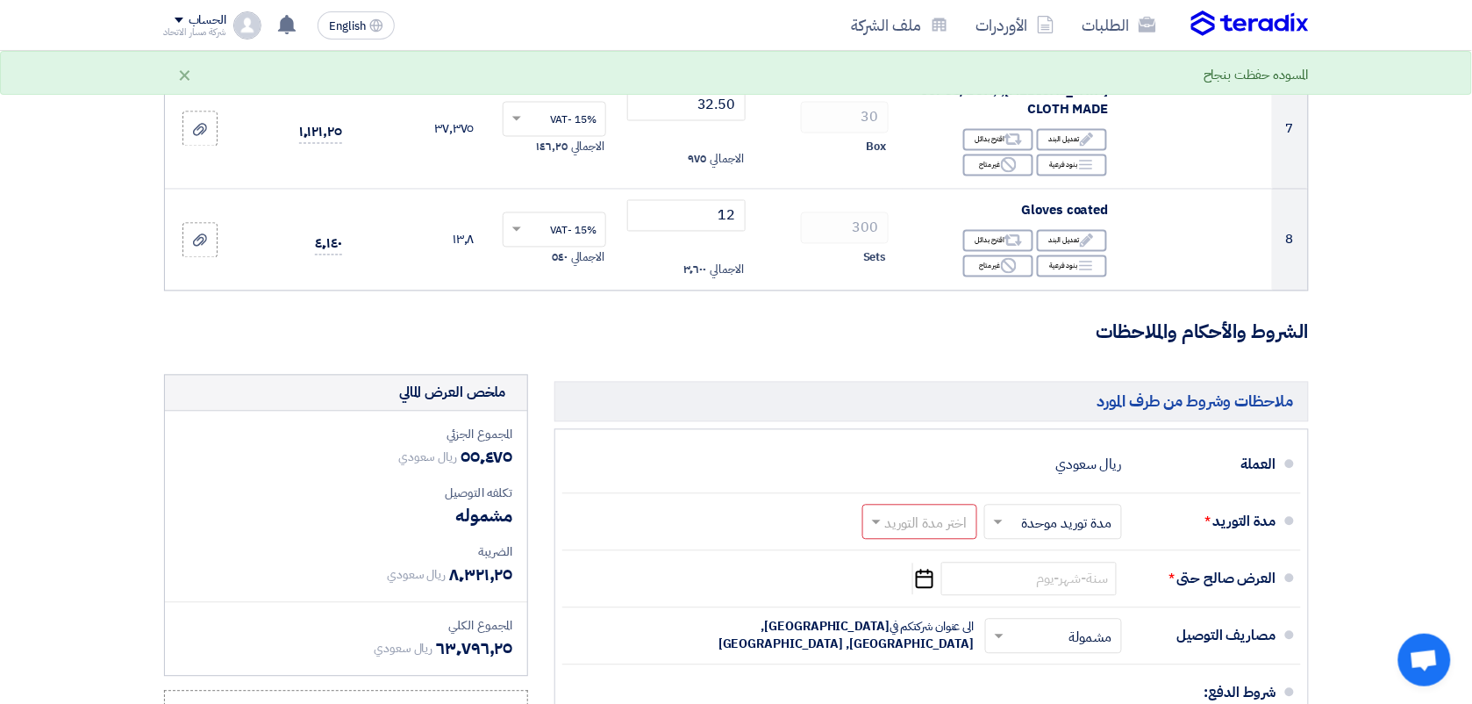
scroll to position [877, 0]
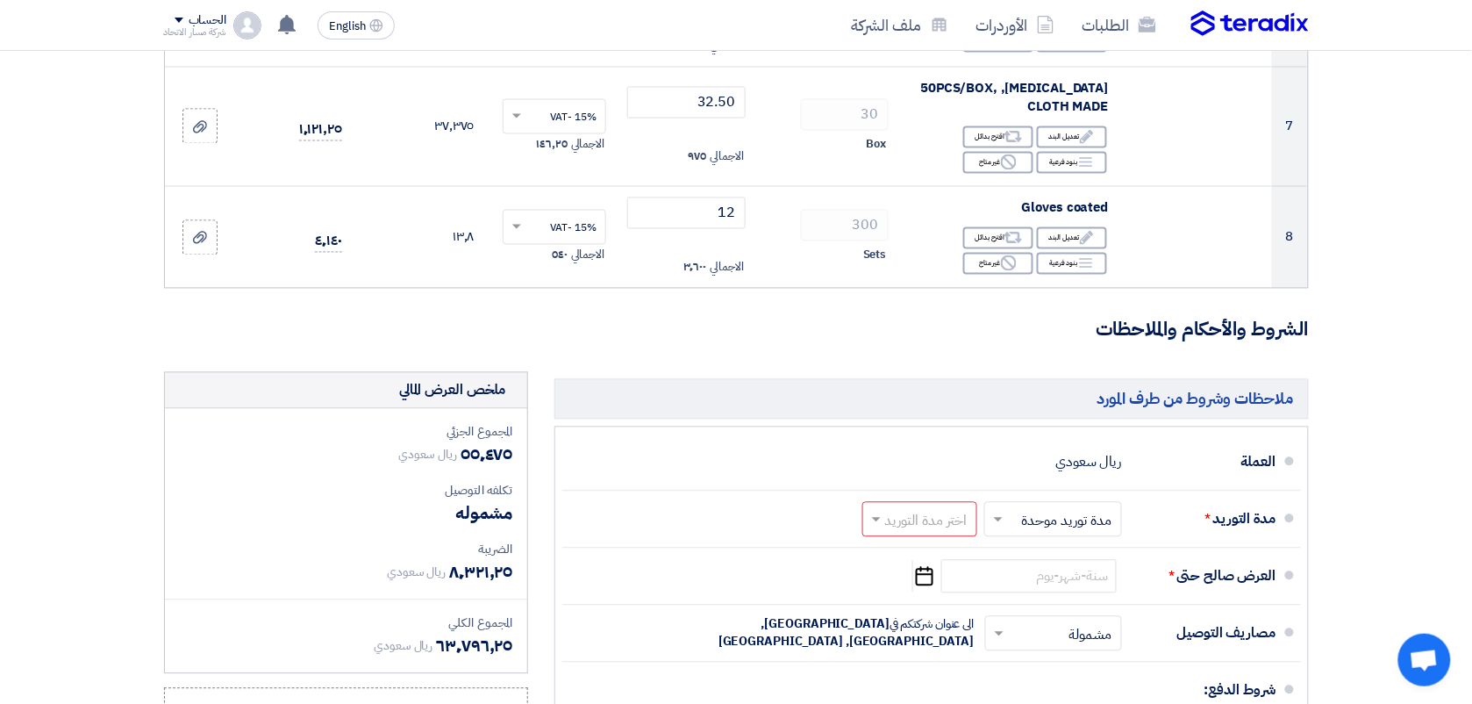
click at [441, 340] on h3 "الشروط والأحكام والملاحظات" at bounding box center [736, 330] width 1145 height 27
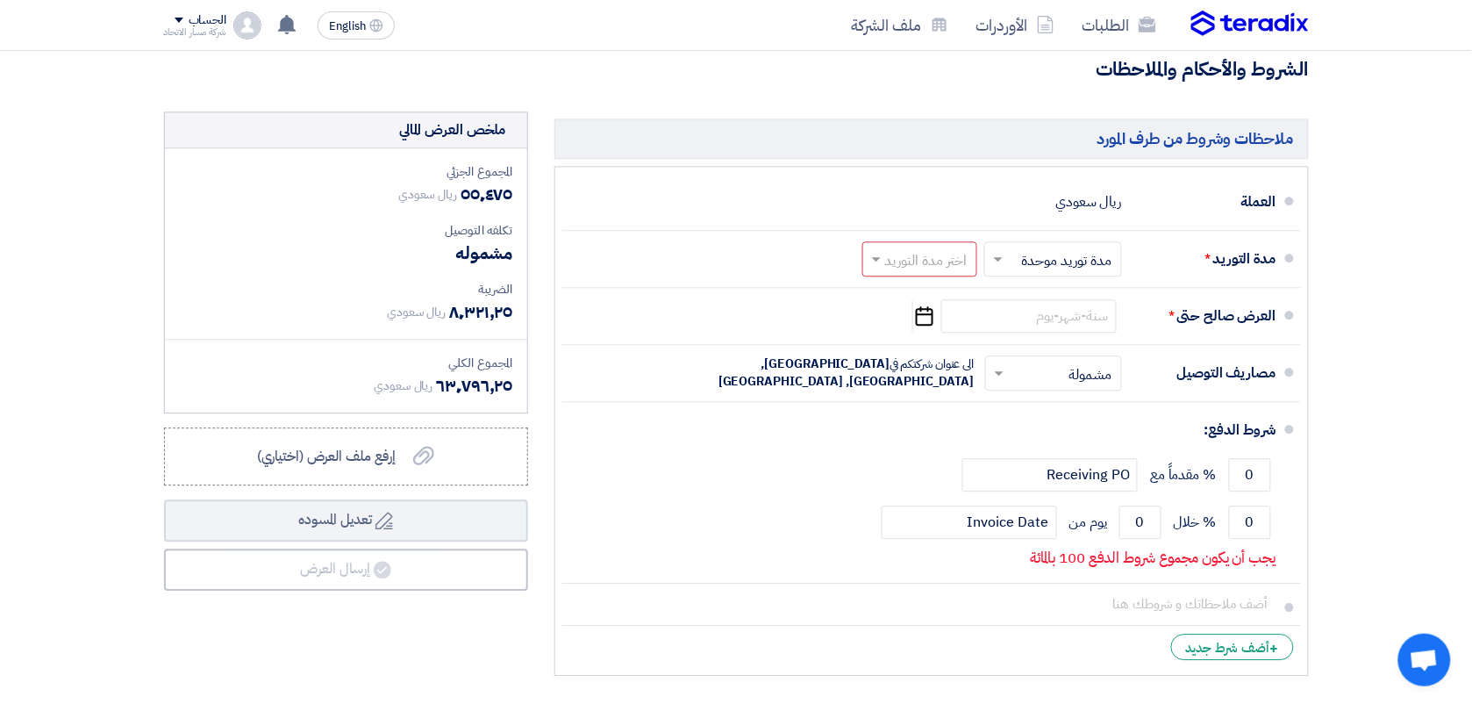
scroll to position [1141, 0]
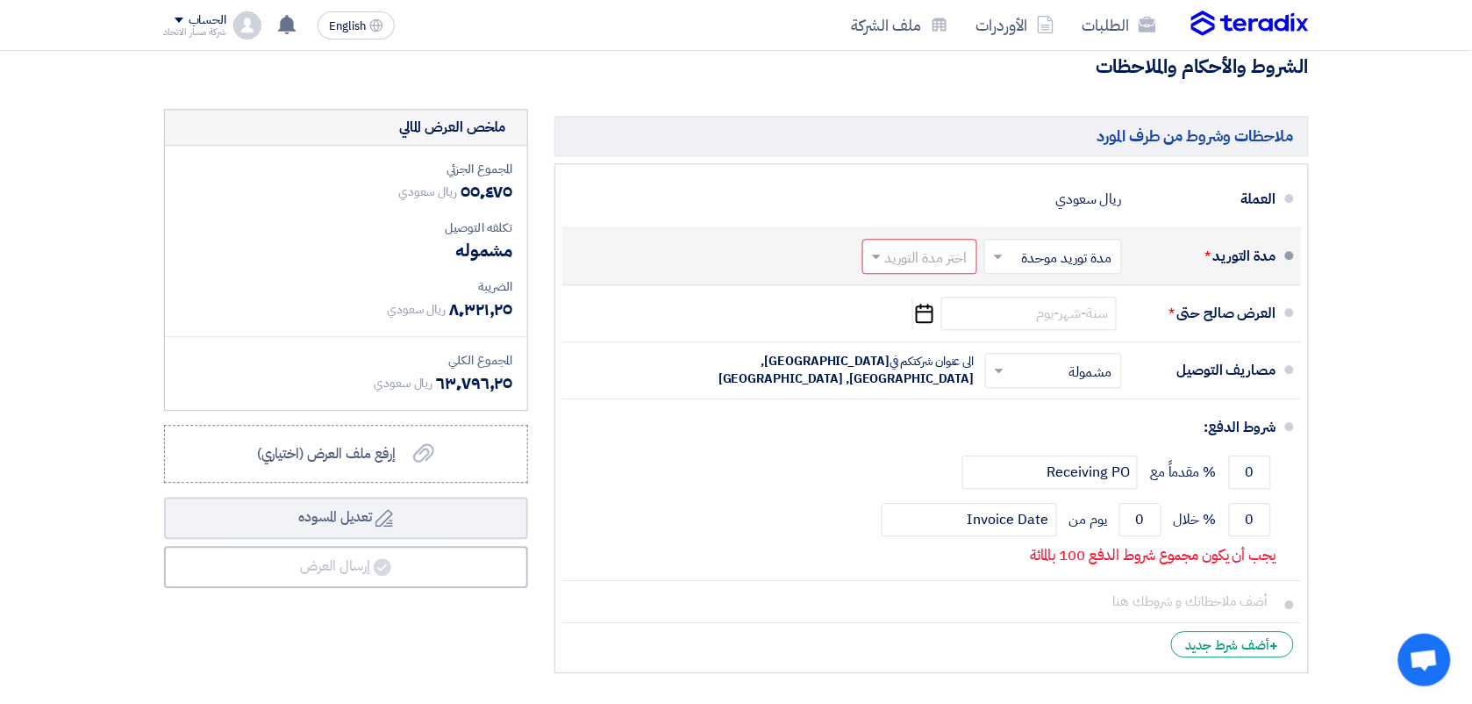
click at [1270, 238] on div "مدة التوريد *" at bounding box center [1206, 256] width 140 height 42
click at [1071, 261] on input "text" at bounding box center [1049, 257] width 129 height 25
click at [918, 257] on input "text" at bounding box center [916, 257] width 106 height 25
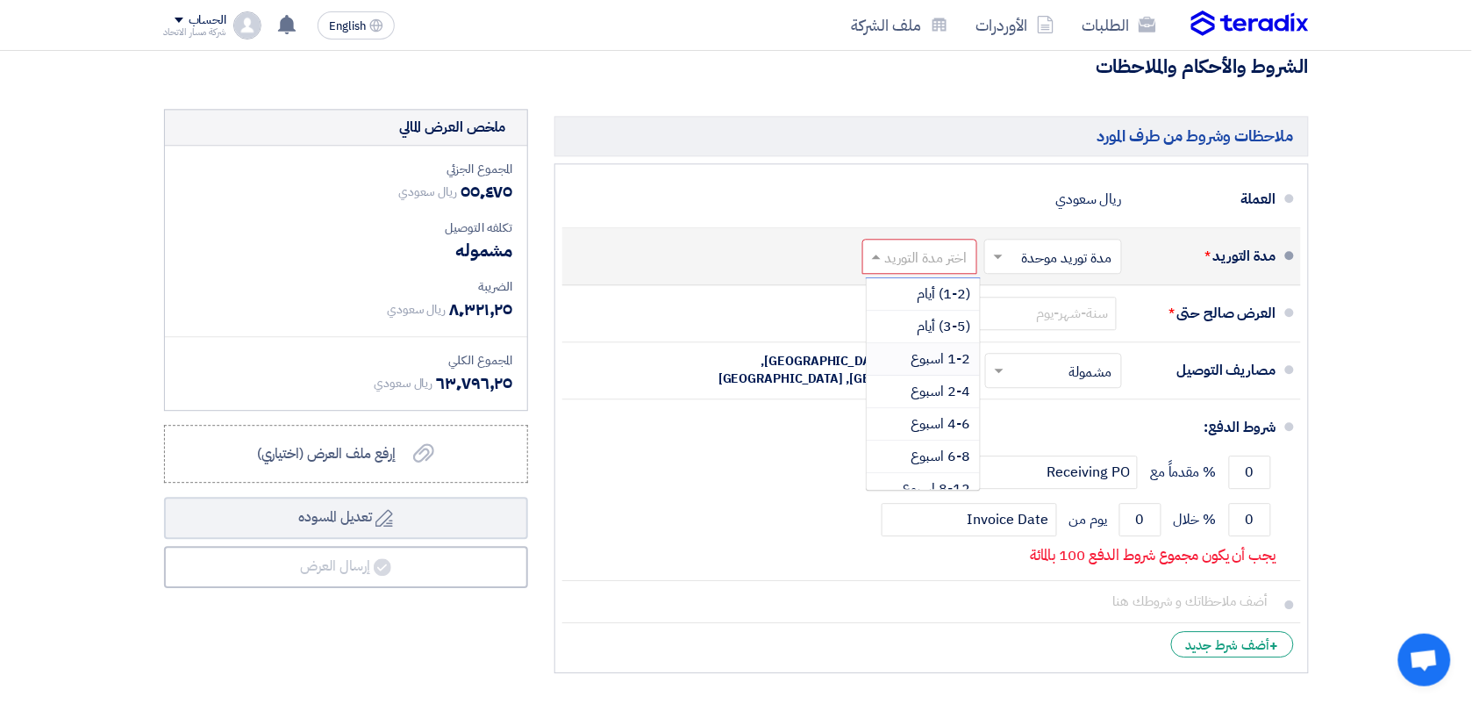
click at [931, 360] on span "1-2 اسبوع" at bounding box center [942, 358] width 60 height 21
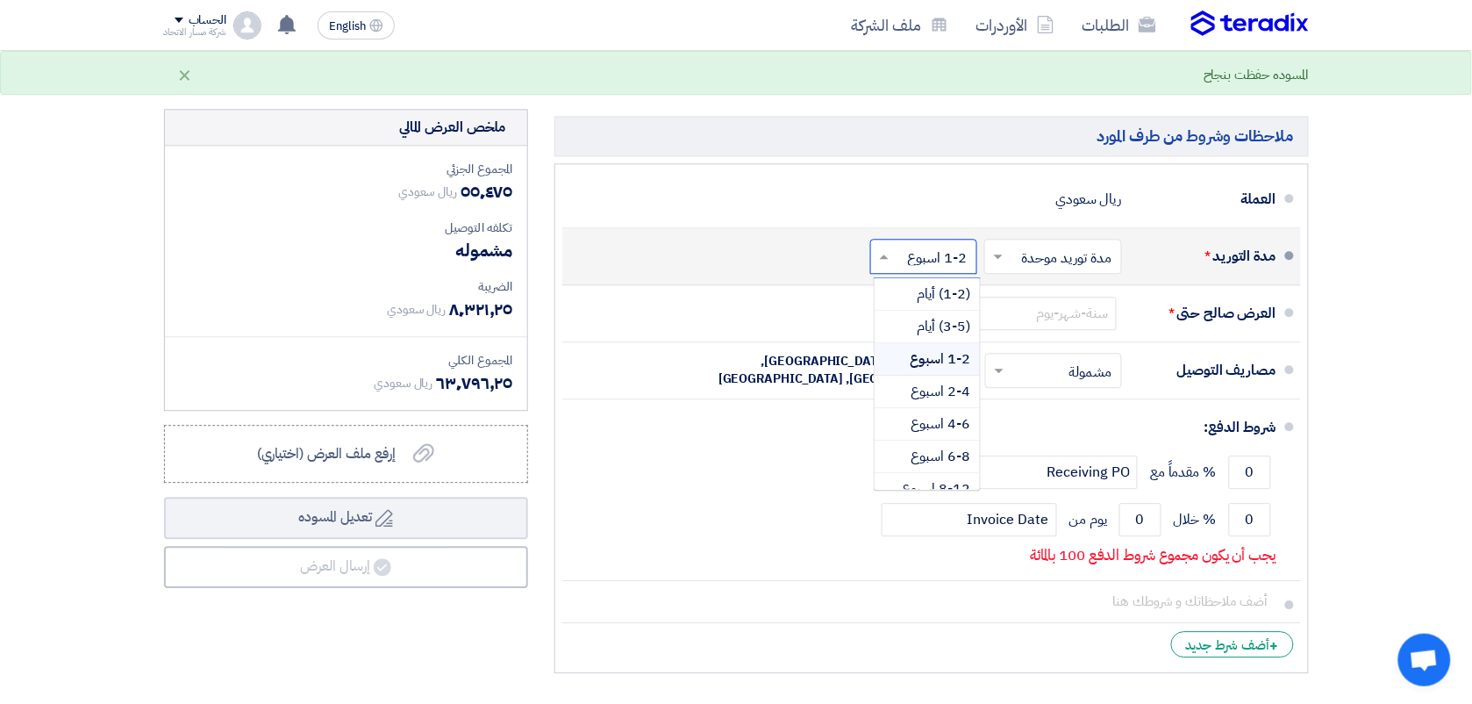
click at [949, 266] on input "text" at bounding box center [920, 257] width 98 height 25
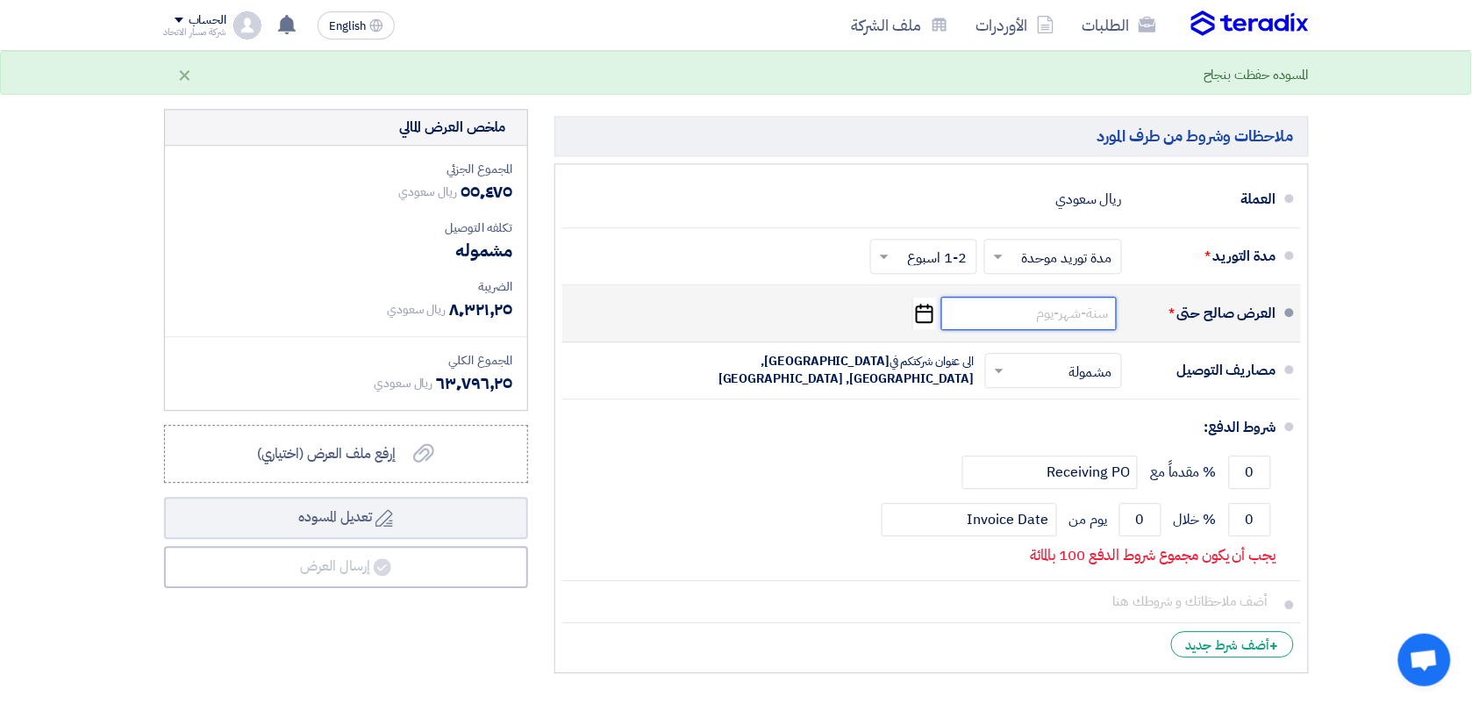
click at [1047, 304] on input at bounding box center [1029, 313] width 175 height 33
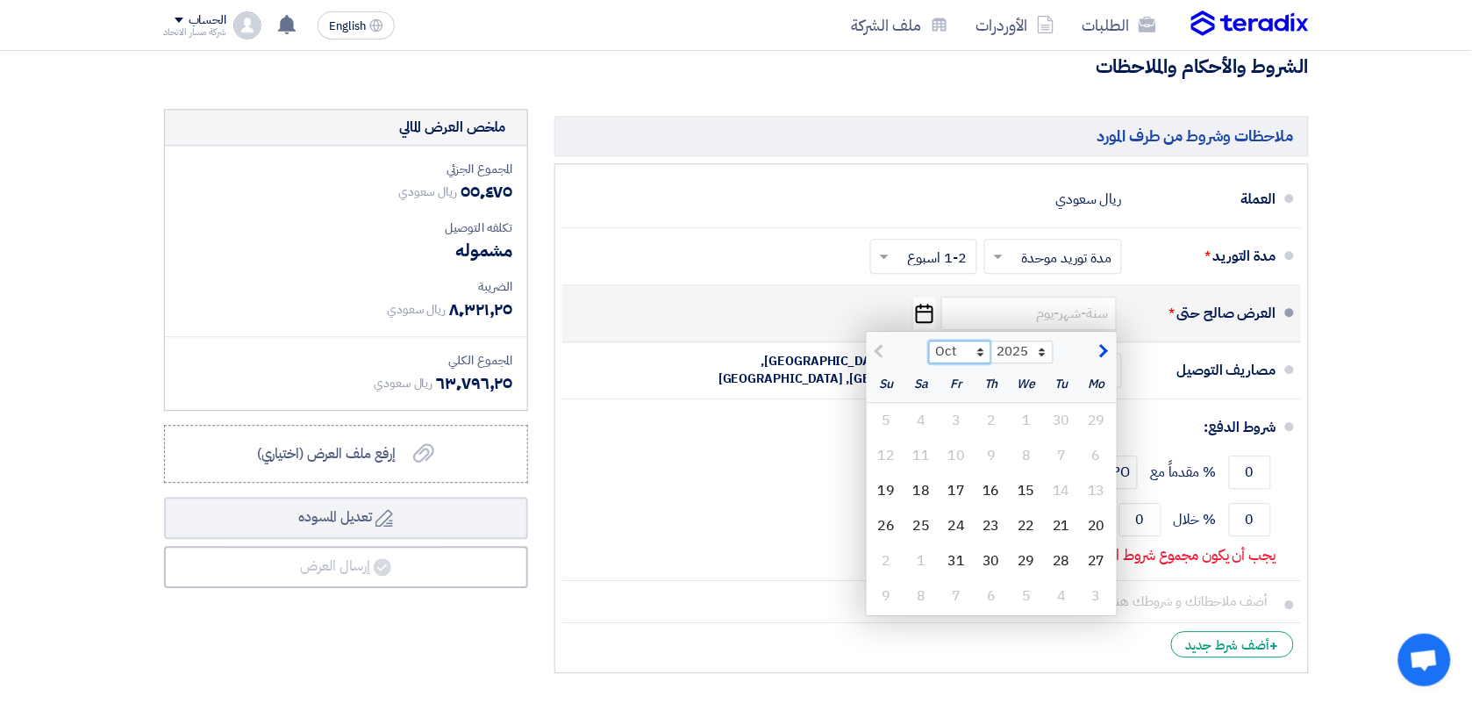
click at [979, 348] on select "Oct Nov Dec" at bounding box center [960, 351] width 62 height 23
select select "11"
click at [929, 343] on select "Oct Nov Dec" at bounding box center [960, 351] width 62 height 23
click at [928, 489] on div "15" at bounding box center [921, 490] width 35 height 35
type input "[DATE]"
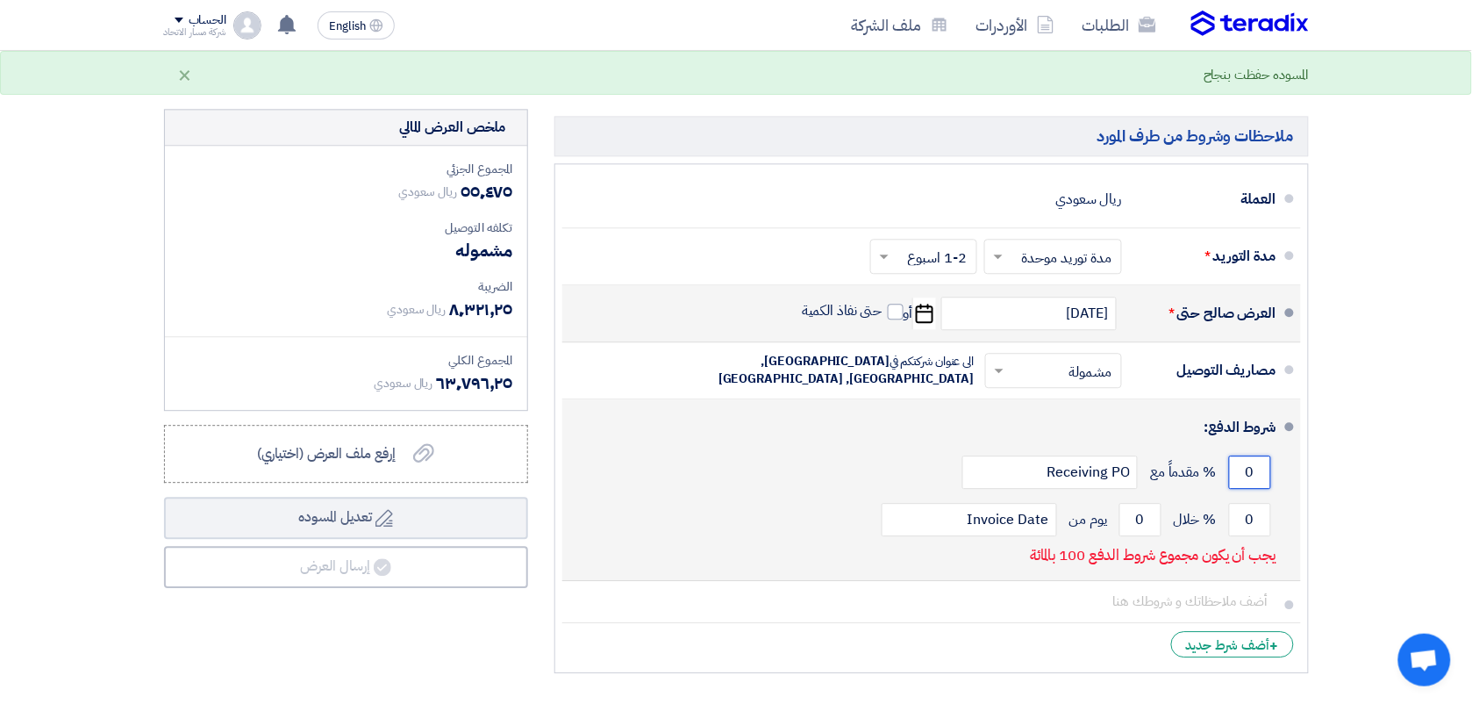
click at [1242, 478] on input "0" at bounding box center [1250, 471] width 42 height 33
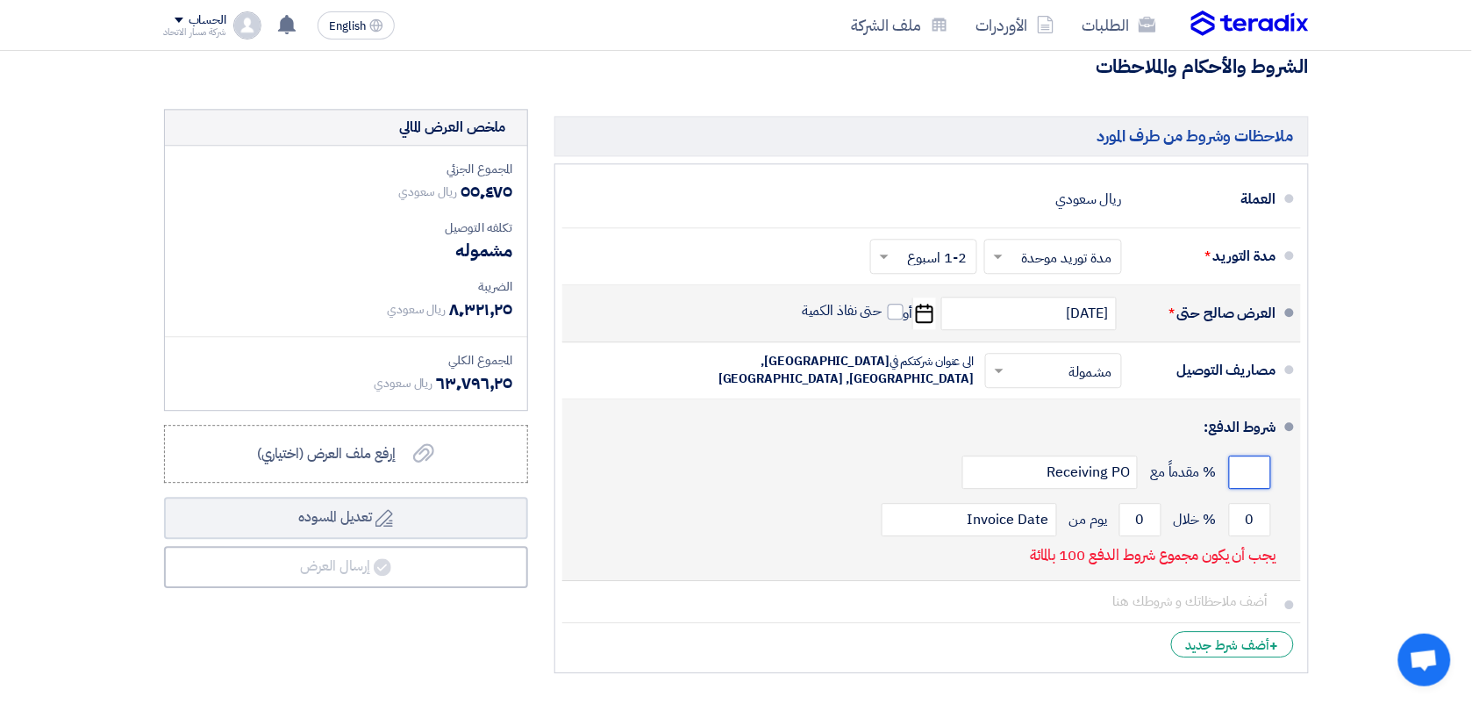
type input "0"
type input "50"
click at [1292, 512] on li "شروط الدفع: 50 % مقدماً مع Receiving PO 0 % خلال 0 Invoice Date" at bounding box center [931, 490] width 739 height 182
click at [1104, 485] on input "Receiving PO" at bounding box center [1050, 471] width 175 height 33
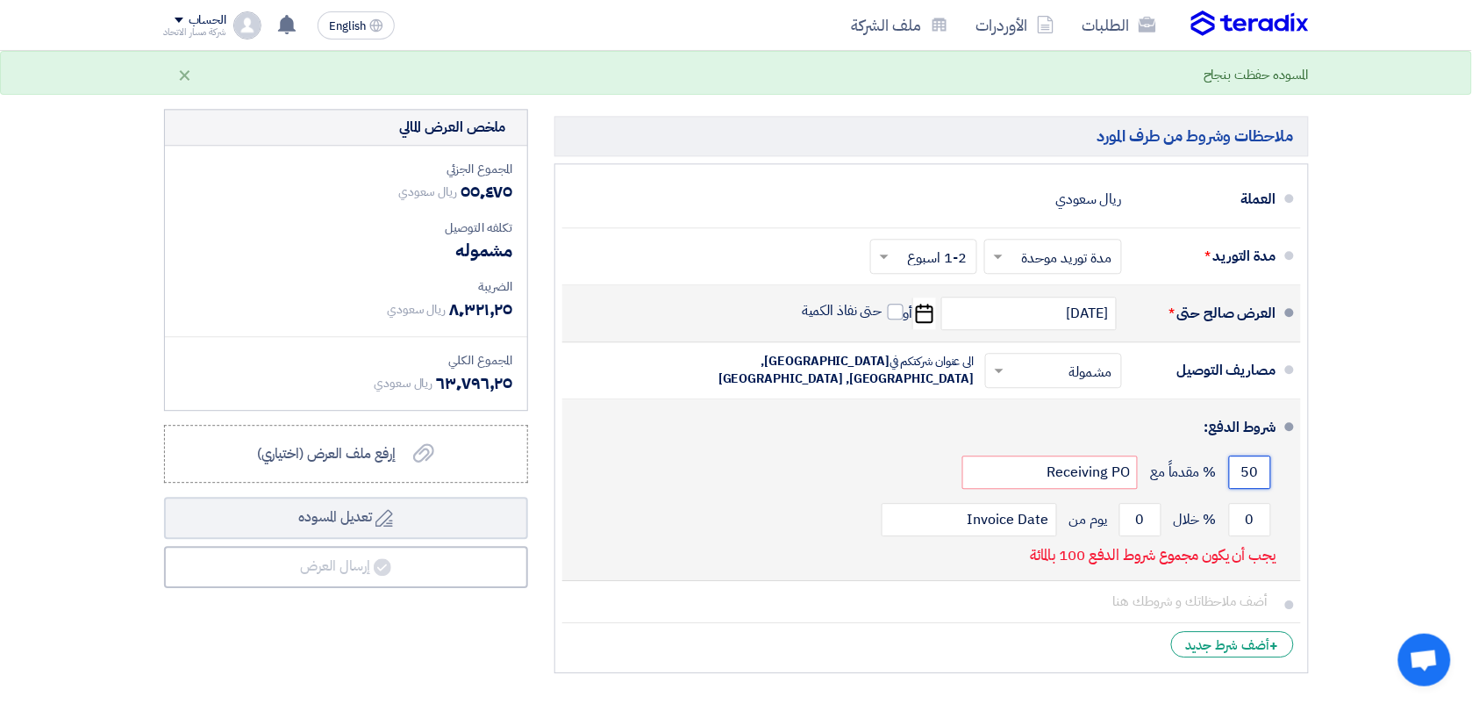
click at [1256, 483] on input "50" at bounding box center [1250, 471] width 42 height 33
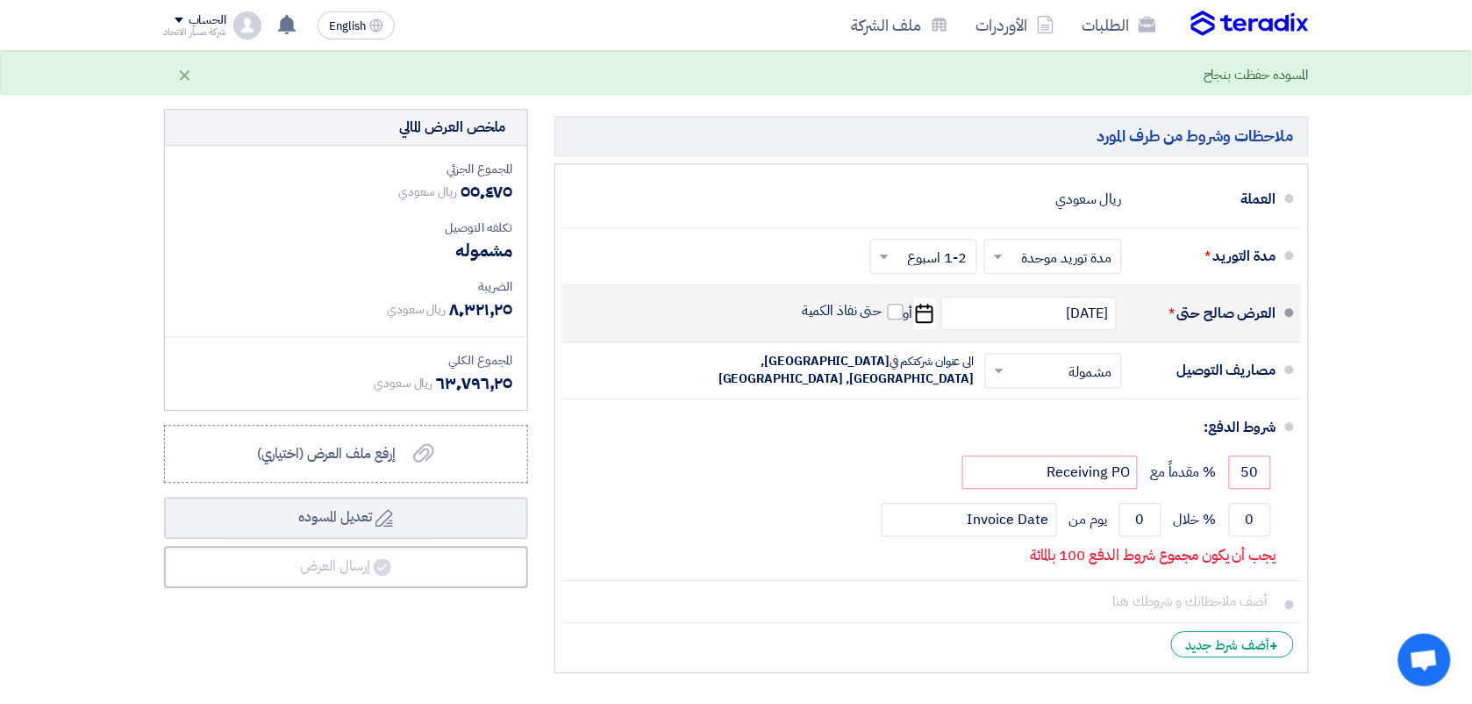
click at [1321, 523] on div "ملاحظات وشروط من طرف المورد [GEOGRAPHIC_DATA] ريال سعودي مدة التوريد * اختر مدة…" at bounding box center [931, 395] width 781 height 572
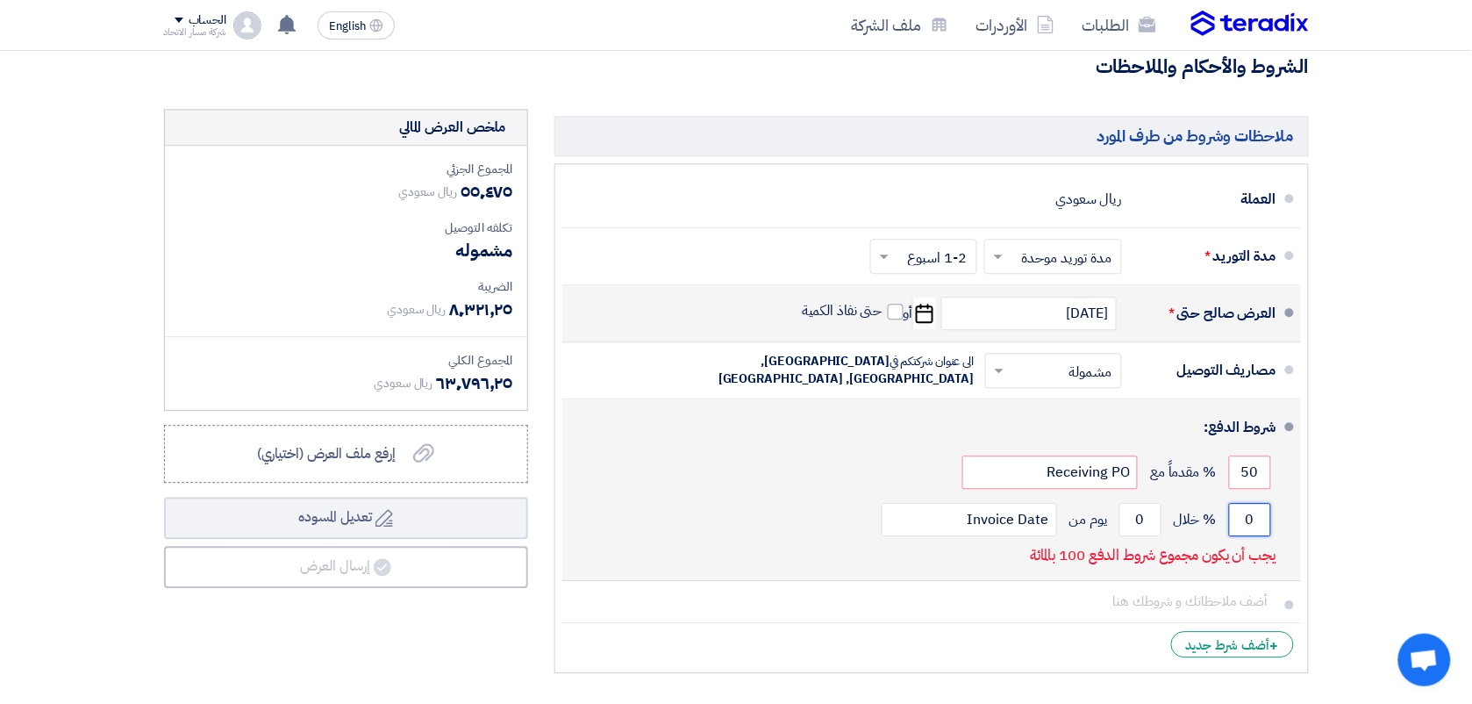
click at [1253, 522] on input "0" at bounding box center [1250, 519] width 42 height 33
type input "1"
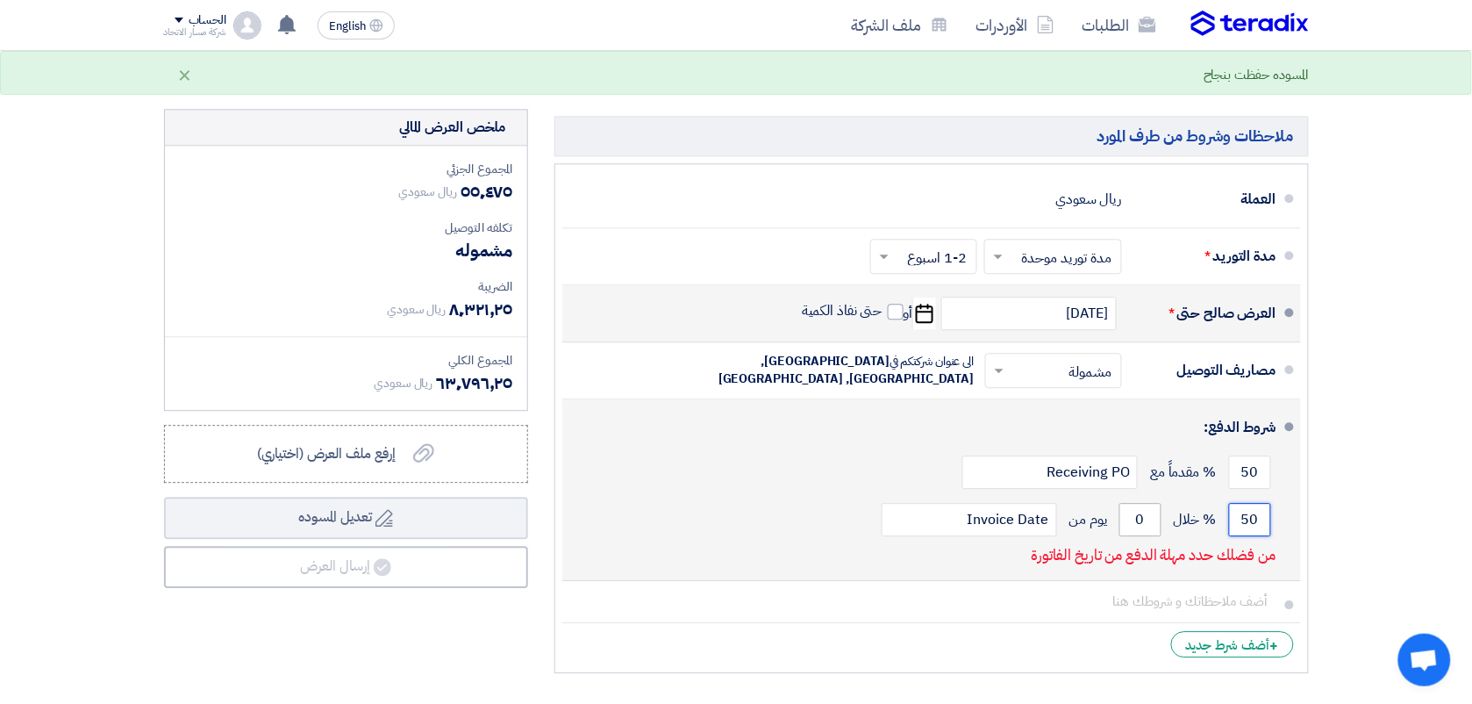
type input "50"
click at [1142, 518] on input "0" at bounding box center [1141, 519] width 42 height 33
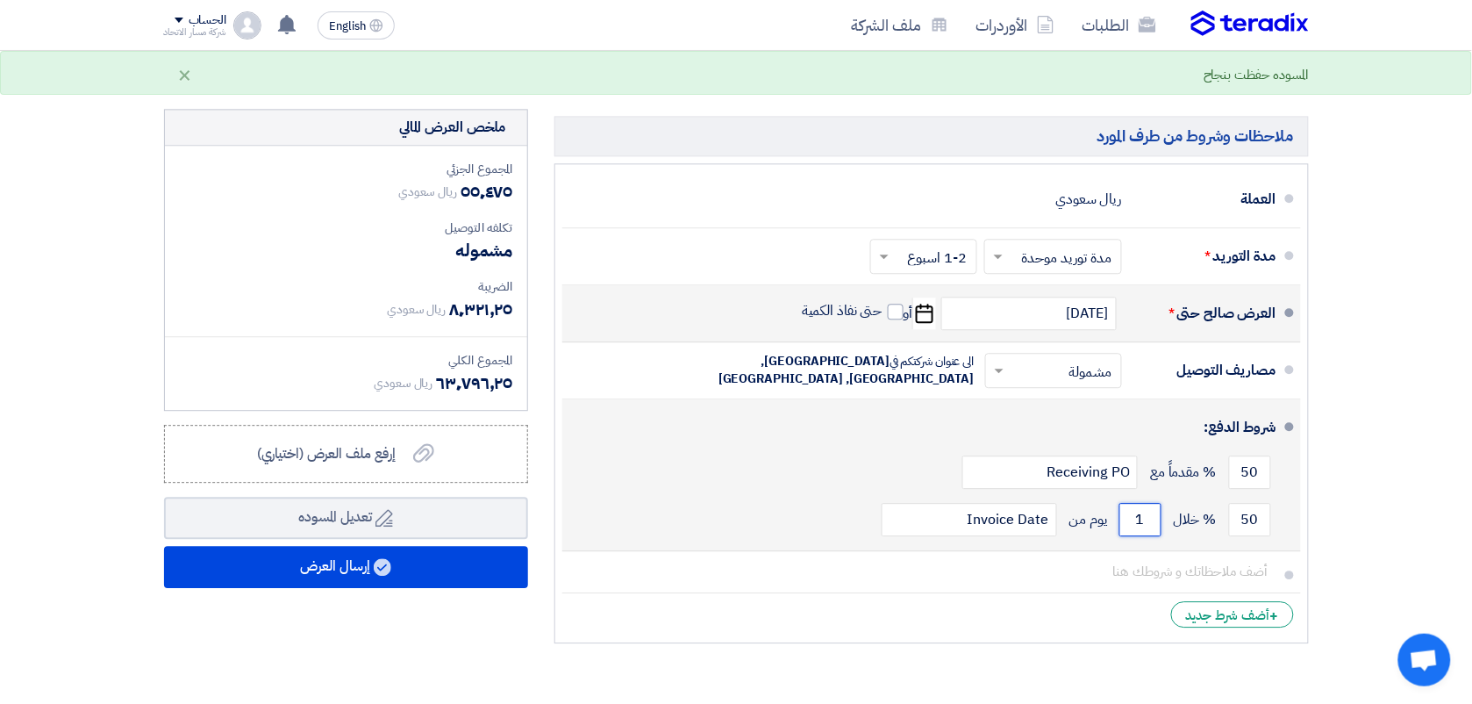
type input "1"
click at [795, 520] on div "50 % خلال 1 يوم من Invoice Date" at bounding box center [927, 519] width 700 height 47
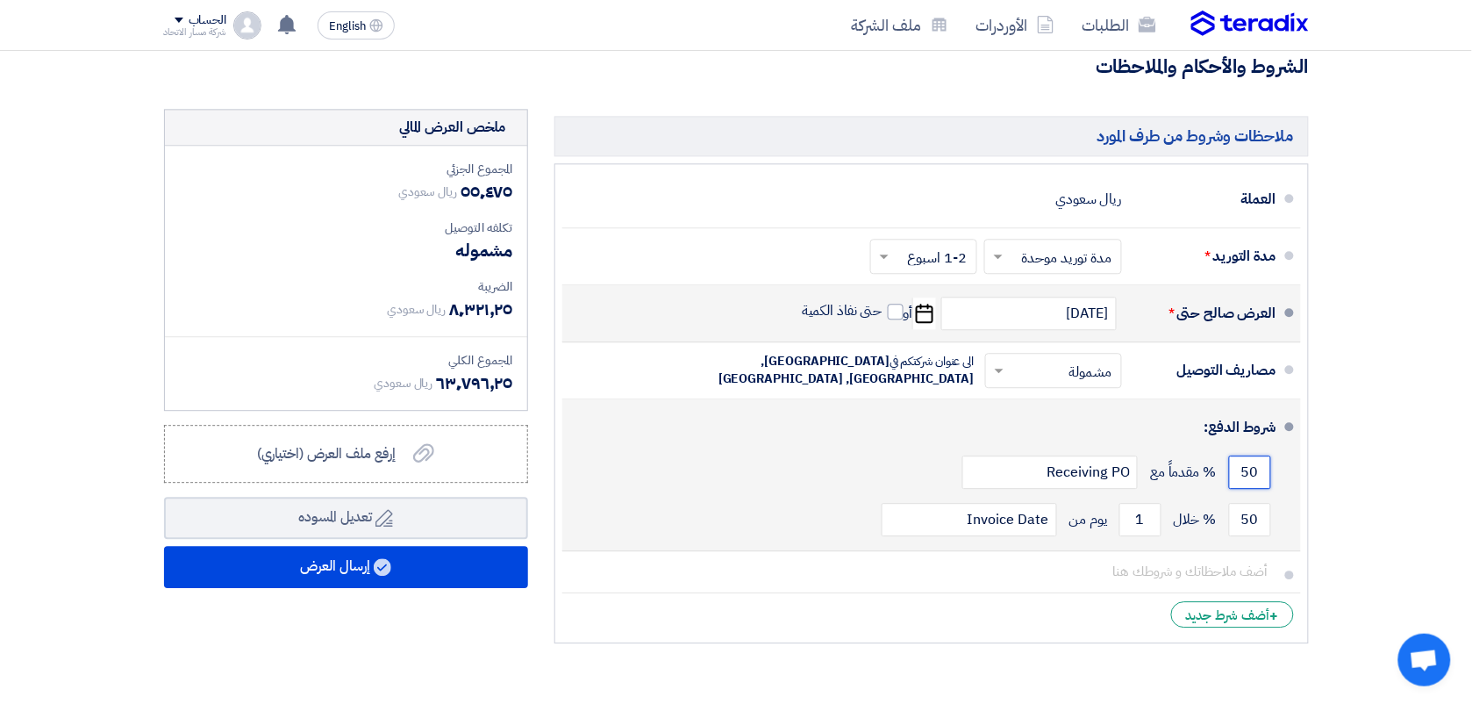
click at [1244, 478] on input "50" at bounding box center [1250, 471] width 42 height 33
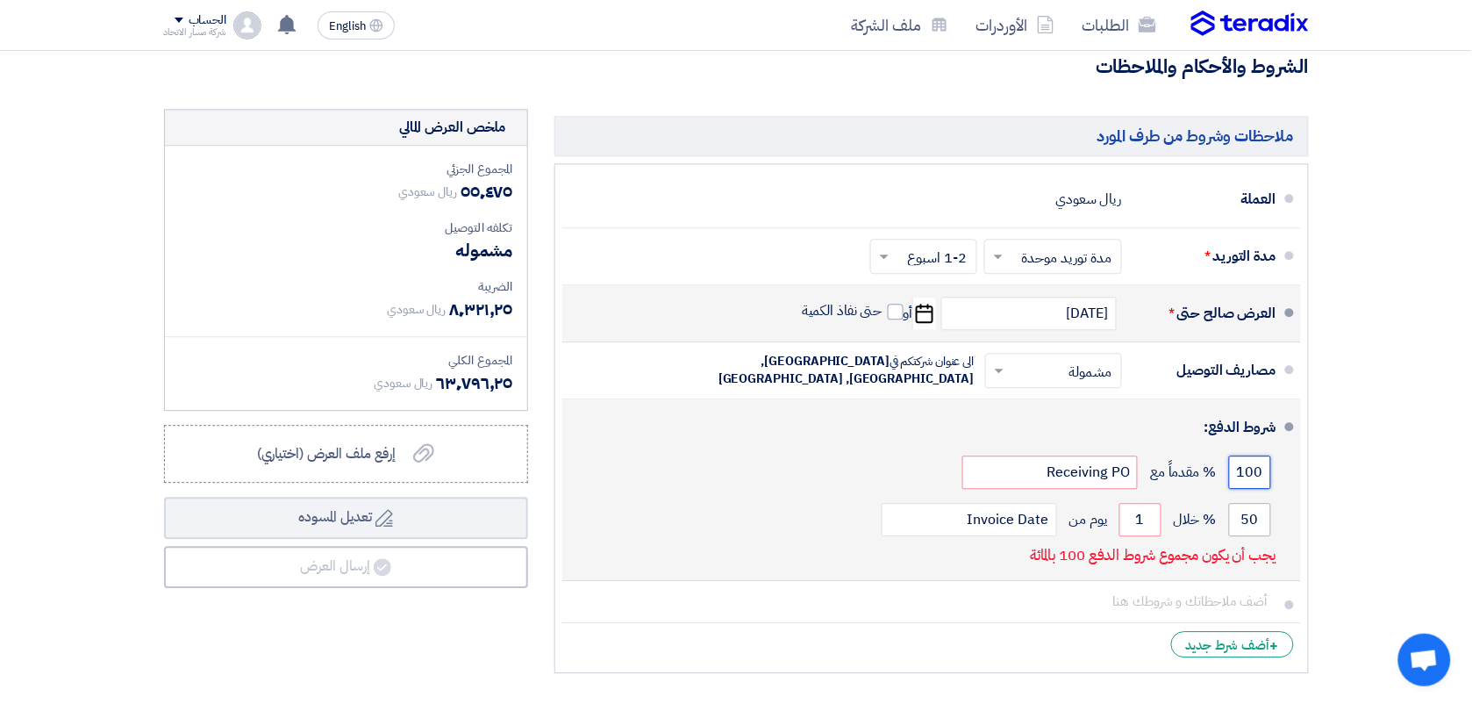
type input "100"
click at [1255, 523] on input "50" at bounding box center [1250, 519] width 42 height 33
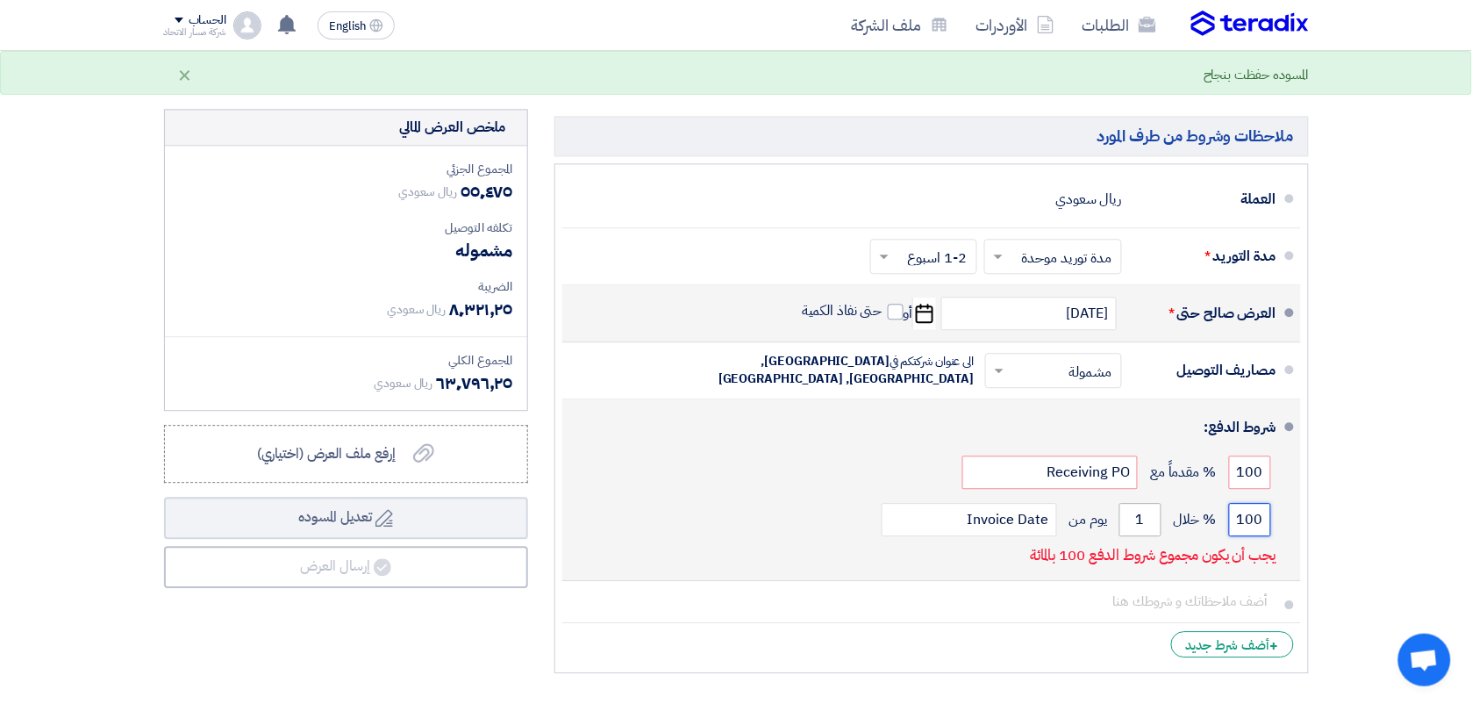
type input "100"
click at [1141, 522] on input "1" at bounding box center [1141, 519] width 42 height 33
type input "0"
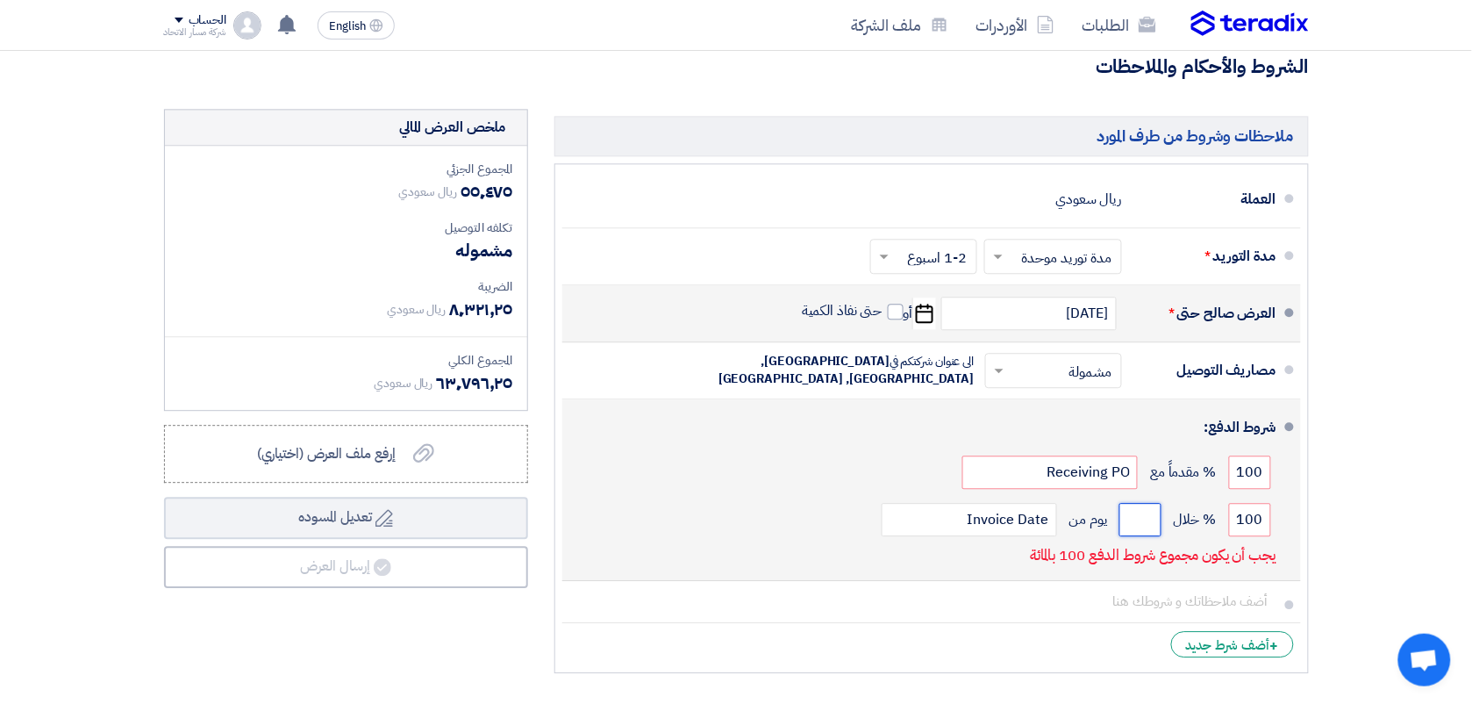
type input "1"
click at [1113, 485] on input "Receiving PO" at bounding box center [1050, 471] width 175 height 33
click at [875, 461] on div "100 % مقدماً مع Receiving PO" at bounding box center [927, 471] width 700 height 47
click at [1145, 523] on input "1" at bounding box center [1141, 519] width 42 height 33
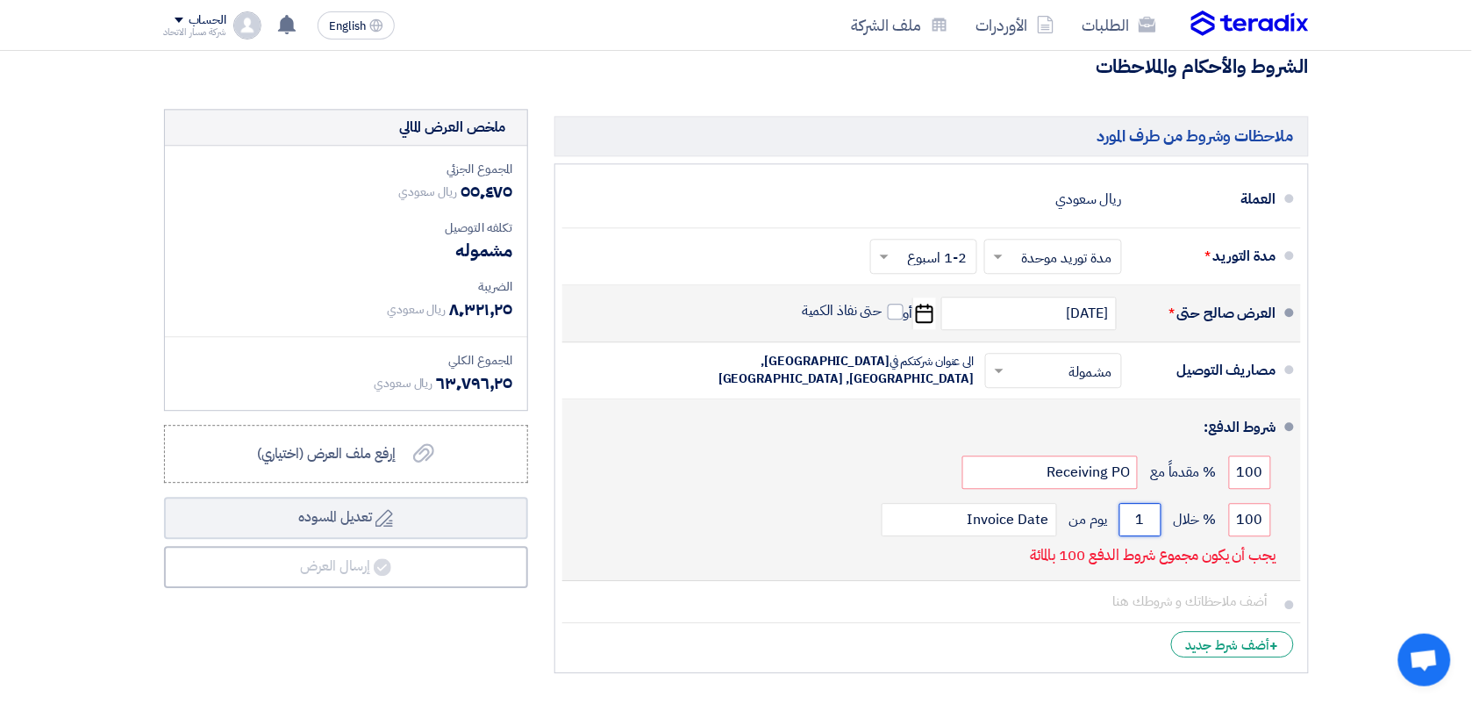
click at [1145, 523] on input "1" at bounding box center [1141, 519] width 42 height 33
click at [1247, 522] on input "100" at bounding box center [1250, 519] width 42 height 33
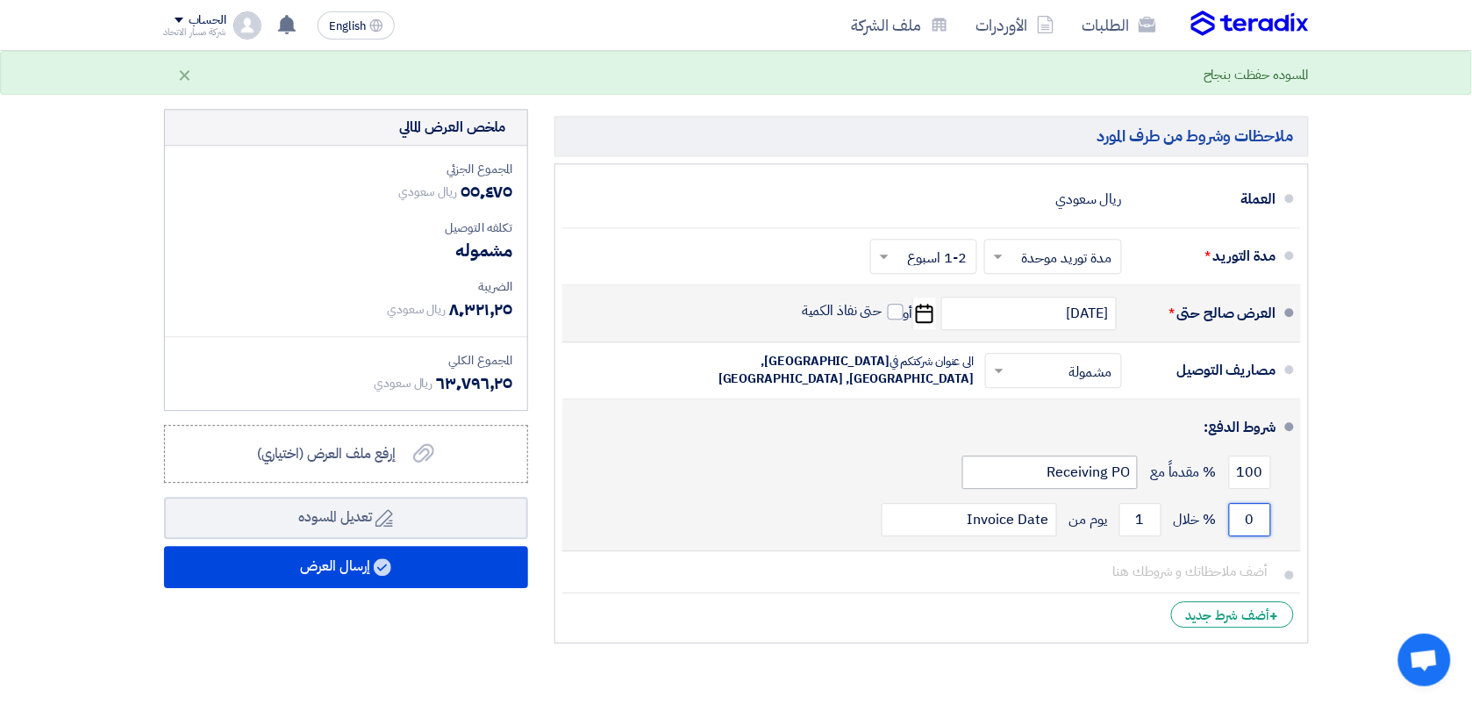
type input "0"
click at [1115, 483] on input "Receiving PO" at bounding box center [1050, 471] width 175 height 33
click at [1132, 522] on input "1" at bounding box center [1141, 519] width 42 height 33
type input "10"
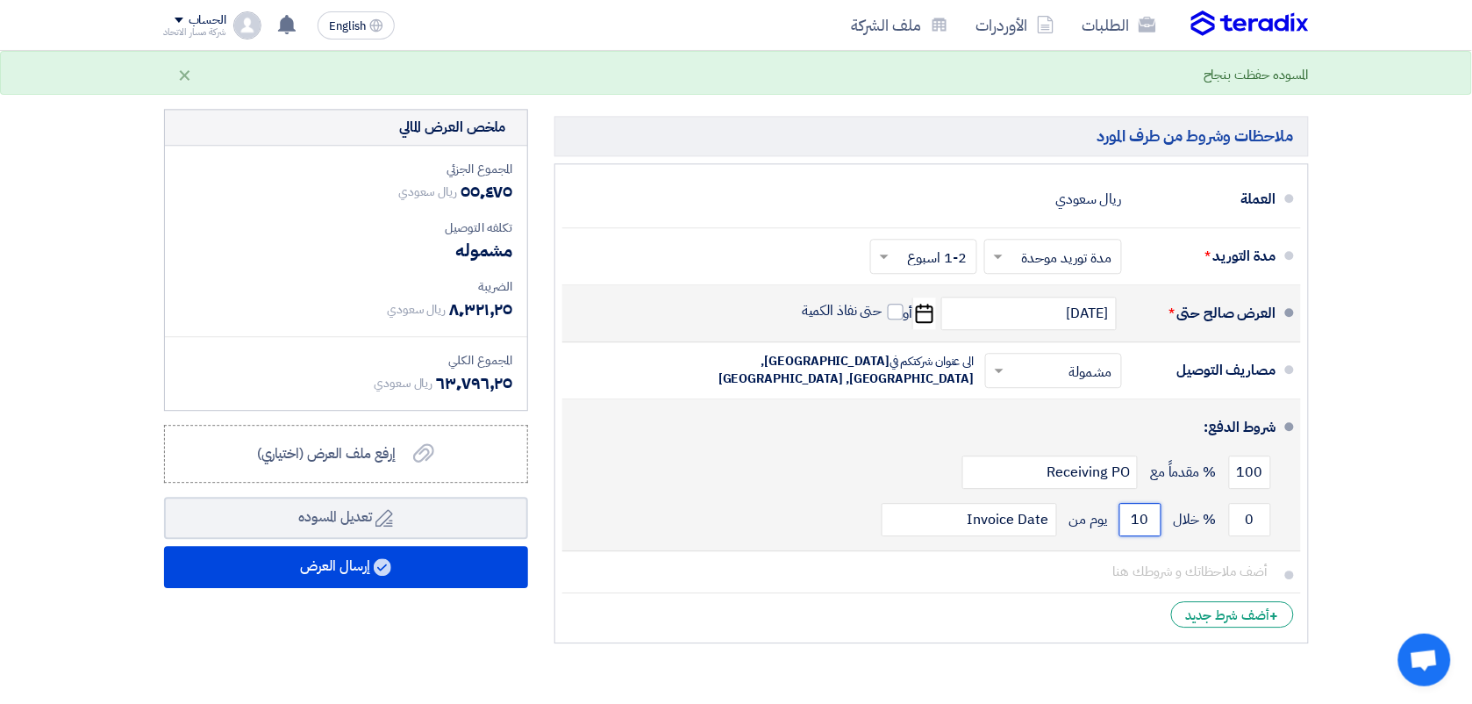
click at [1128, 514] on input "10" at bounding box center [1141, 519] width 42 height 33
type input "0"
click at [921, 475] on div "100 % مقدماً مع Receiving PO" at bounding box center [927, 471] width 700 height 47
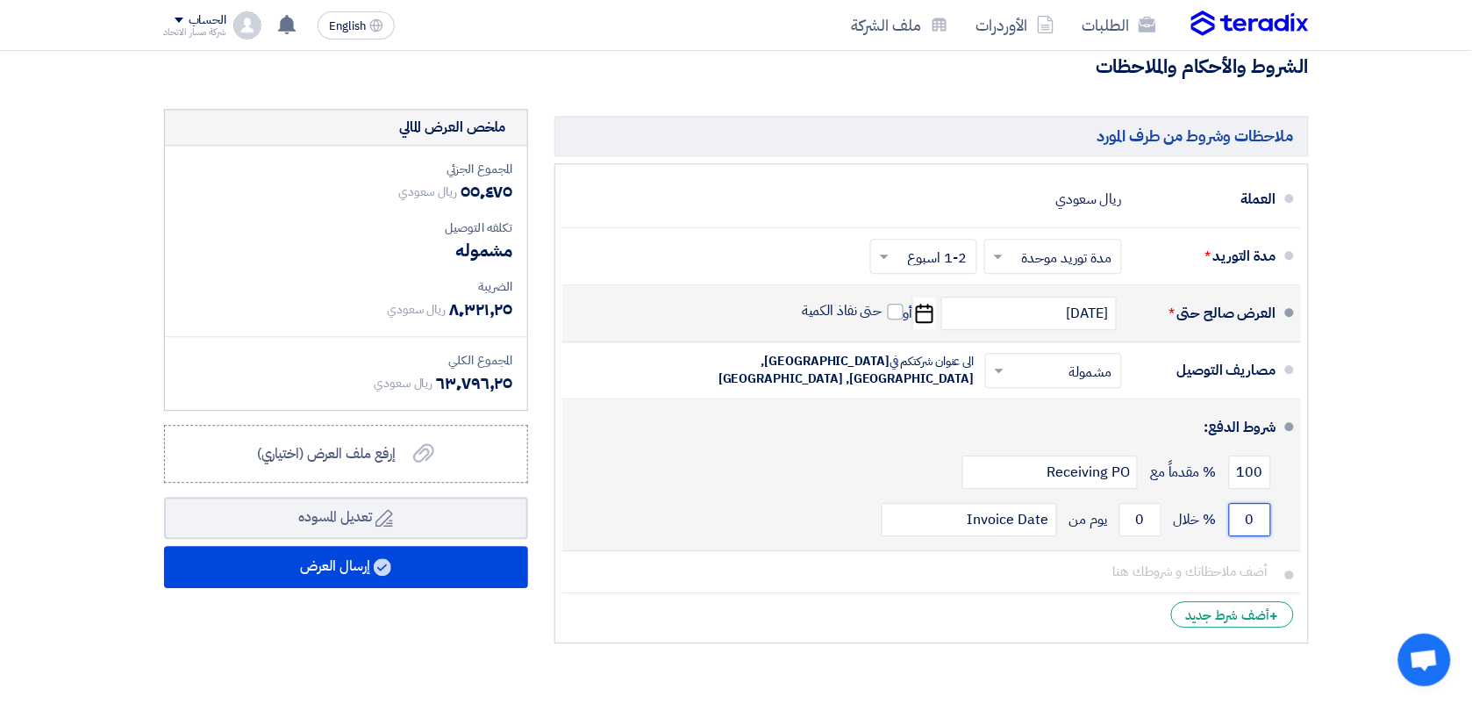
click at [1255, 519] on input "0" at bounding box center [1250, 519] width 42 height 33
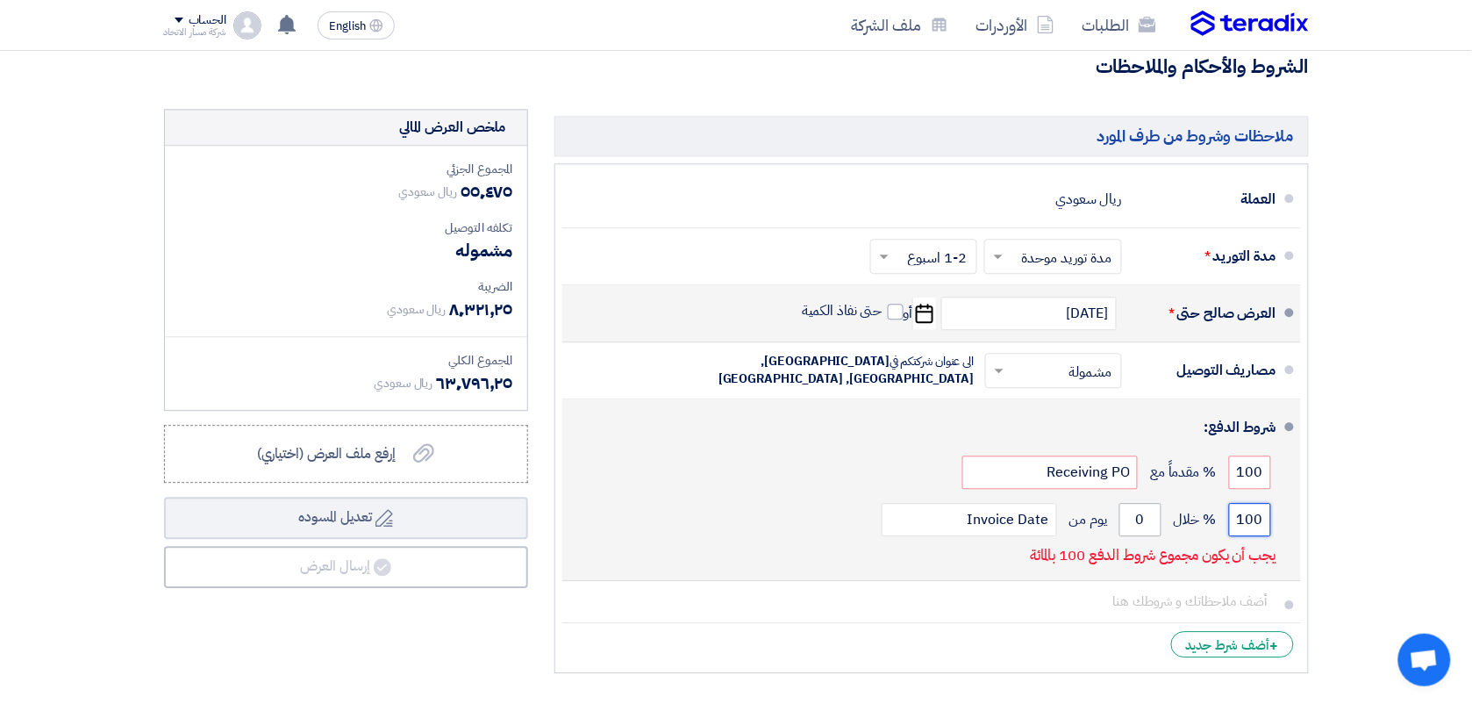
type input "100"
click at [1137, 524] on input "0" at bounding box center [1141, 519] width 42 height 33
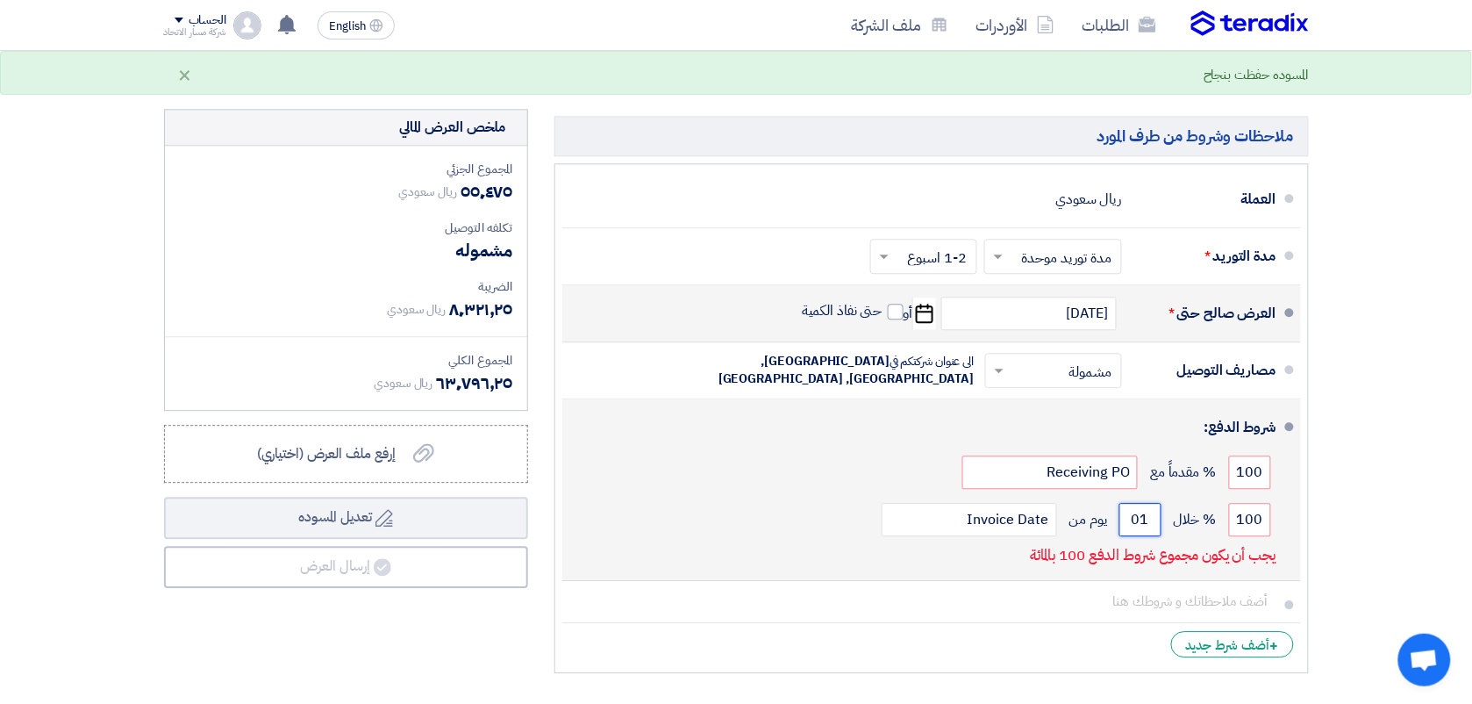
type input "01"
click at [812, 485] on div "100 % مقدماً مع Receiving PO" at bounding box center [927, 471] width 700 height 47
click at [1251, 519] on input "100" at bounding box center [1250, 519] width 42 height 33
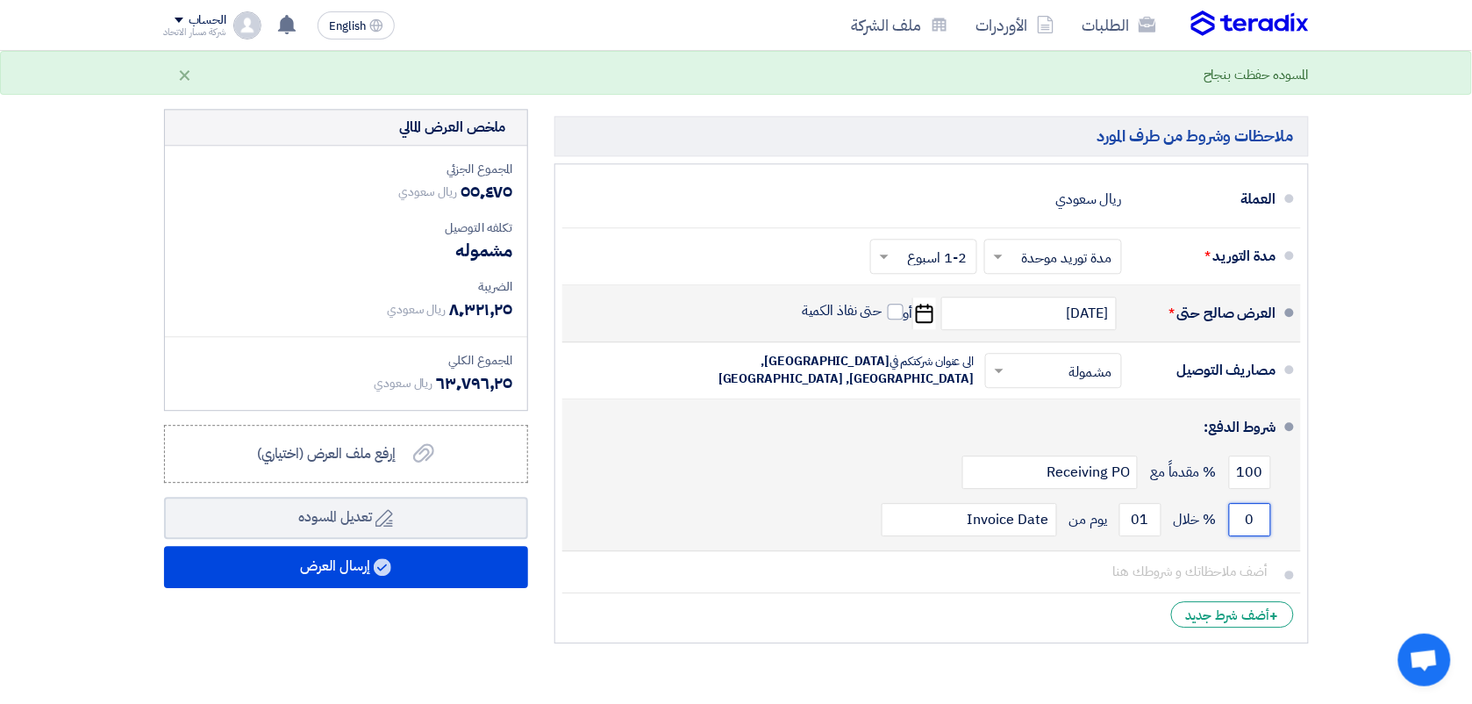
type input "0"
click at [906, 483] on div "100 % مقدماً مع Receiving PO" at bounding box center [927, 471] width 700 height 47
click at [1148, 527] on input "01" at bounding box center [1141, 519] width 42 height 33
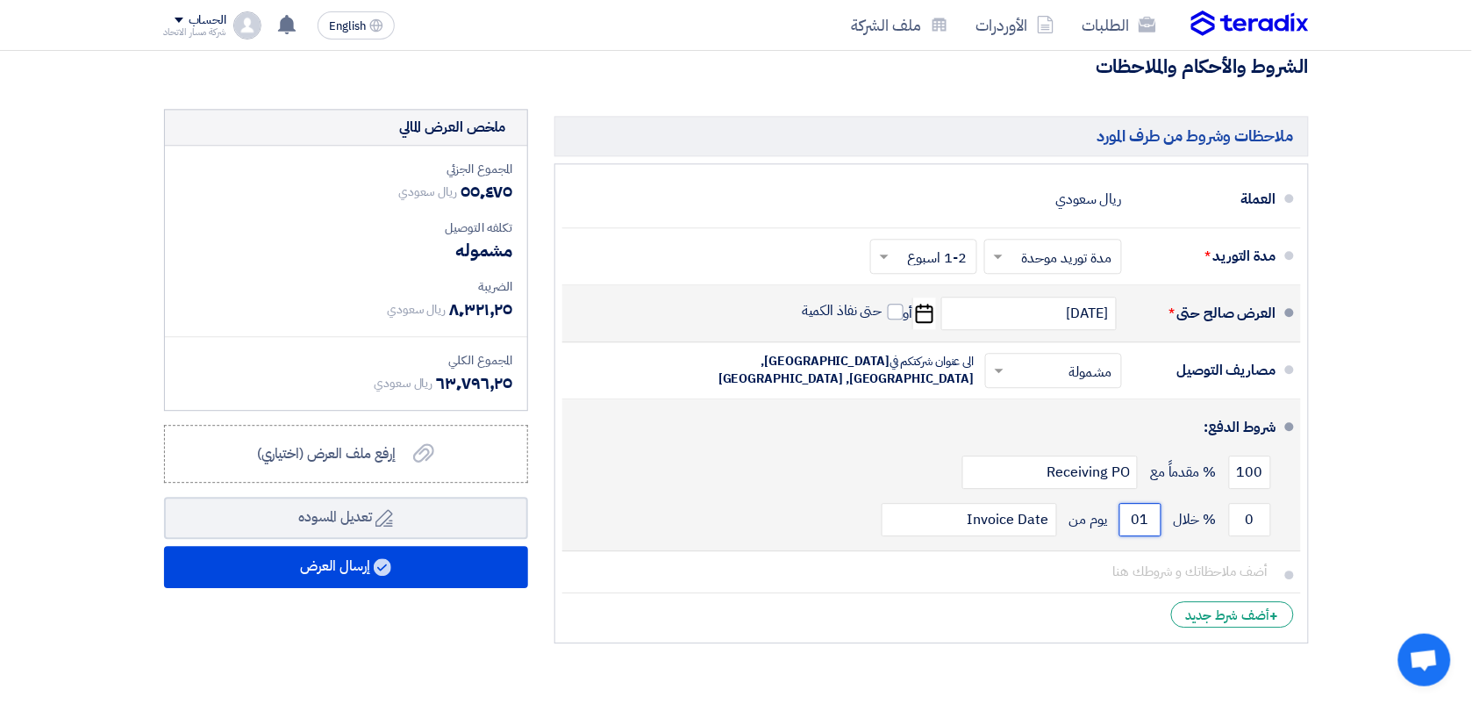
click at [1148, 527] on input "01" at bounding box center [1141, 519] width 42 height 33
type input "0"
click at [843, 469] on div "100 % مقدماً مع Receiving PO" at bounding box center [927, 471] width 700 height 47
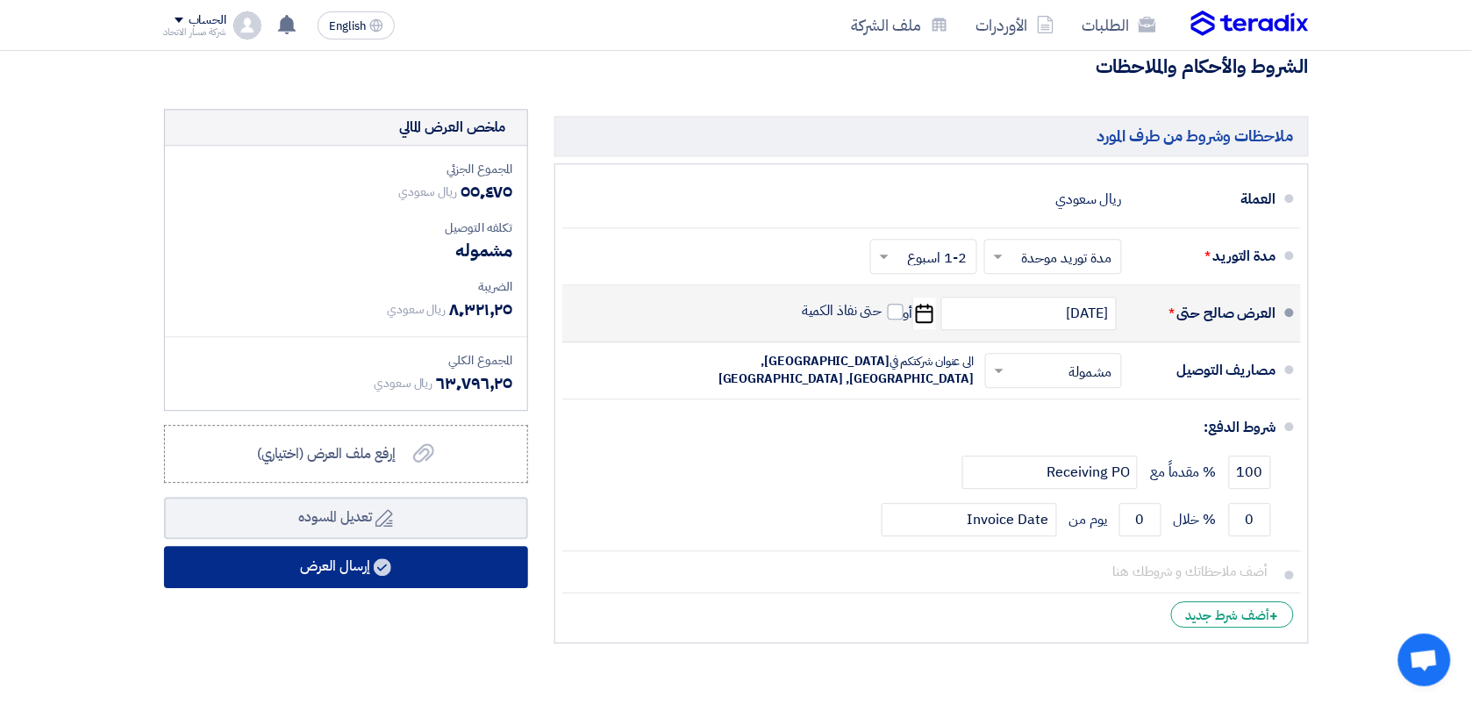
click at [437, 560] on button "إرسال العرض" at bounding box center [346, 567] width 364 height 42
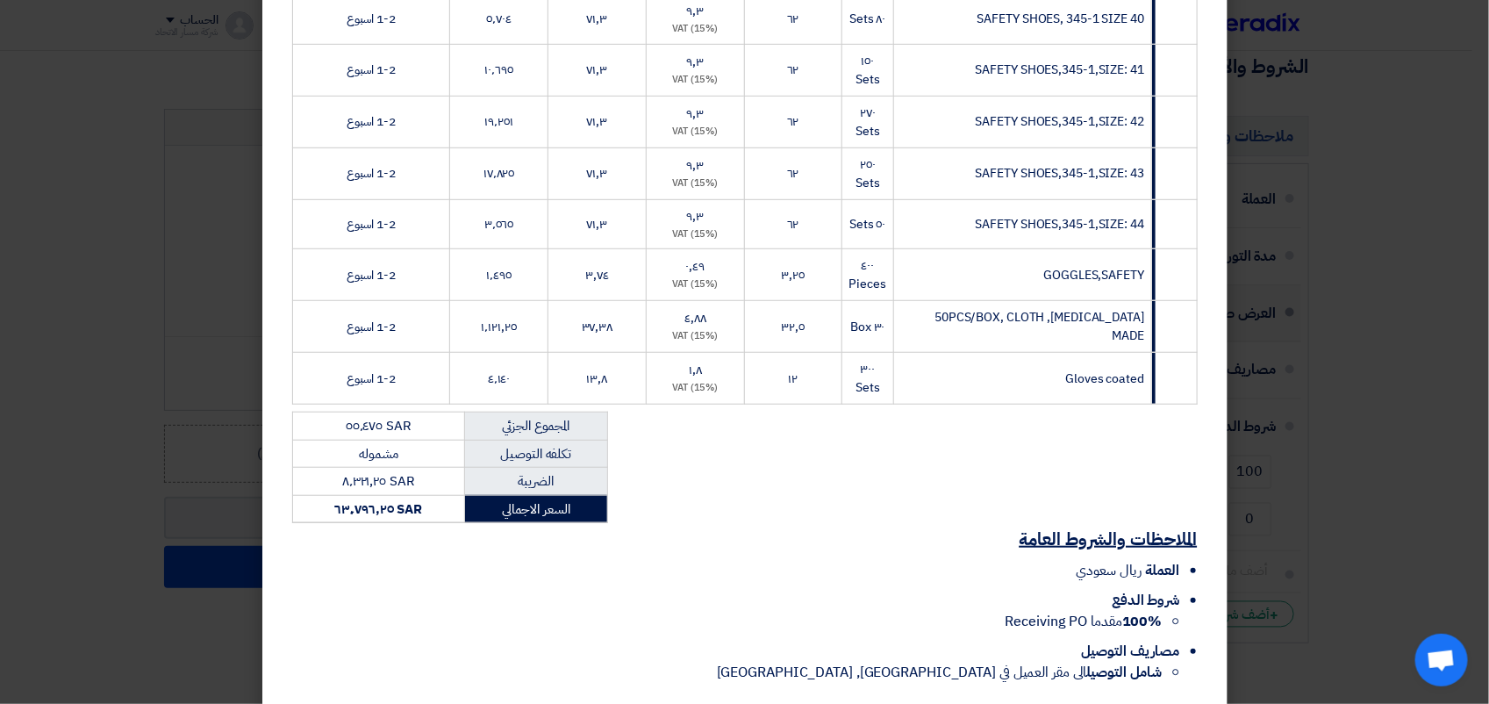
scroll to position [503, 0]
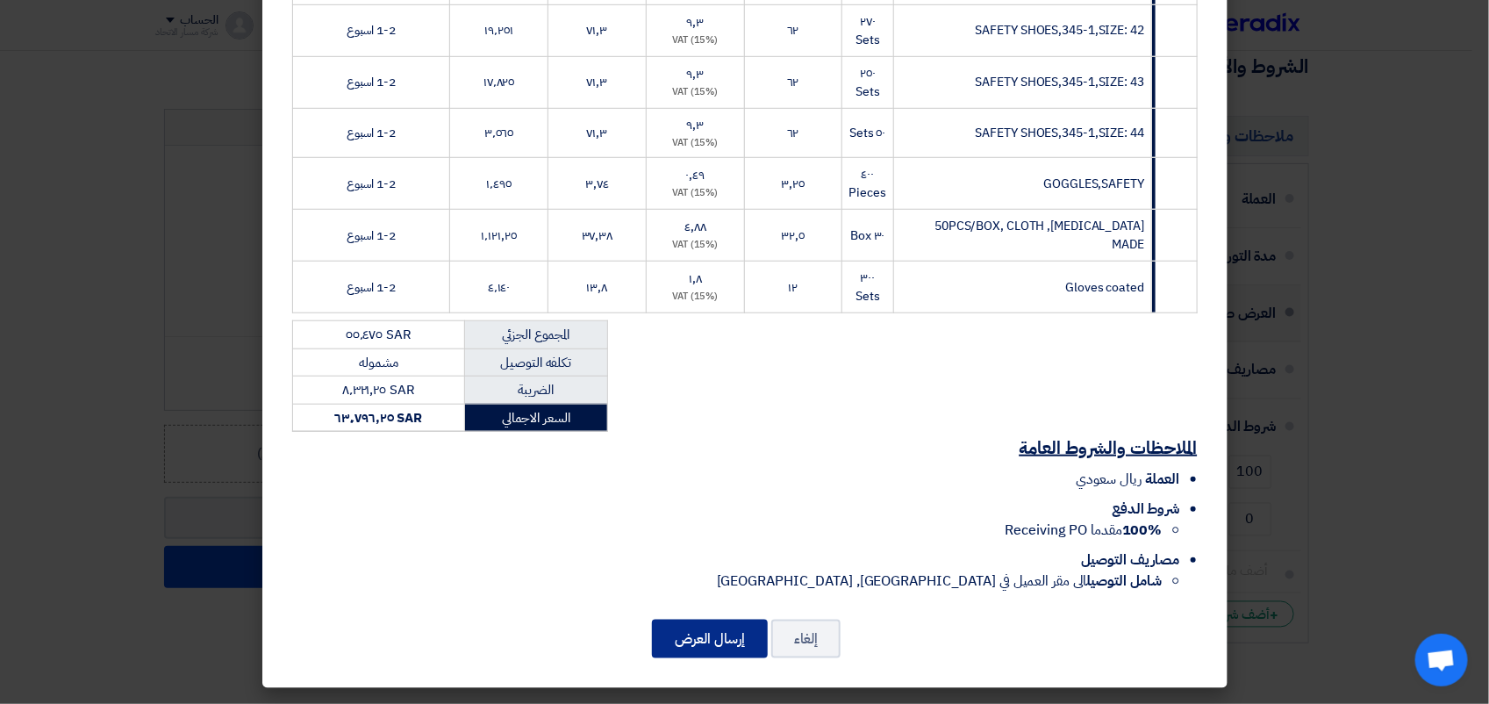
click at [709, 638] on button "إرسال العرض" at bounding box center [710, 639] width 116 height 39
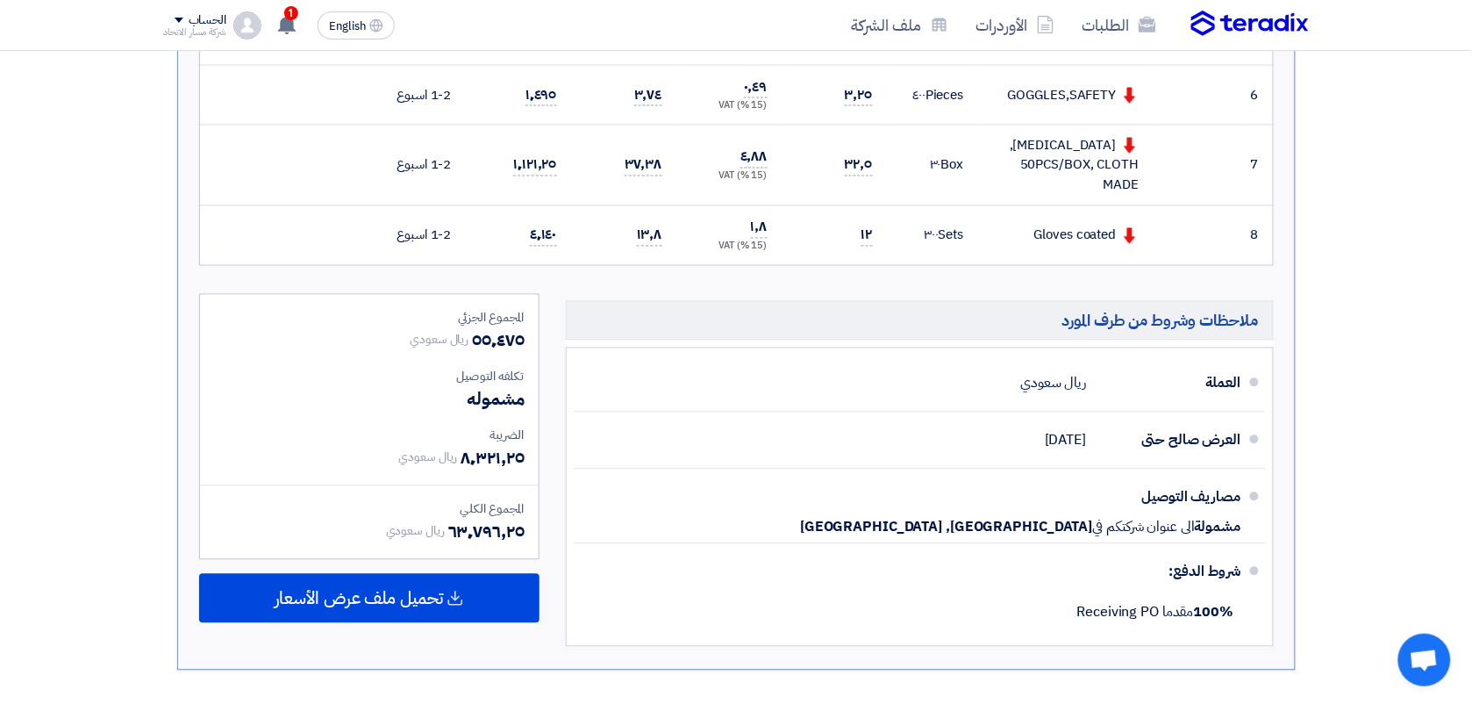
scroll to position [879, 0]
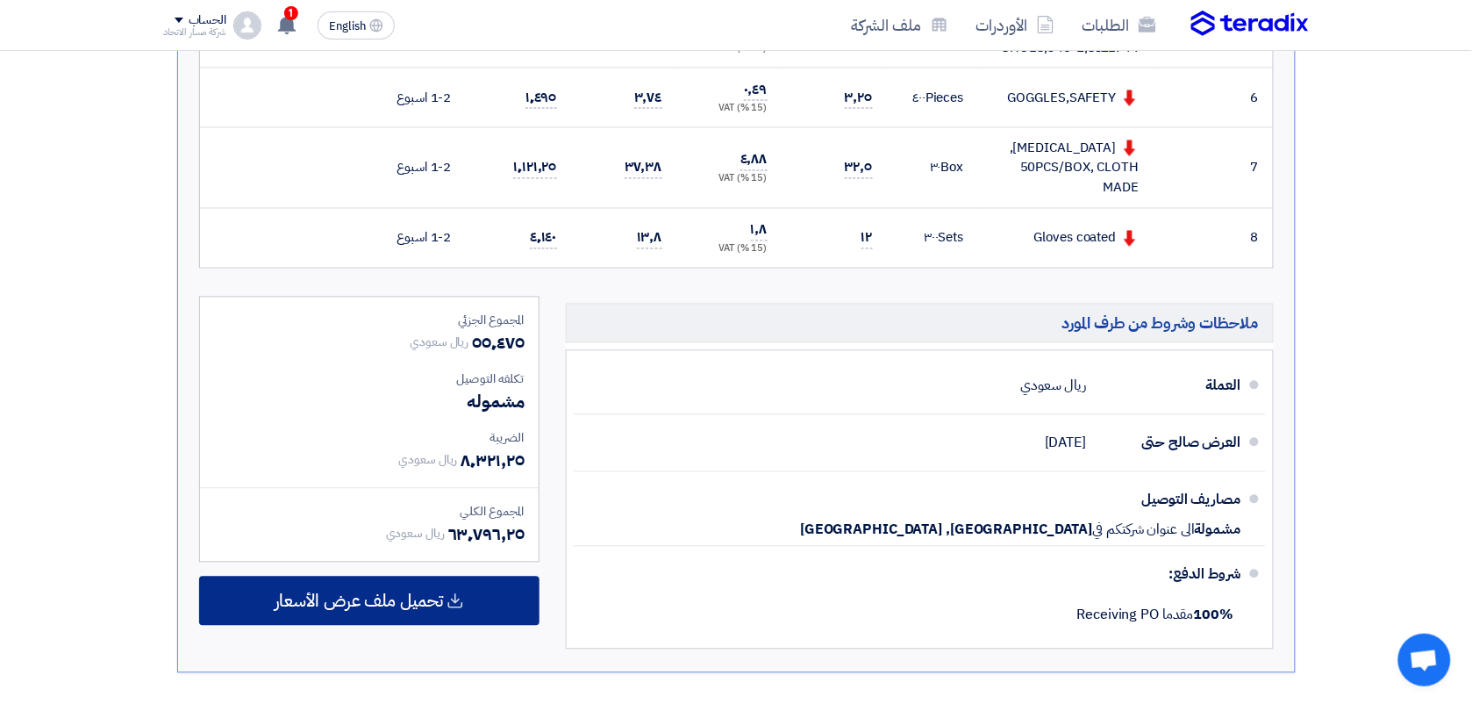
click at [410, 593] on span "تحميل ملف عرض الأسعار" at bounding box center [359, 601] width 168 height 16
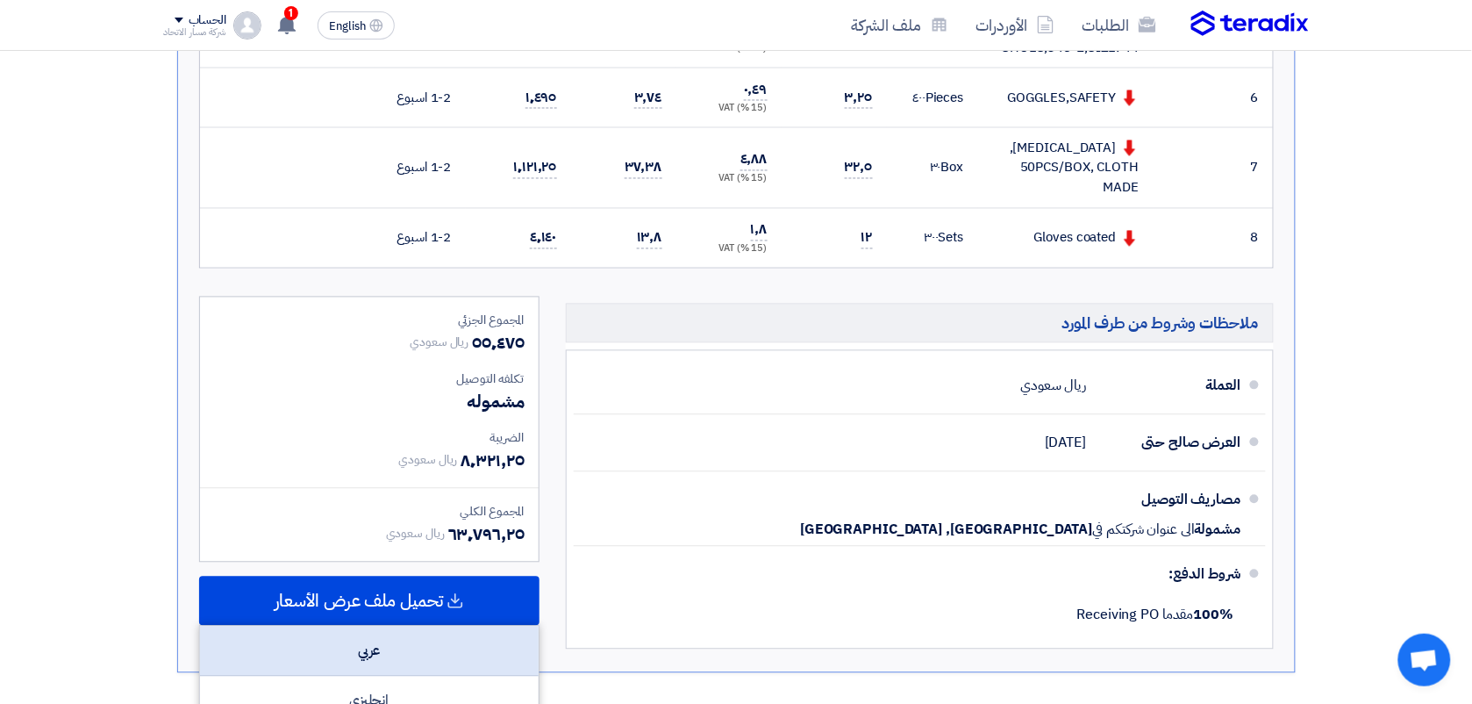
click at [340, 647] on div "عربي" at bounding box center [369, 652] width 339 height 50
